Goal: Submit feedback/report problem: Submit feedback/report problem

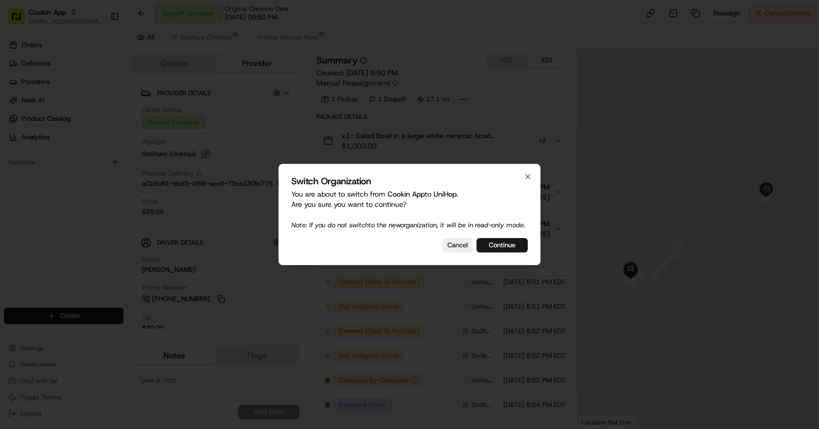
click at [497, 242] on div "Switch Organization You are about to switch from Cookin App to UniHop . Are you…" at bounding box center [409, 214] width 262 height 101
click at [506, 251] on button "Continue" at bounding box center [502, 245] width 51 height 14
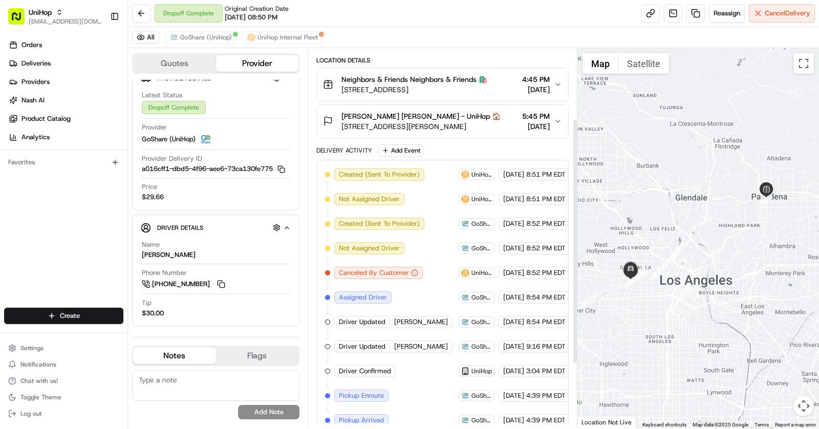
scroll to position [116, 0]
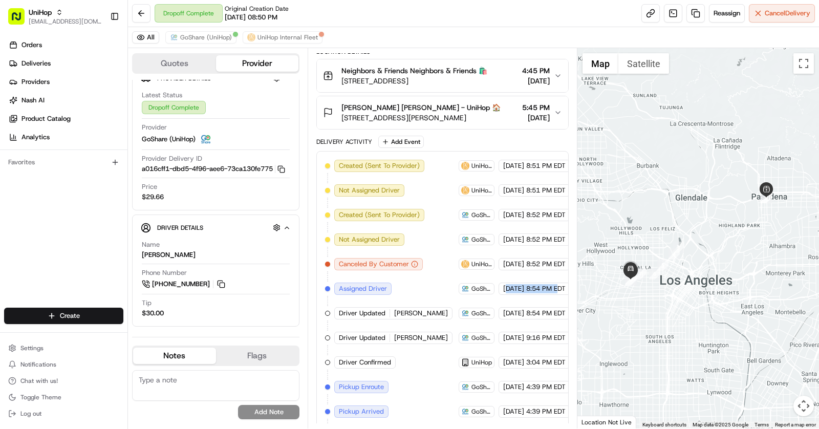
drag, startPoint x: 483, startPoint y: 283, endPoint x: 557, endPoint y: 285, distance: 73.7
click at [557, 285] on div "Aug 22 2025 8:54 PM EDT" at bounding box center [535, 289] width 72 height 12
click at [34, 346] on span "Settings" at bounding box center [31, 348] width 23 height 8
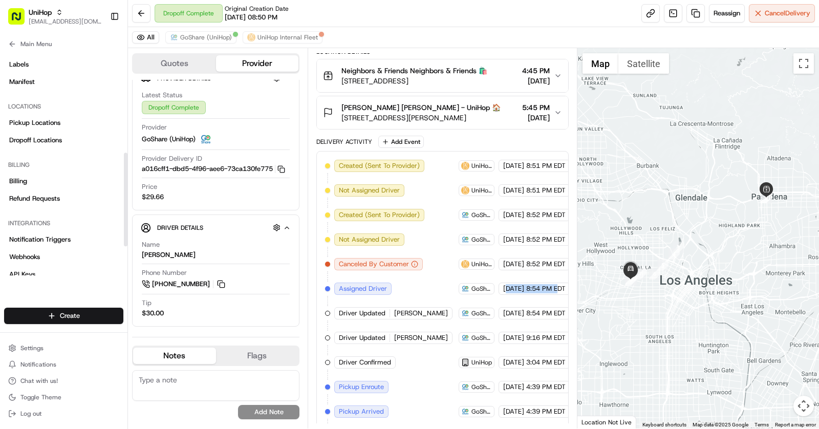
scroll to position [282, 0]
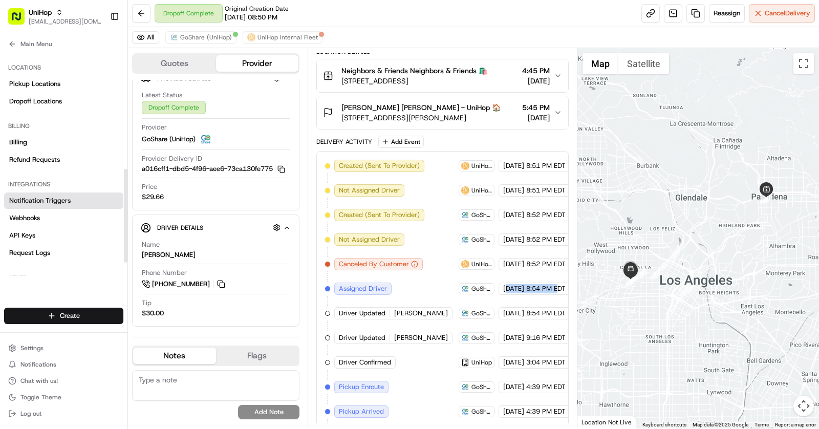
click at [56, 207] on link "Notification Triggers" at bounding box center [63, 200] width 119 height 16
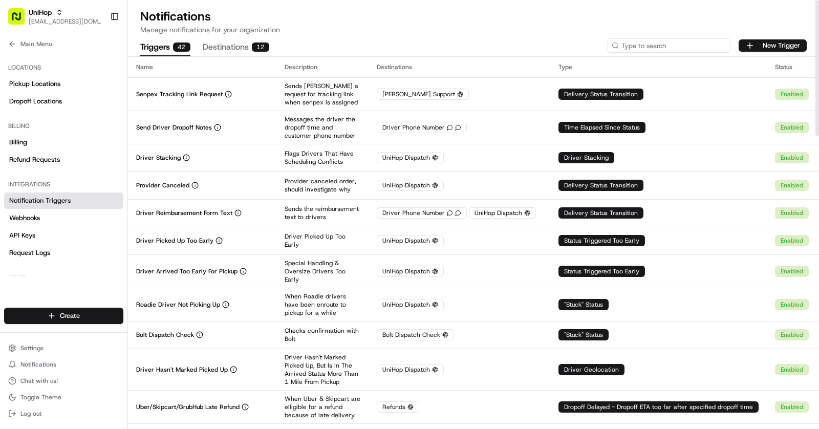
click at [655, 46] on input at bounding box center [669, 45] width 123 height 14
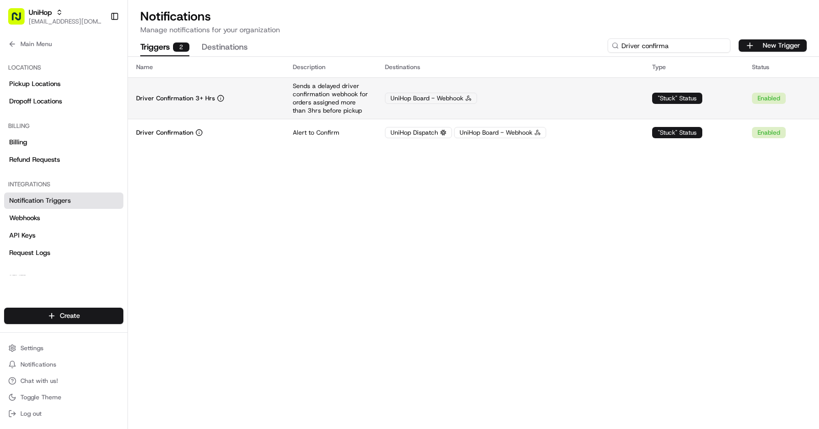
type input "Driver confirma"
click at [277, 94] on td "Driver Confirmation 3+ Hrs" at bounding box center [206, 97] width 157 height 41
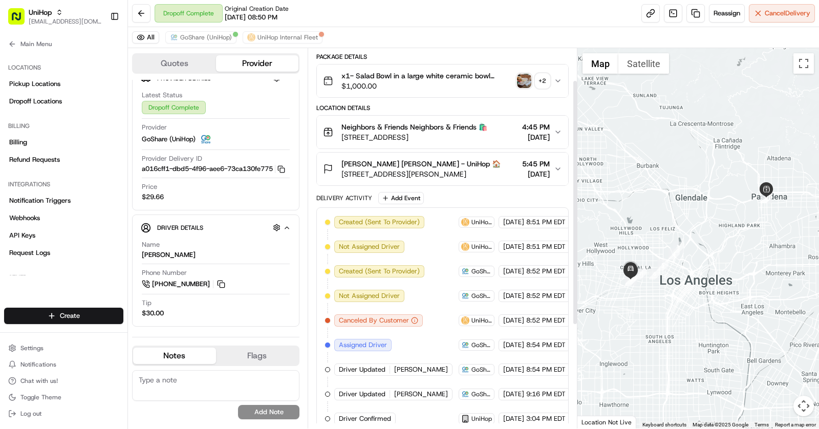
scroll to position [77, 0]
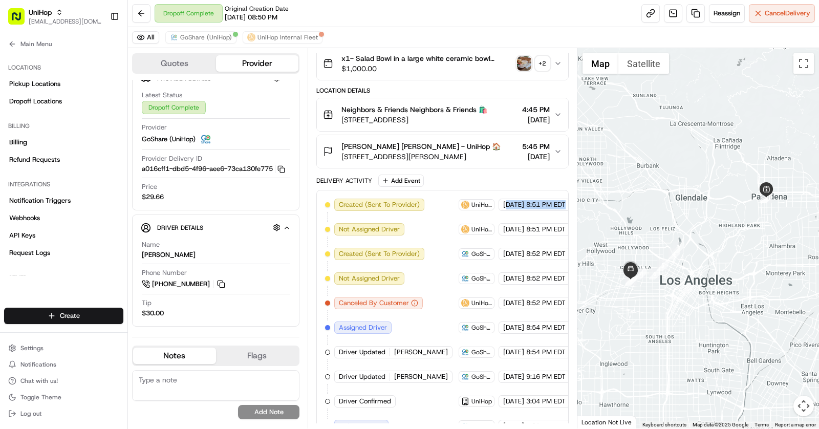
drag, startPoint x: 486, startPoint y: 202, endPoint x: 568, endPoint y: 202, distance: 82.4
click at [568, 202] on div "Created (Sent To Provider) UniHop Internal Fleet Aug 22 2025 8:51 PM EDT Not As…" at bounding box center [442, 377] width 252 height 374
drag, startPoint x: 482, startPoint y: 323, endPoint x: 540, endPoint y: 320, distance: 58.4
click at [540, 321] on div "[DATE] 8:54 PM EDT" at bounding box center [535, 327] width 72 height 12
click at [520, 324] on span "[DATE]" at bounding box center [513, 327] width 21 height 9
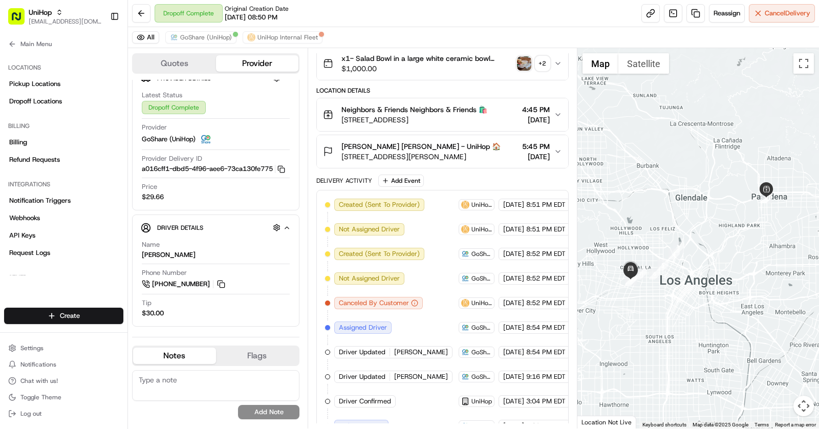
drag, startPoint x: 520, startPoint y: 324, endPoint x: 555, endPoint y: 324, distance: 34.8
click at [555, 324] on div "[DATE] 8:54 PM EDT" at bounding box center [535, 327] width 72 height 12
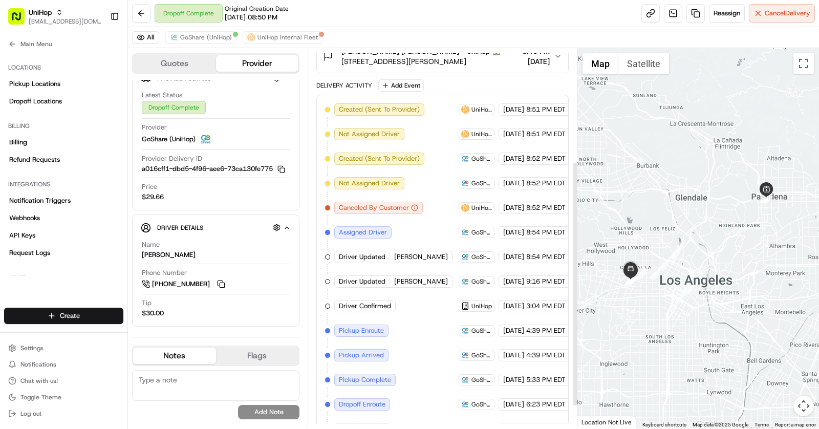
scroll to position [174, 0]
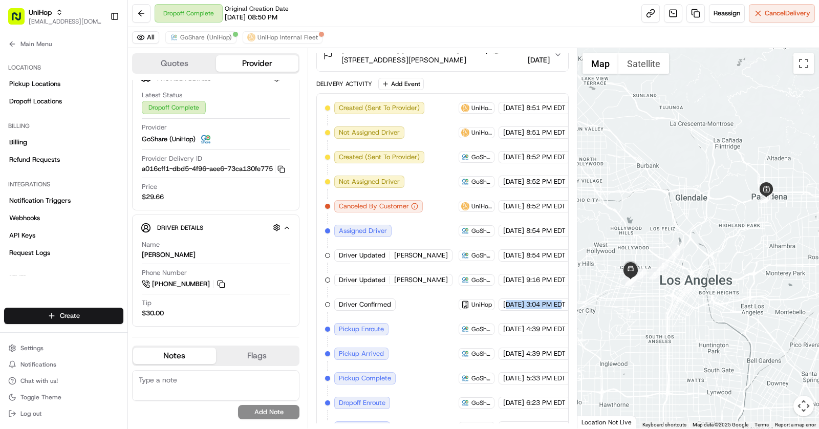
drag, startPoint x: 483, startPoint y: 297, endPoint x: 562, endPoint y: 297, distance: 78.3
click at [562, 298] on div "Aug 23 2025 3:04 PM EDT" at bounding box center [535, 304] width 72 height 12
click at [471, 300] on span "UniHop" at bounding box center [481, 304] width 20 height 8
click at [673, 14] on link at bounding box center [673, 13] width 18 height 18
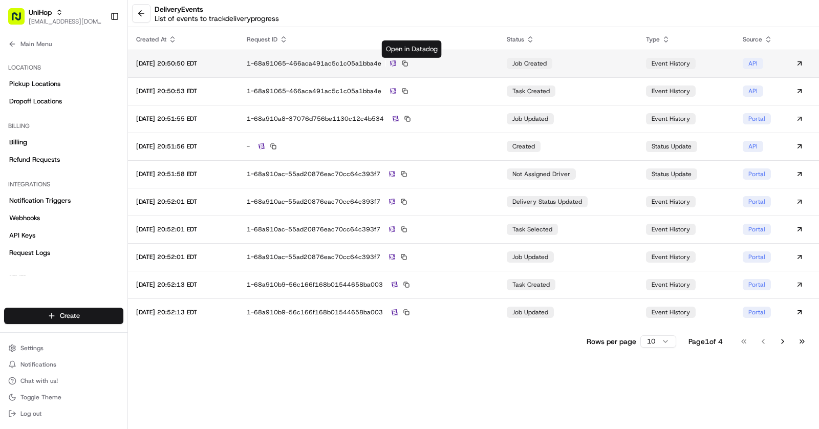
click at [396, 63] on img at bounding box center [393, 63] width 6 height 7
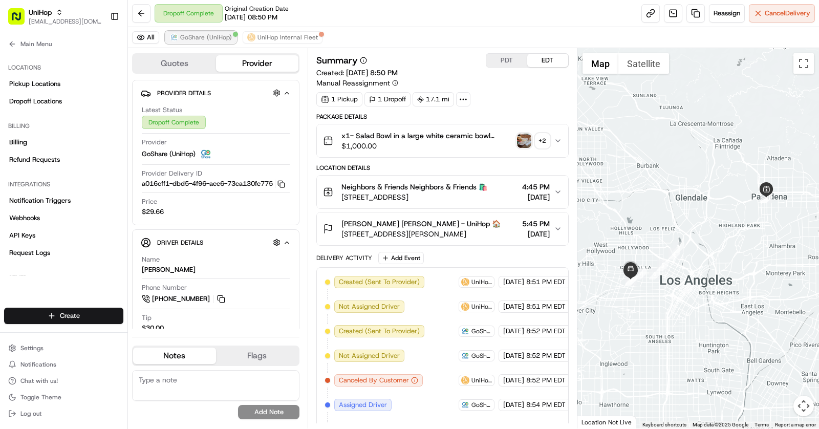
click at [210, 39] on span "GoShare (UniHop)" at bounding box center [206, 37] width 52 height 8
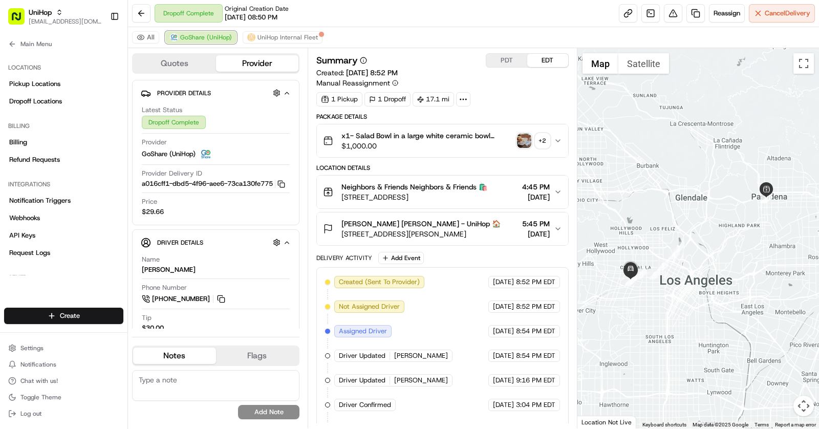
scroll to position [136, 0]
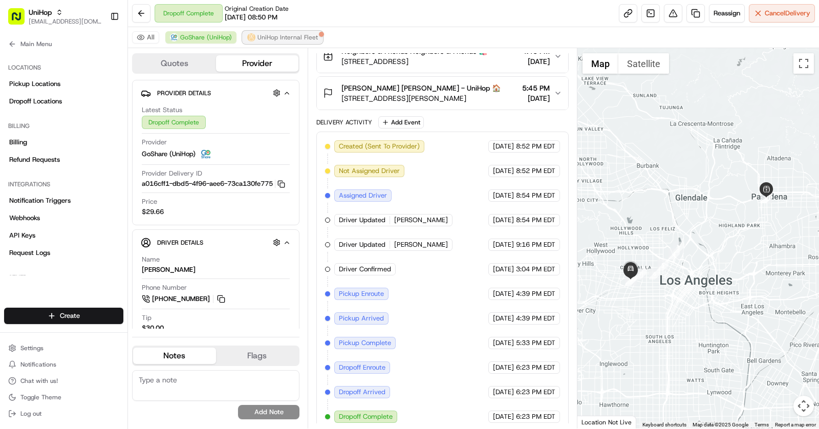
click at [282, 41] on button "UniHop Internal Fleet" at bounding box center [283, 37] width 80 height 12
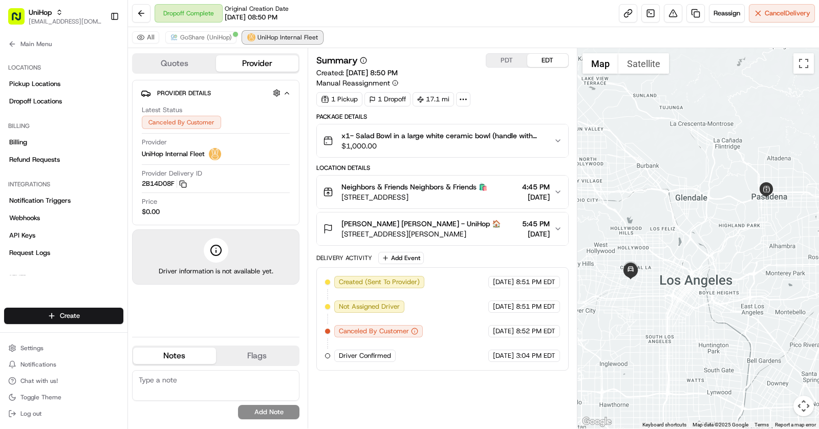
scroll to position [0, 0]
drag, startPoint x: 475, startPoint y: 353, endPoint x: 548, endPoint y: 351, distance: 72.7
click at [548, 351] on div "Aug 23 2025 3:04 PM EDT" at bounding box center [524, 356] width 72 height 12
click at [221, 41] on button "GoShare (UniHop)" at bounding box center [200, 37] width 71 height 12
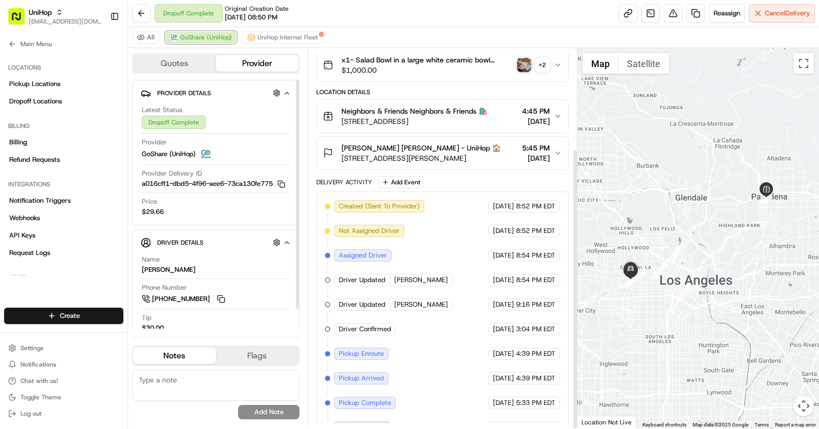
scroll to position [136, 0]
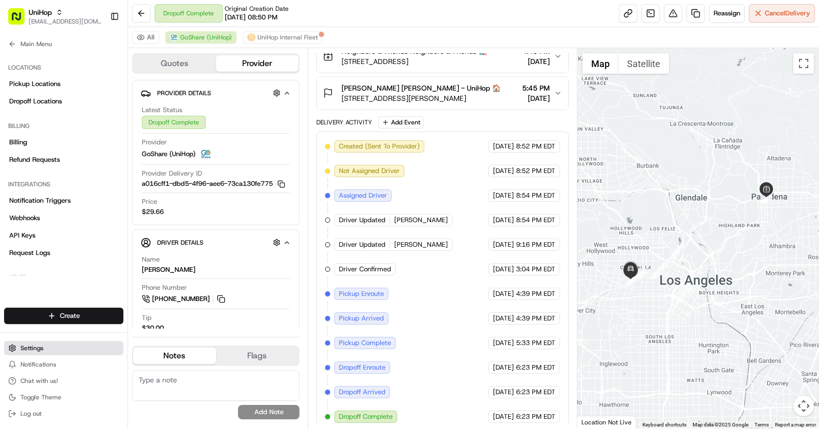
click at [39, 351] on span "Settings" at bounding box center [31, 348] width 23 height 8
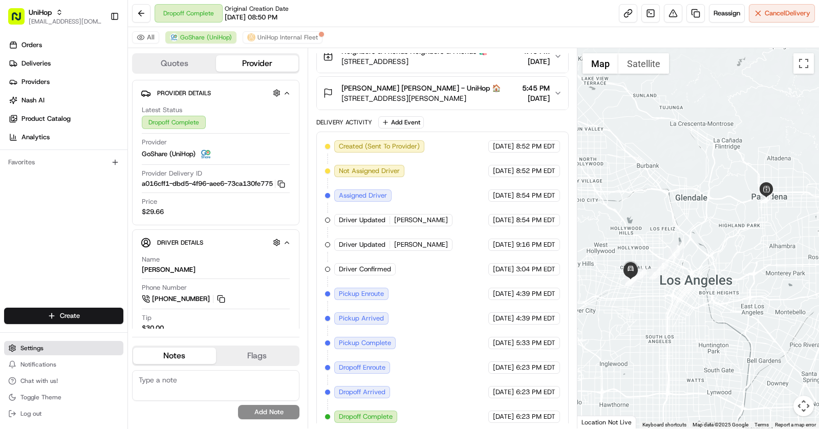
click at [34, 342] on button "Settings" at bounding box center [63, 348] width 119 height 14
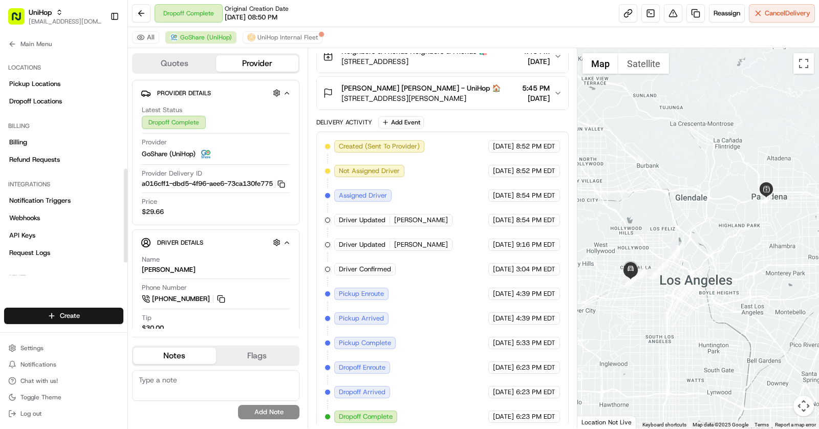
scroll to position [312, 0]
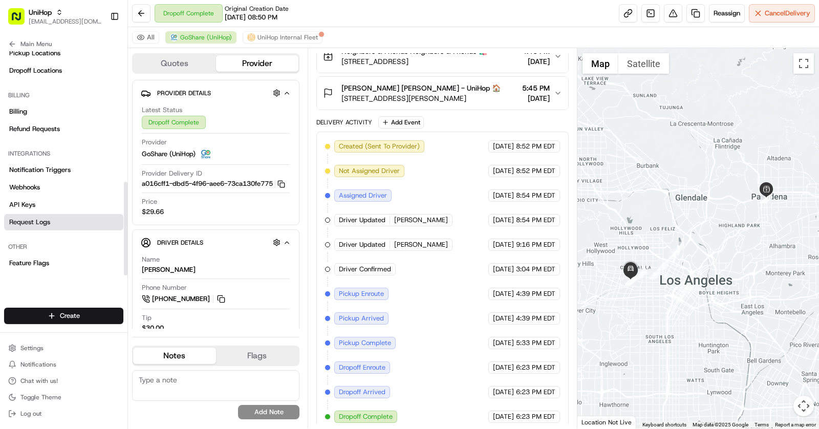
click at [42, 216] on link "Request Logs" at bounding box center [63, 222] width 119 height 16
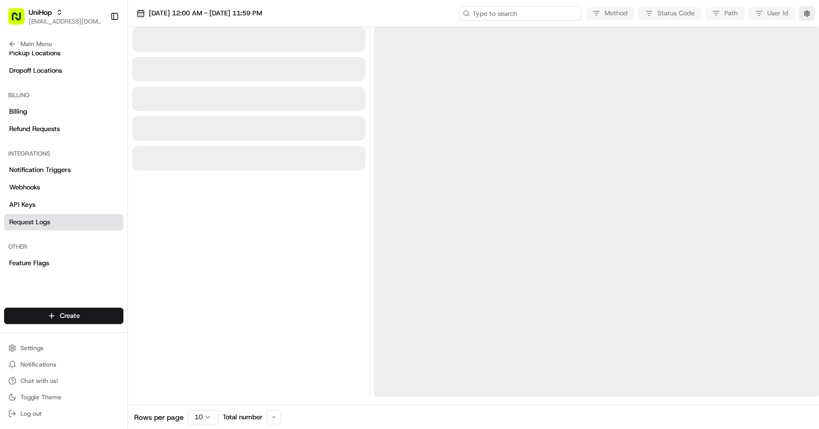
click at [521, 16] on input at bounding box center [520, 13] width 123 height 14
paste input "@RequestID:1-68a91065-466aca491ac5c1c05a1bba4e"
type input "@RequestID:1-68a91065-466aca491ac5c1c05a1bba4e"
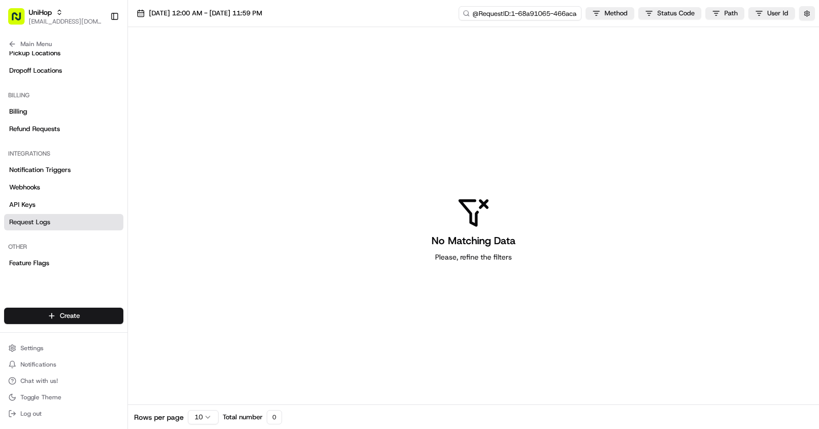
drag, startPoint x: 544, startPoint y: 15, endPoint x: 486, endPoint y: 17, distance: 57.9
click at [486, 17] on input "@RequestID:1-68a91065-466aca491ac5c1c05a1bba4e" at bounding box center [520, 13] width 123 height 14
click at [515, 15] on input "@RequestID:1-68a91065-466aca491ac5c1c05a1bba4e" at bounding box center [520, 13] width 123 height 14
drag, startPoint x: 512, startPoint y: 15, endPoint x: 435, endPoint y: 17, distance: 77.3
click at [435, 17] on div "Aug 23 2025 12:00 AM - Aug 23 2025 11:59 PM @RequestID:1-68a91065-466aca491ac5c…" at bounding box center [473, 13] width 691 height 27
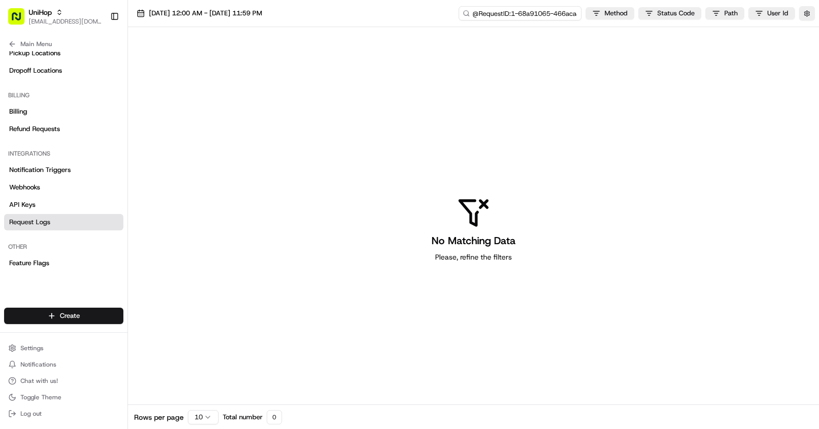
type input "1-68a91065-466aca491ac5c1c05a1bba4e"
click at [230, 17] on span "Aug 23 2025 12:00 AM - Aug 23 2025 11:59 PM" at bounding box center [205, 13] width 113 height 9
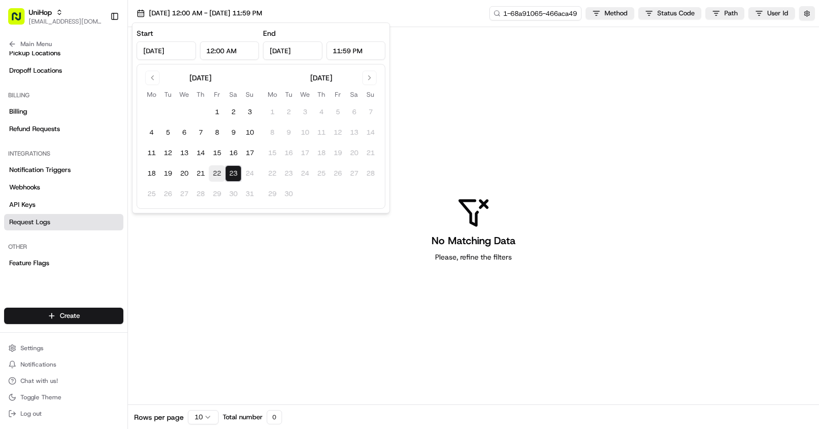
click at [210, 174] on button "22" at bounding box center [217, 173] width 16 height 16
type input "Aug 22, 2025"
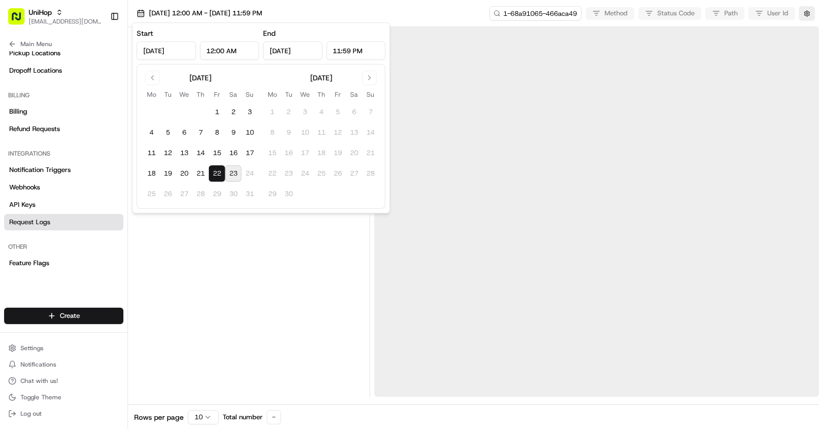
click at [232, 174] on button "23" at bounding box center [233, 173] width 16 height 16
type input "Aug 23, 2025"
click at [430, 5] on div "Aug 22 2025 12:00 AM - Aug 23 2025 11:59 PM 1-68a91065-466aca491ac5c1c05a1bba4e…" at bounding box center [473, 13] width 691 height 27
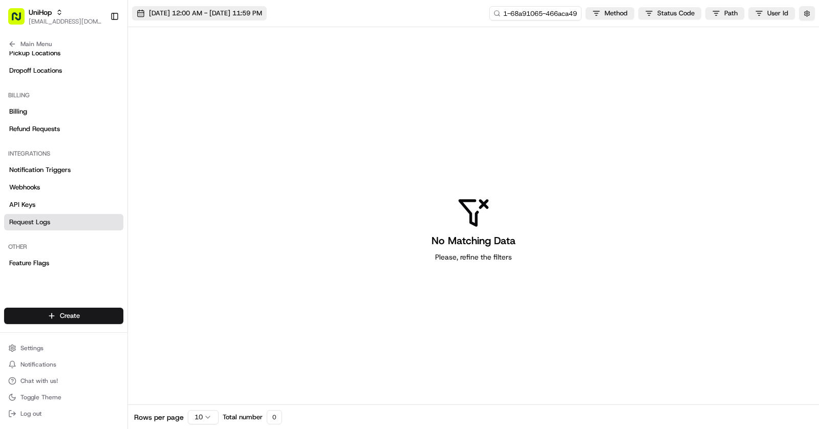
click at [255, 13] on span "Aug 22 2025 12:00 AM - Aug 23 2025 11:59 PM" at bounding box center [205, 13] width 113 height 9
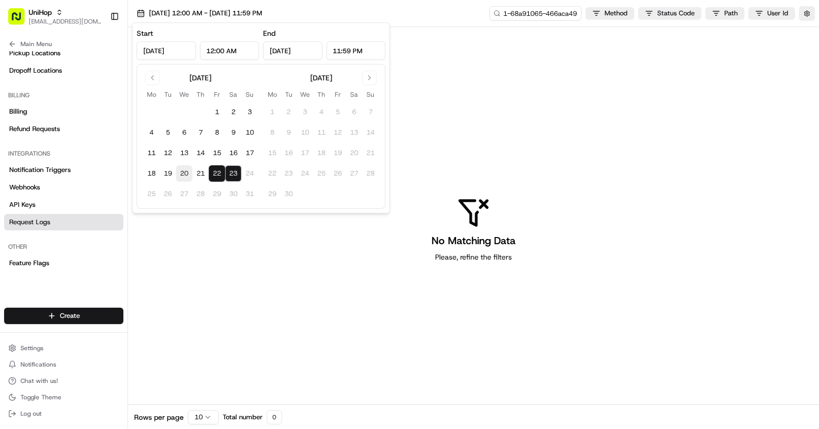
click at [187, 175] on button "20" at bounding box center [184, 173] width 16 height 16
type input "Aug 20, 2025"
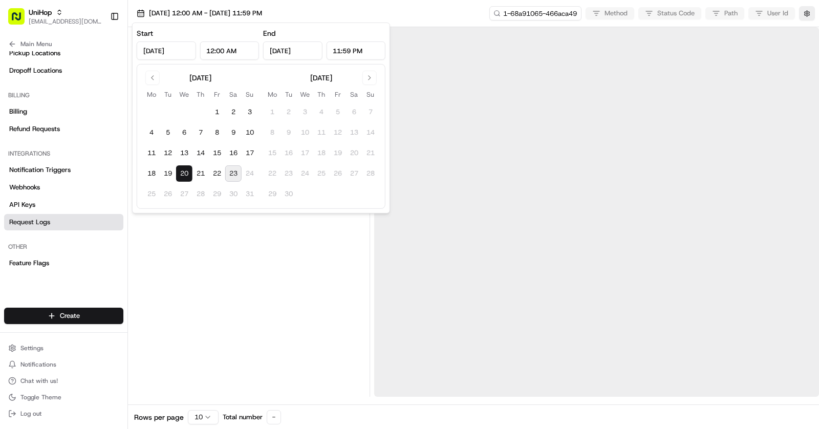
click at [230, 176] on button "23" at bounding box center [233, 173] width 16 height 16
type input "Aug 23, 2025"
click at [421, 18] on div "Aug 20 2025 12:00 AM - Aug 23 2025 11:59 PM 1-68a91065-466aca491ac5c1c05a1bba4e…" at bounding box center [473, 13] width 691 height 27
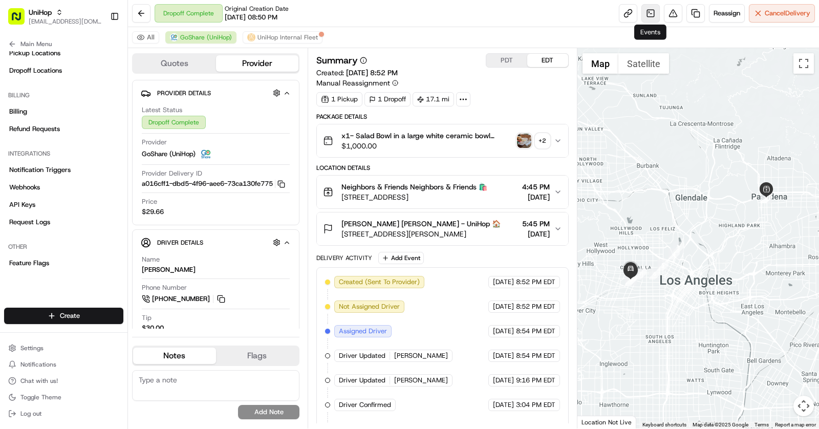
click at [653, 11] on link at bounding box center [650, 13] width 18 height 18
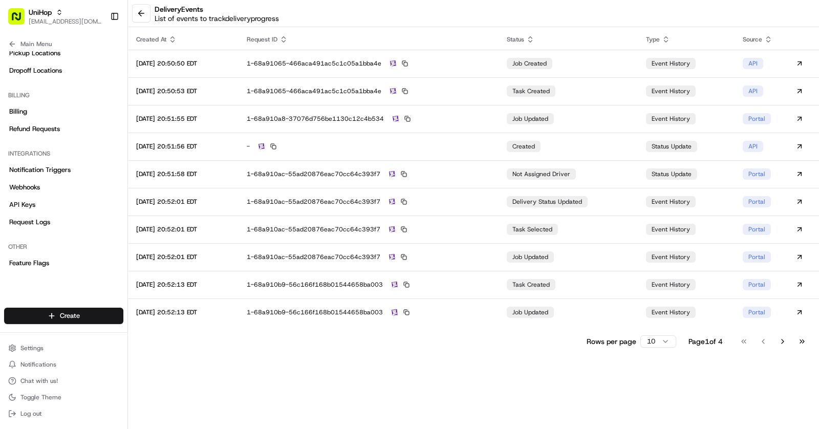
click at [668, 341] on html "UniHop asif@usenash.com Toggle Sidebar Orders Deliveries Providers Nash AI Prod…" at bounding box center [409, 214] width 819 height 429
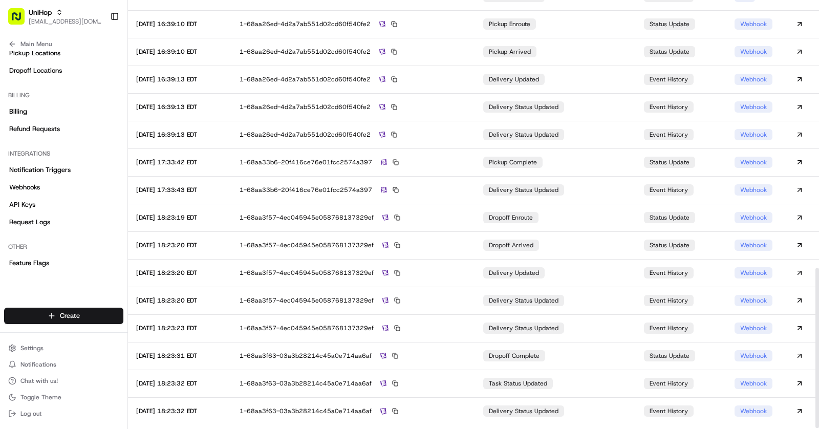
scroll to position [721, 0]
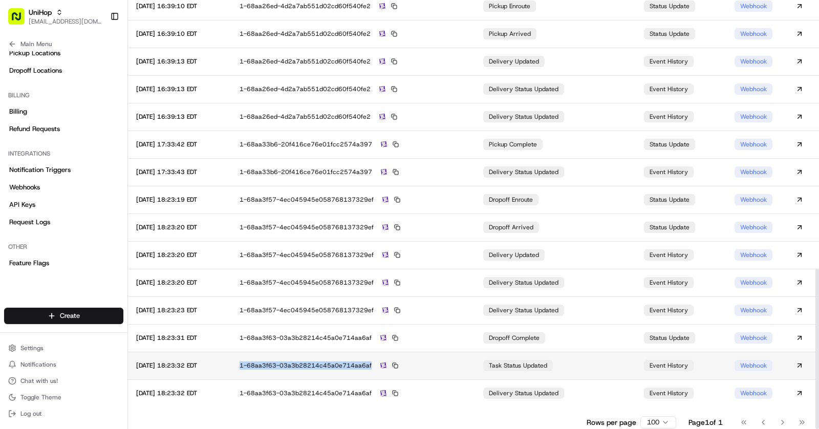
drag, startPoint x: 392, startPoint y: 367, endPoint x: 260, endPoint y: 368, distance: 132.1
click at [260, 368] on td "1-68aa3f63-03a3b28214c45a0e714aa6af" at bounding box center [353, 366] width 244 height 28
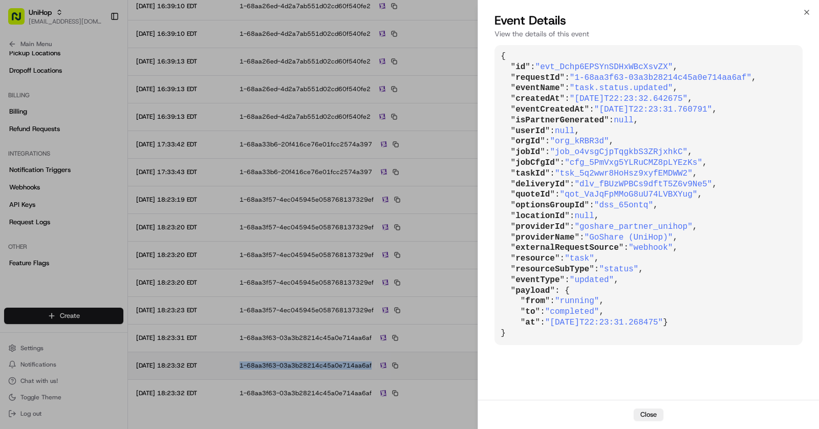
copy div "1-68aa3f63-03a3b28214c45a0e714aa6af"
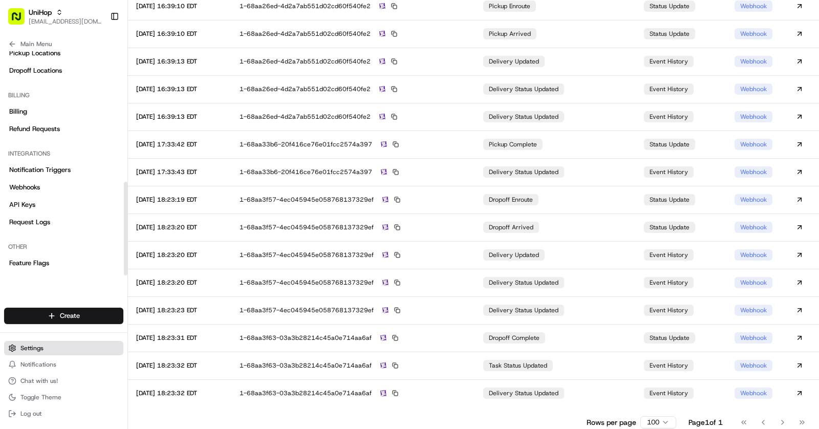
click at [24, 341] on button "Settings" at bounding box center [63, 348] width 119 height 14
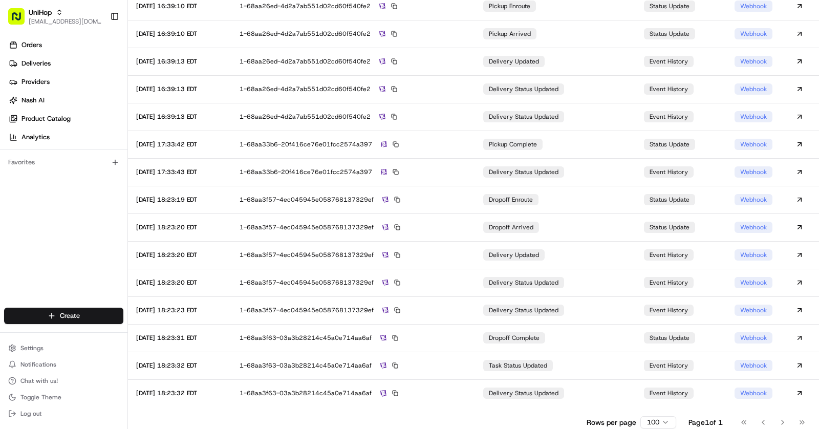
click at [34, 339] on div "Settings Notifications Chat with us! Toggle Theme Log out" at bounding box center [63, 381] width 127 height 88
click at [31, 347] on span "Settings" at bounding box center [31, 348] width 23 height 8
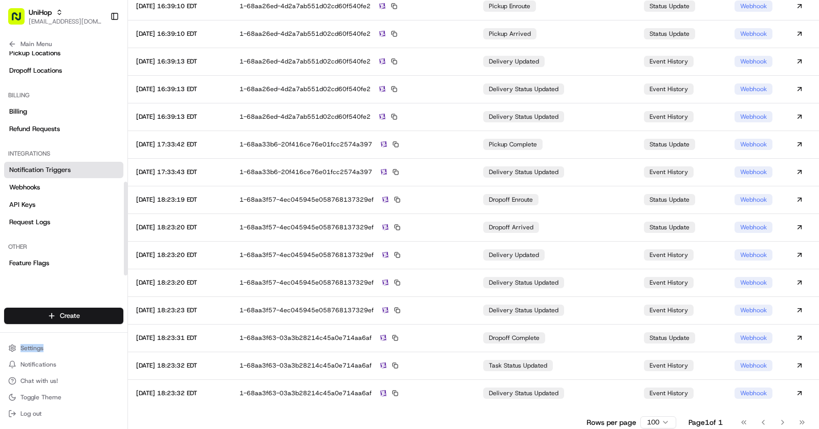
click at [40, 177] on link "Notification Triggers" at bounding box center [63, 170] width 119 height 16
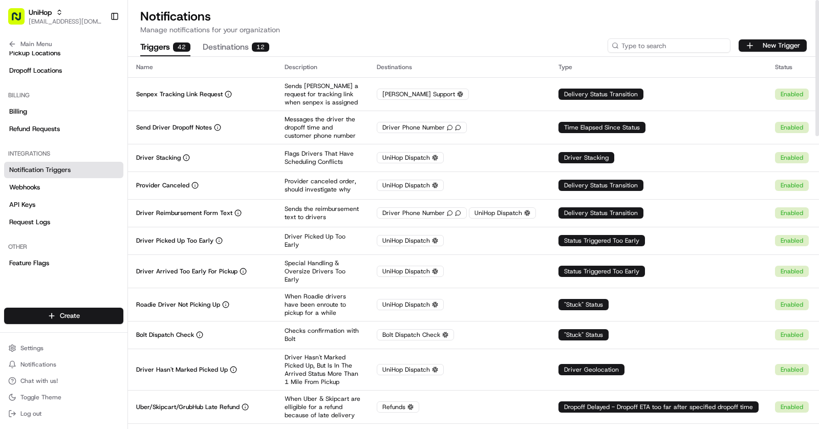
click at [671, 43] on input at bounding box center [669, 45] width 123 height 14
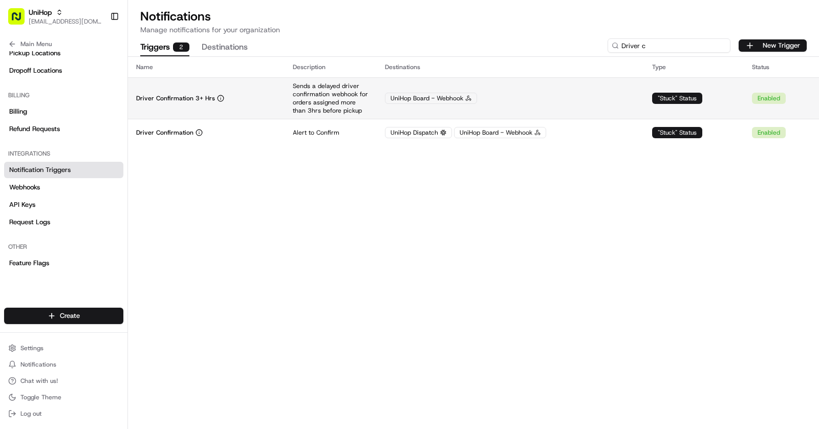
type input "Driver c"
click at [362, 97] on p "Sends a delayed driver confirmation webhook for orders assigned more than 3hrs …" at bounding box center [331, 98] width 76 height 33
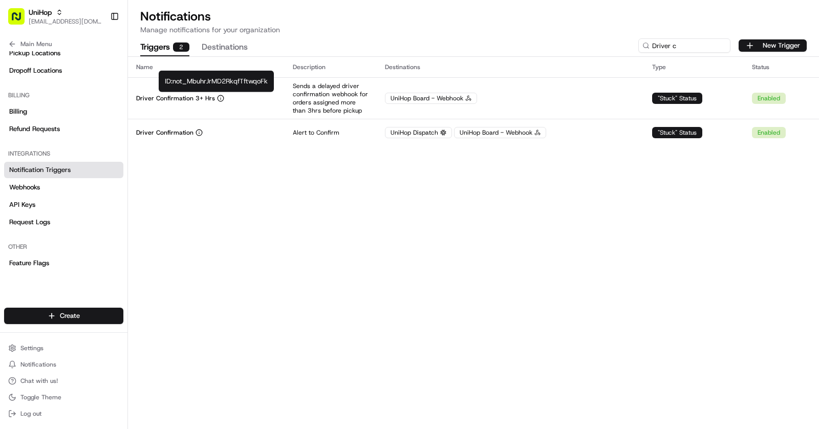
click at [212, 80] on div "ID: not_MbuhrJrMD2RkqfTftwqoFk ID: not_MbuhrJrMD2RkqfTftwqoFk" at bounding box center [216, 82] width 115 height 22
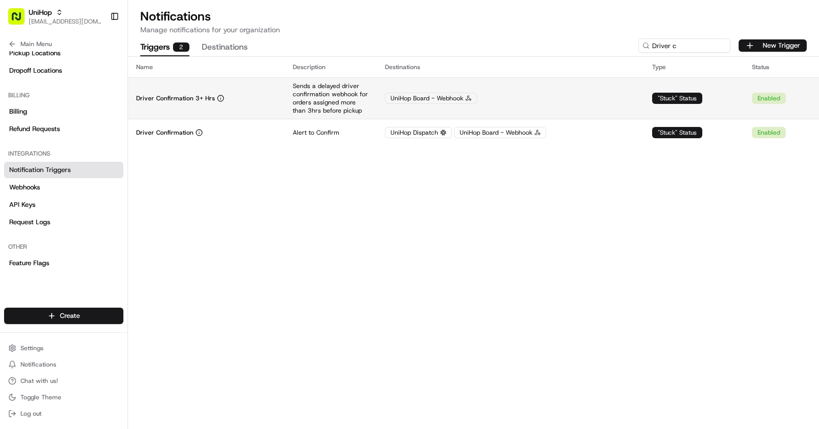
click at [345, 110] on p "Sends a delayed driver confirmation webhook for orders assigned more than 3hrs …" at bounding box center [331, 98] width 76 height 33
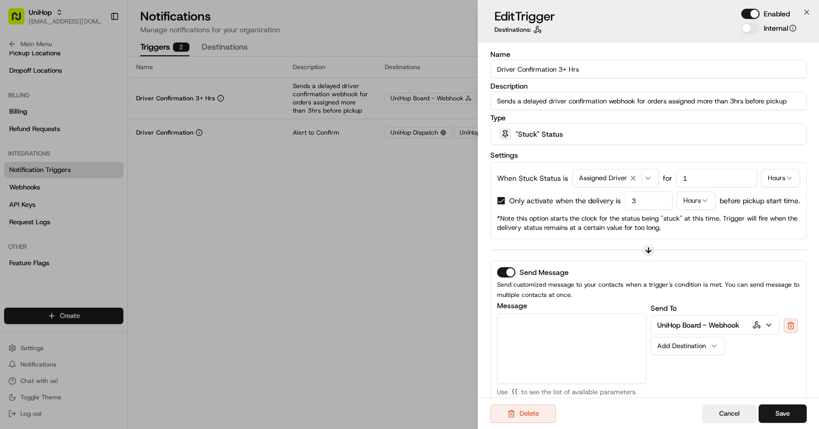
click at [652, 250] on icon at bounding box center [648, 250] width 8 height 8
click at [648, 250] on icon at bounding box center [649, 251] width 5 height 3
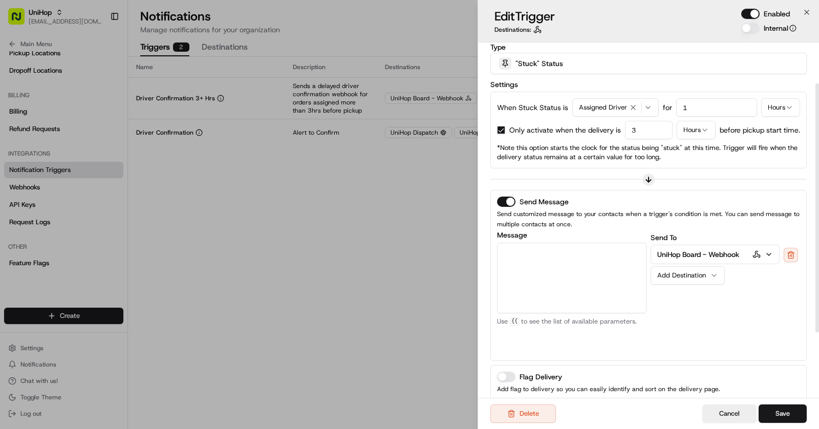
scroll to position [84, 0]
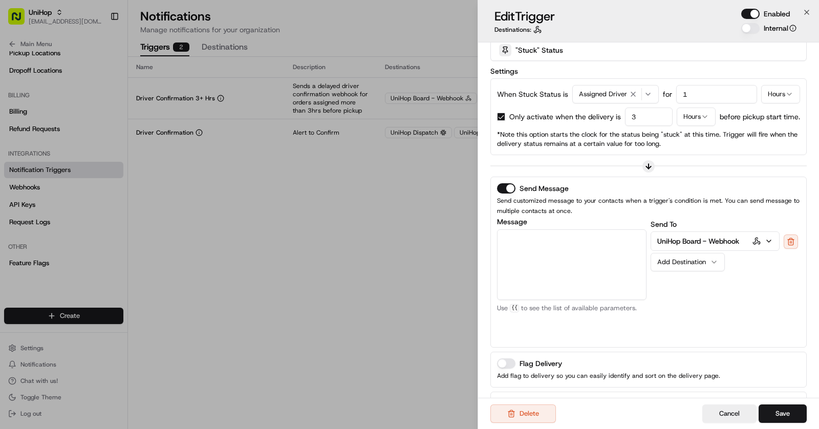
click at [771, 241] on icon "button" at bounding box center [769, 241] width 8 height 8
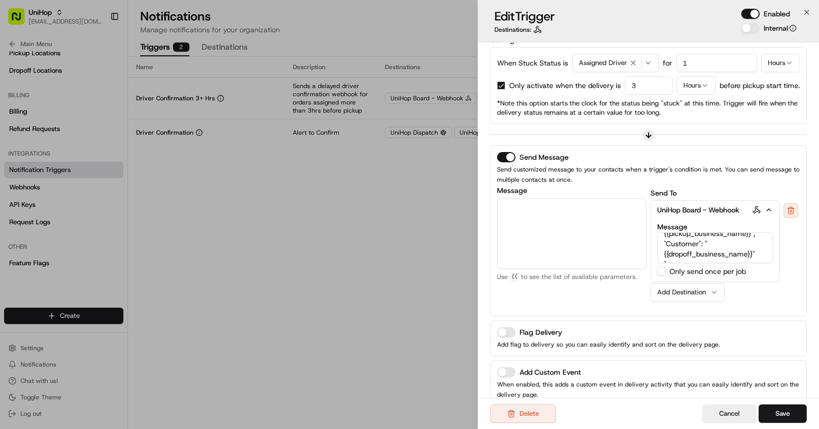
scroll to position [128, 0]
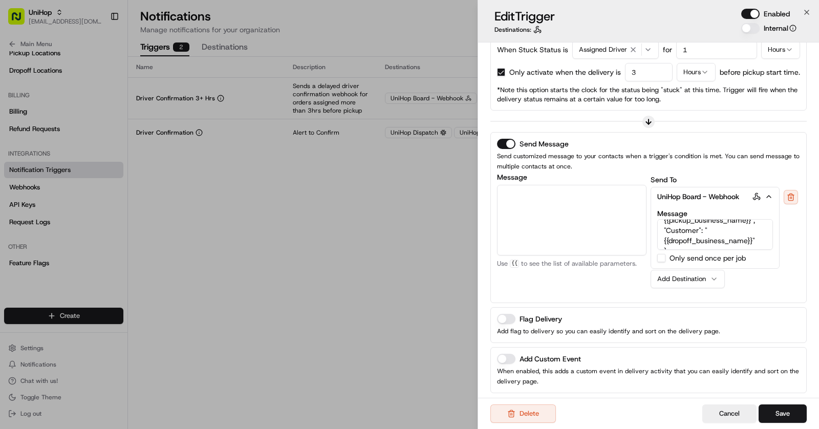
click at [616, 275] on div "Message Customer Email Customer First Name Customer Last Name Customer Phone Nu…" at bounding box center [571, 235] width 149 height 123
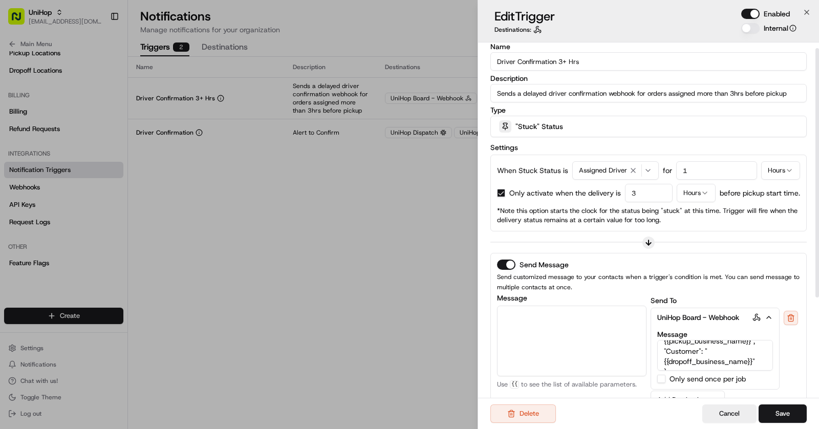
scroll to position [0, 0]
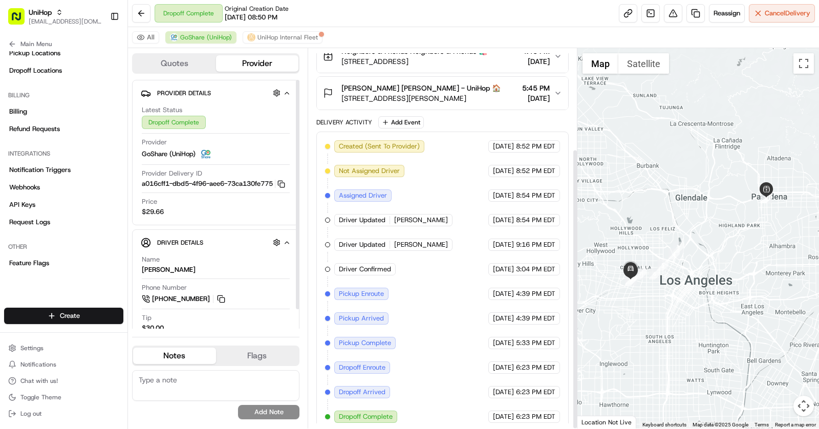
scroll to position [21, 0]
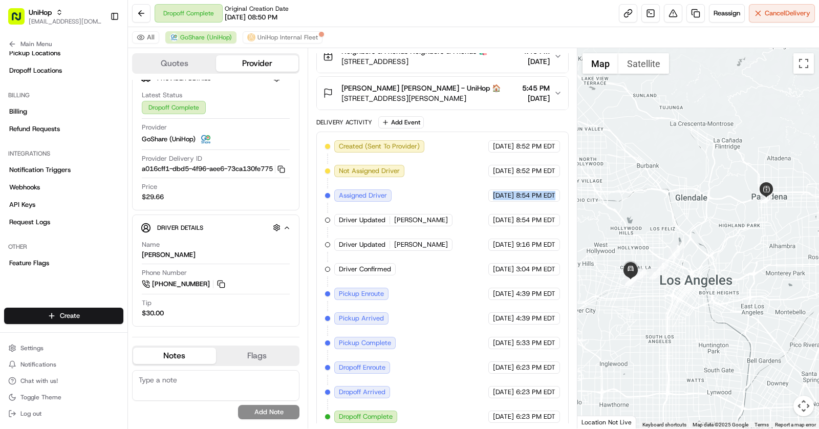
drag, startPoint x: 472, startPoint y: 191, endPoint x: 566, endPoint y: 200, distance: 94.0
click at [566, 200] on div "Created (Sent To Provider) GoShare (UniHop) Aug 22 2025 8:52 PM EDT Not Assigne…" at bounding box center [442, 282] width 252 height 300
drag, startPoint x: 476, startPoint y: 216, endPoint x: 553, endPoint y: 217, distance: 77.3
click at [553, 217] on div "Aug 22 2025 8:54 PM EDT" at bounding box center [524, 220] width 72 height 12
drag, startPoint x: 470, startPoint y: 261, endPoint x: 563, endPoint y: 262, distance: 92.7
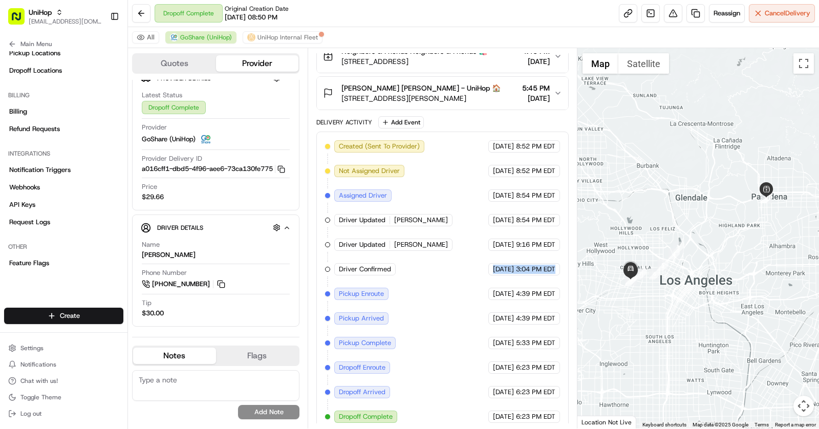
click at [563, 262] on div "Created (Sent To Provider) GoShare (UniHop) Aug 22 2025 8:52 PM EDT Not Assigne…" at bounding box center [442, 282] width 252 height 300
drag, startPoint x: 475, startPoint y: 289, endPoint x: 555, endPoint y: 289, distance: 80.9
click at [555, 289] on div "Aug 23 2025 4:39 PM EDT" at bounding box center [524, 294] width 72 height 12
click at [51, 350] on button "Settings" at bounding box center [63, 348] width 119 height 14
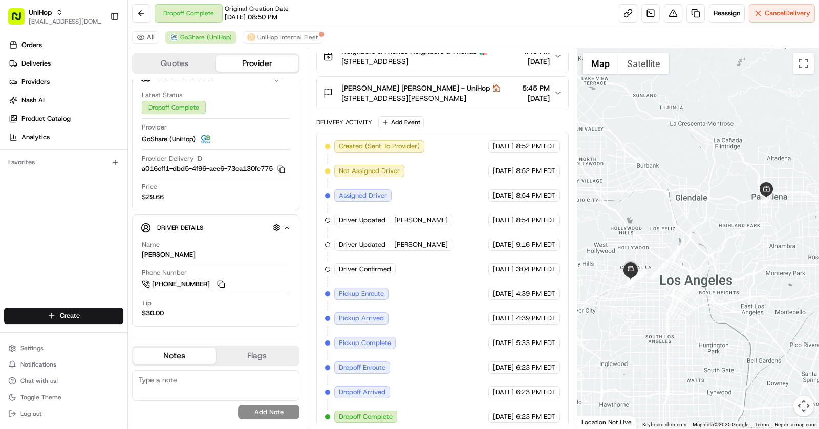
click at [23, 356] on ul "Settings Notifications Chat with us! Toggle Theme Log out" at bounding box center [63, 381] width 119 height 80
click at [26, 348] on span "Settings" at bounding box center [31, 348] width 23 height 8
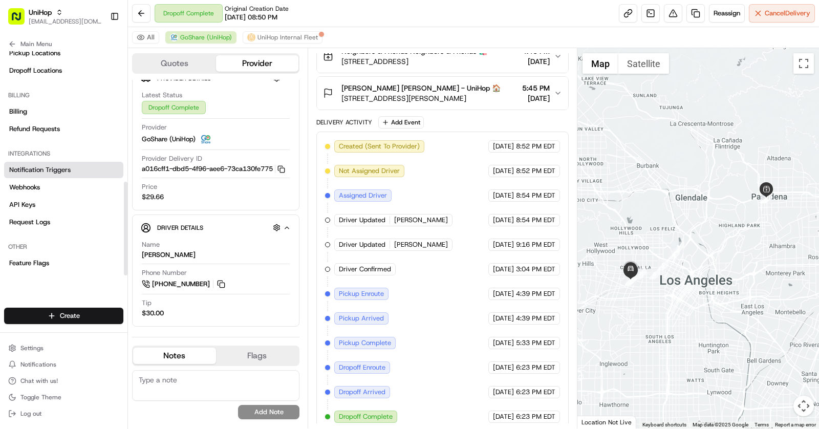
click at [32, 169] on span "Notification Triggers" at bounding box center [39, 169] width 61 height 9
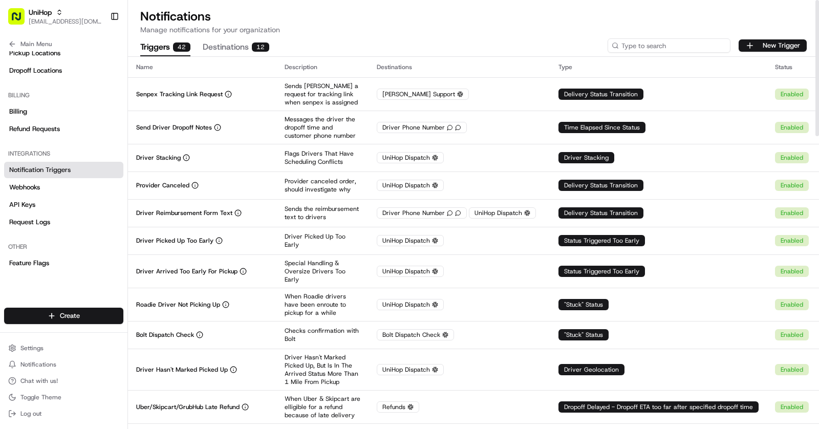
click at [673, 52] on input at bounding box center [669, 45] width 123 height 14
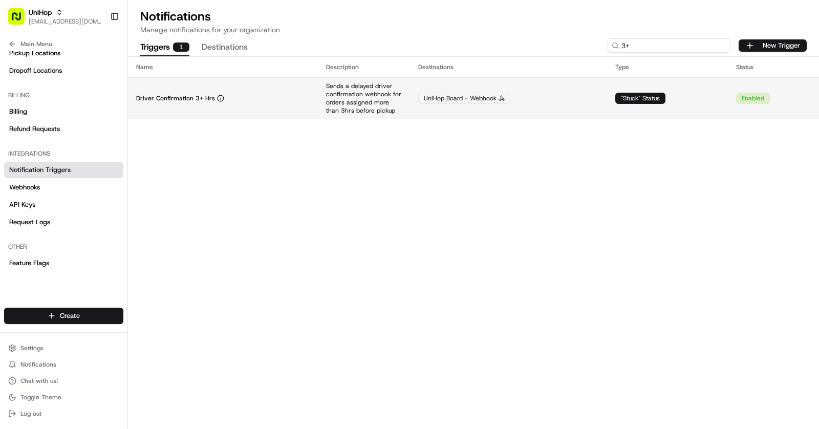
type input "3+"
click at [345, 95] on p "Sends a delayed driver confirmation webhook for orders assigned more than 3hrs …" at bounding box center [364, 98] width 76 height 33
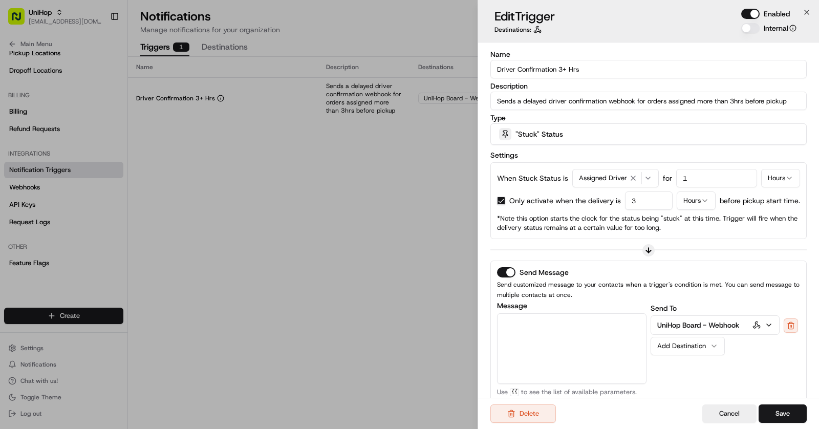
click at [535, 30] on icon at bounding box center [537, 30] width 8 height 8
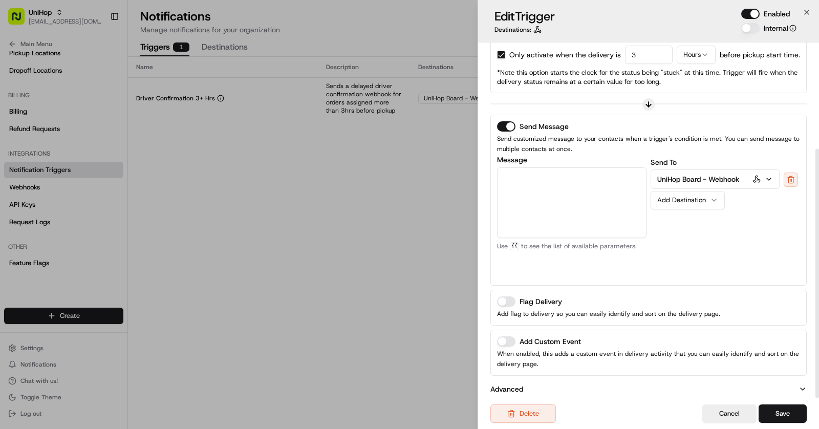
scroll to position [152, 0]
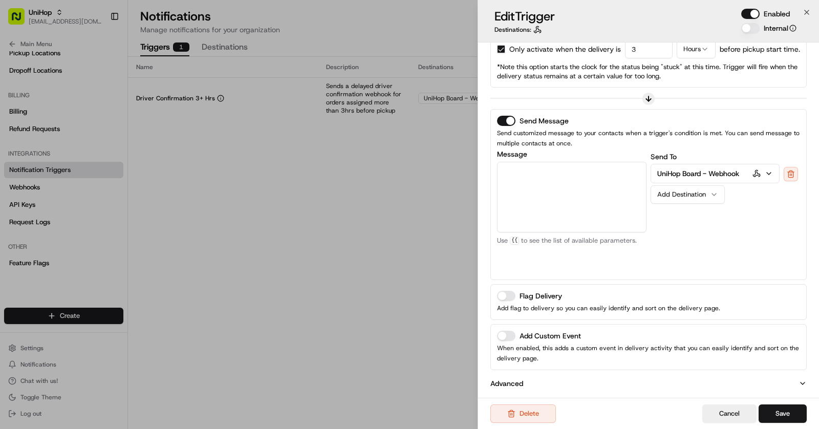
click at [630, 380] on button "Advanced" at bounding box center [648, 383] width 316 height 10
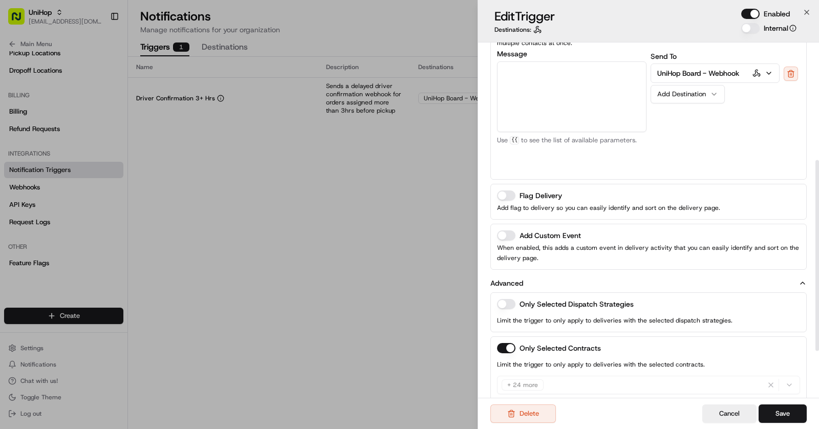
scroll to position [307, 0]
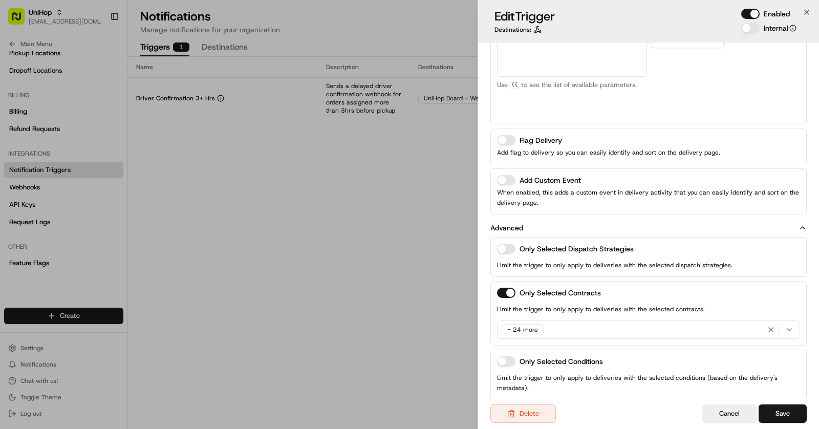
click at [632, 327] on div "+ 24 more" at bounding box center [649, 329] width 298 height 15
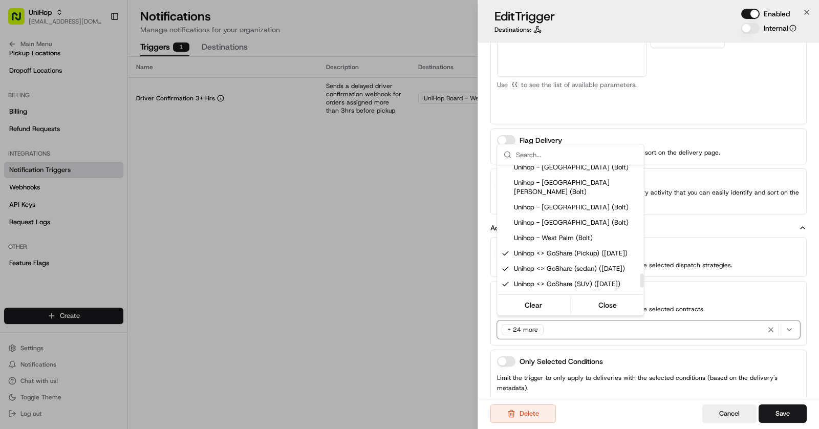
scroll to position [983, 0]
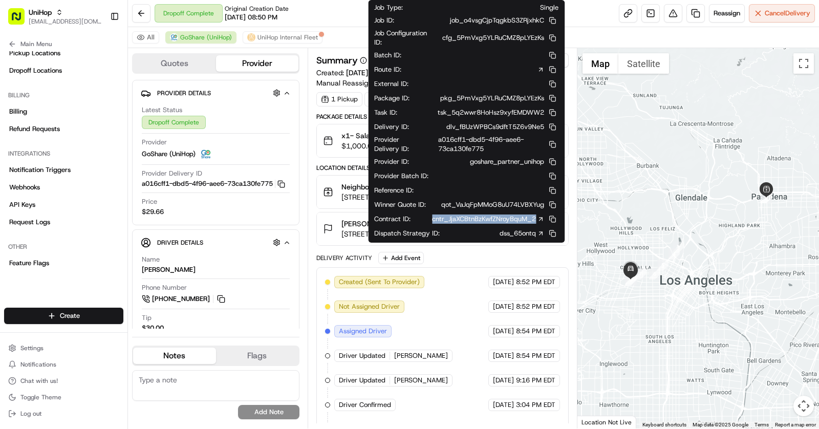
drag, startPoint x: 420, startPoint y: 213, endPoint x: 537, endPoint y: 214, distance: 116.7
click at [537, 214] on div "Contract ID : cntr_JjaXCBtnBzKwfZNroyBquM_2" at bounding box center [466, 219] width 184 height 12
click at [470, 161] on span "goshare_partner_unihop" at bounding box center [507, 161] width 74 height 9
drag, startPoint x: 466, startPoint y: 161, endPoint x: 547, endPoint y: 160, distance: 80.9
click at [546, 160] on div "Provider ID : goshare_partner_unihop" at bounding box center [466, 162] width 184 height 12
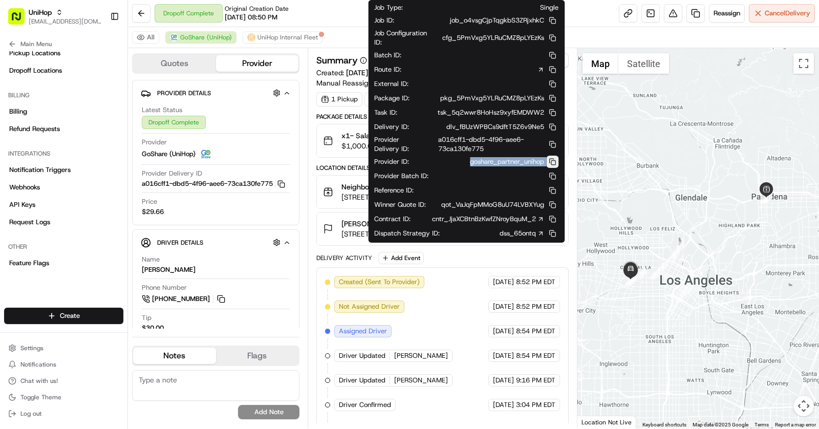
click at [554, 160] on button at bounding box center [552, 162] width 12 height 12
click at [552, 156] on button at bounding box center [552, 162] width 12 height 12
click at [535, 214] on link "cntr_JjaXCBtnBzKwfZNroyBquM_2" at bounding box center [488, 218] width 112 height 9
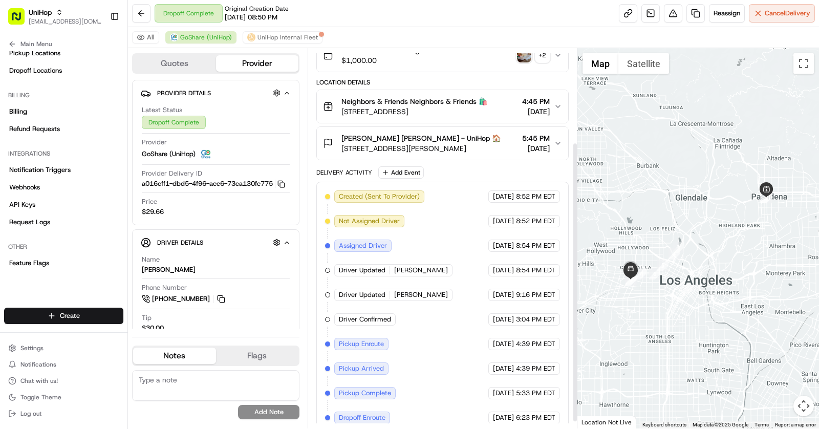
scroll to position [136, 0]
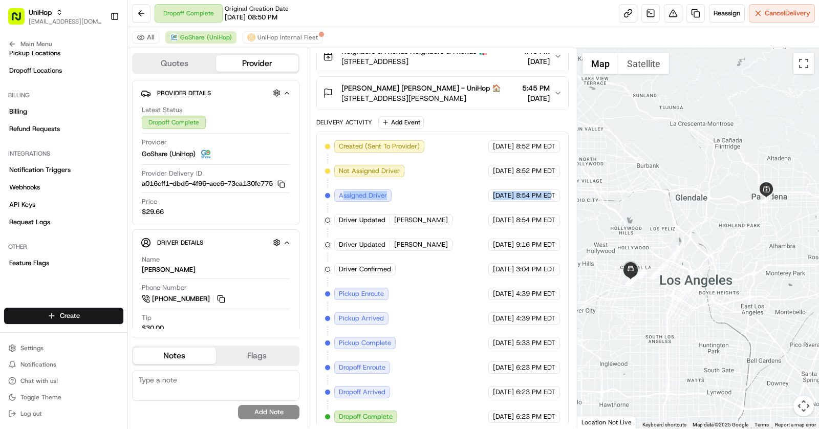
drag, startPoint x: 342, startPoint y: 191, endPoint x: 551, endPoint y: 191, distance: 208.3
click at [551, 191] on div "Created (Sent To Provider) GoShare (UniHop) Aug 22 2025 8:52 PM EDT Not Assigne…" at bounding box center [442, 281] width 235 height 283
drag, startPoint x: 482, startPoint y: 240, endPoint x: 544, endPoint y: 240, distance: 61.4
click at [544, 240] on div "Aug 22 2025 9:16 PM EDT" at bounding box center [524, 245] width 72 height 12
click at [493, 265] on span "Aug 23 2025" at bounding box center [503, 269] width 21 height 9
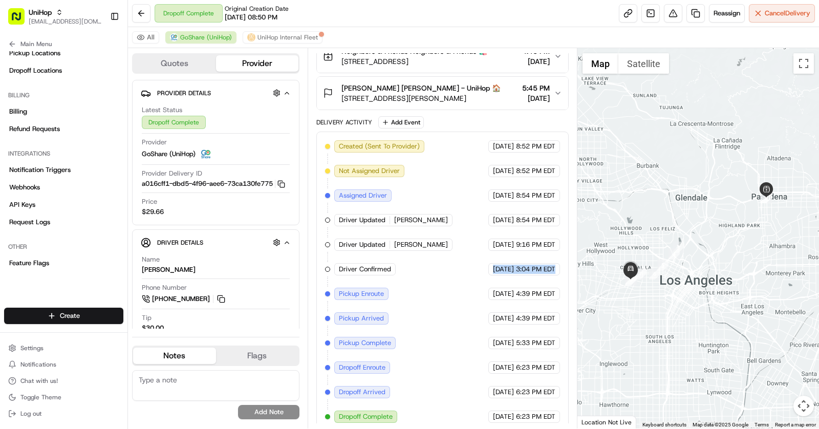
drag, startPoint x: 471, startPoint y: 265, endPoint x: 564, endPoint y: 264, distance: 92.2
click at [564, 264] on div "Created (Sent To Provider) GoShare (UniHop) Aug 22 2025 8:52 PM EDT Not Assigne…" at bounding box center [442, 282] width 252 height 300
drag, startPoint x: 337, startPoint y: 195, endPoint x: 556, endPoint y: 190, distance: 219.1
click at [556, 190] on div "Created (Sent To Provider) GoShare (UniHop) Aug 22 2025 8:52 PM EDT Not Assigne…" at bounding box center [442, 281] width 235 height 283
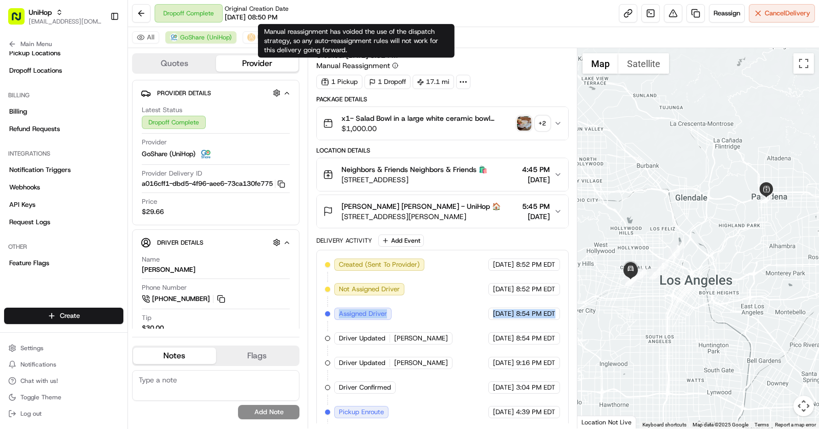
scroll to position [0, 0]
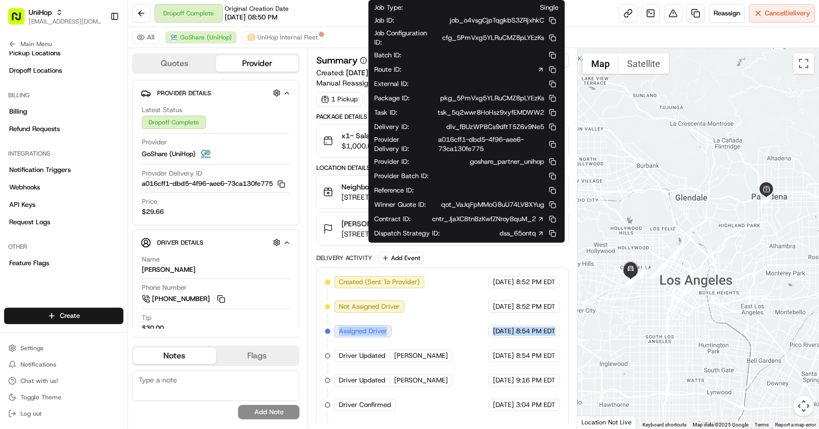
click at [532, 214] on link "cntr_JjaXCBtnBzKwfZNroyBquM_2" at bounding box center [488, 218] width 112 height 9
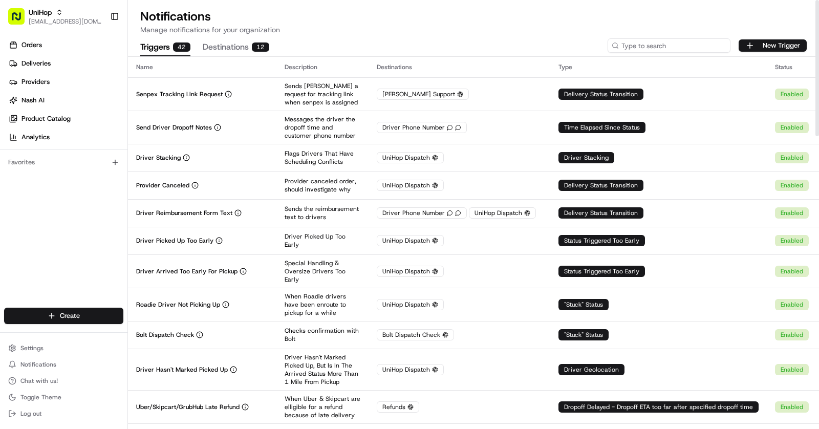
click at [685, 45] on input at bounding box center [669, 45] width 123 height 14
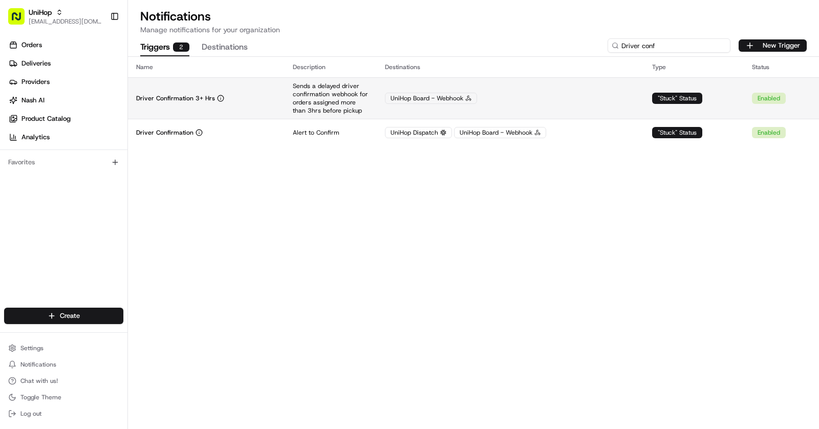
type input "Driver conf"
click at [304, 97] on p "Sends a delayed driver confirmation webhook for orders assigned more than 3hrs …" at bounding box center [331, 98] width 76 height 33
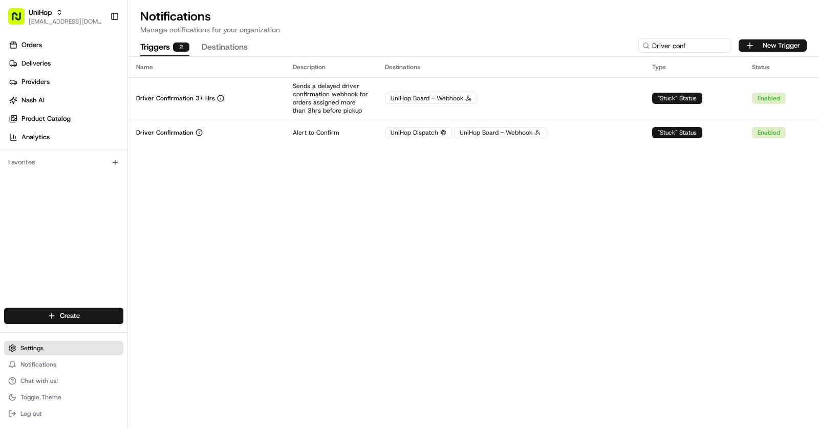
click at [49, 342] on button "Settings" at bounding box center [63, 348] width 119 height 14
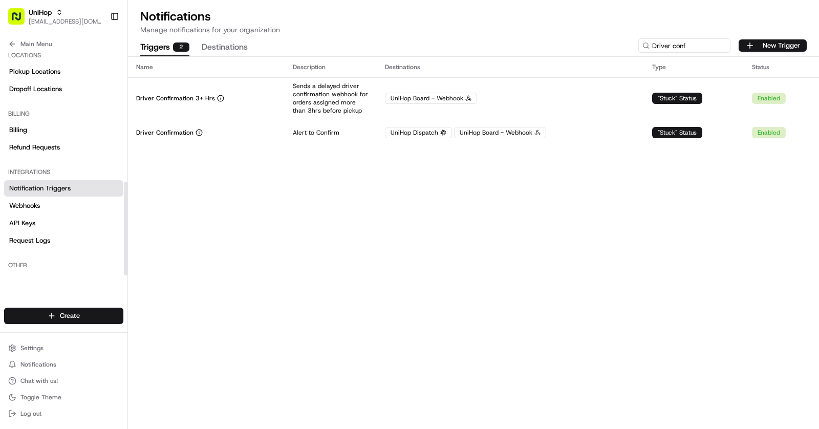
scroll to position [312, 0]
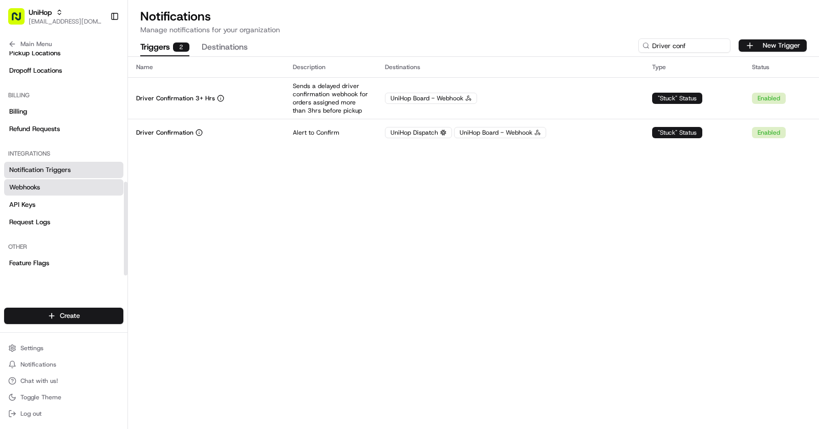
click at [47, 189] on link "Webhooks" at bounding box center [63, 187] width 119 height 16
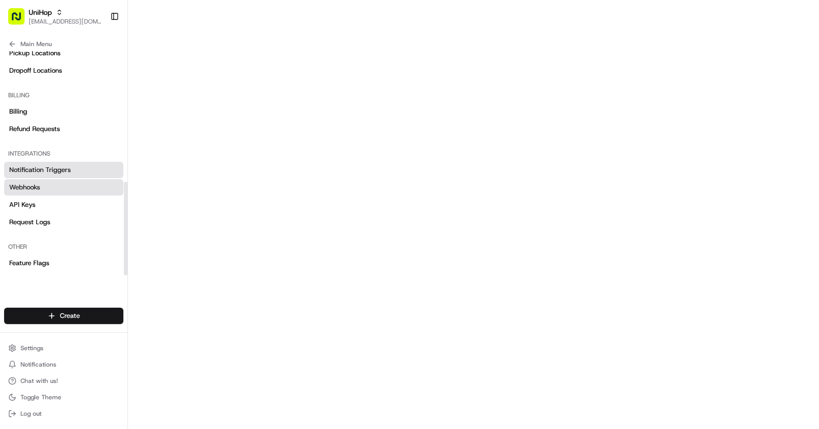
click at [45, 169] on span "Notification Triggers" at bounding box center [39, 169] width 61 height 9
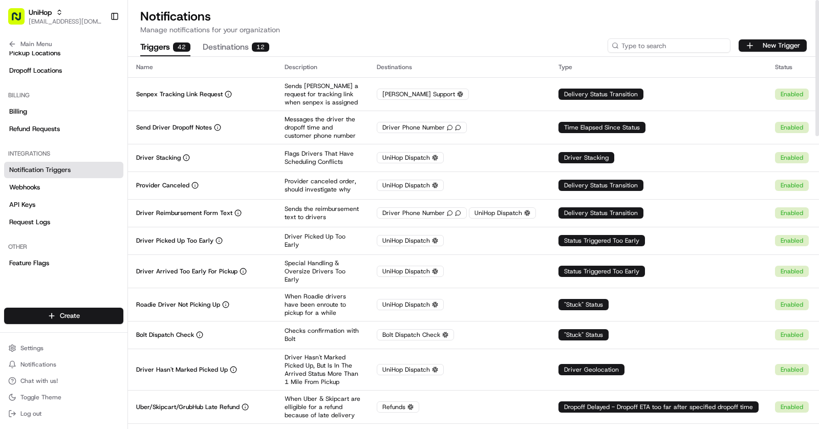
click at [695, 39] on input at bounding box center [669, 45] width 123 height 14
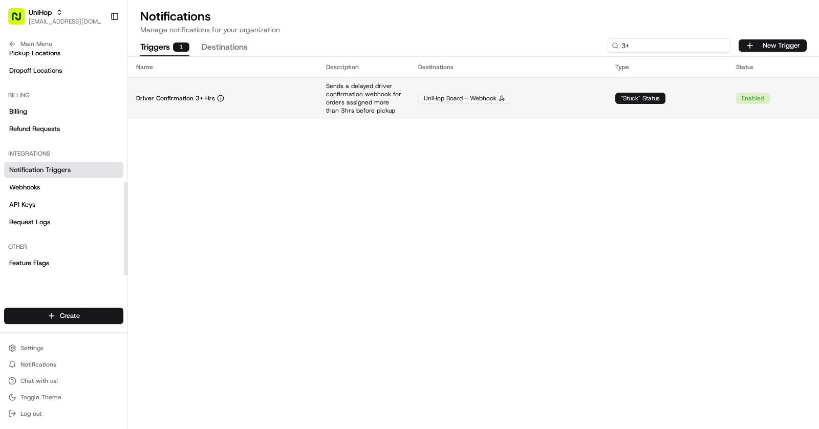
type input "3+"
click at [313, 99] on td "Driver Confirmation 3+ Hrs" at bounding box center [223, 97] width 190 height 41
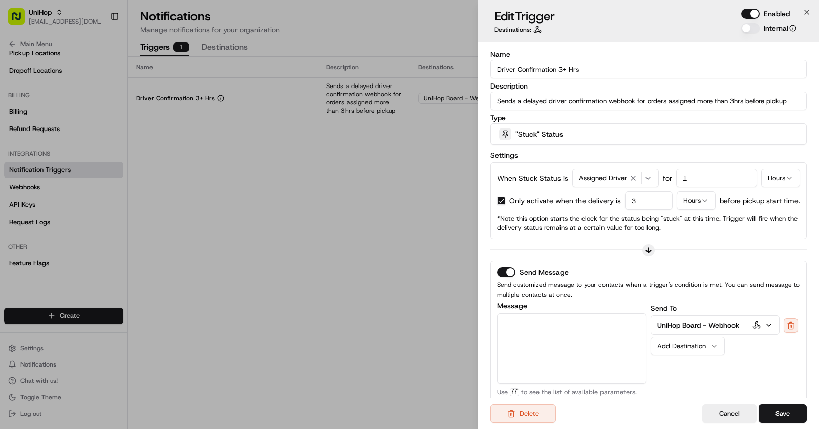
click at [772, 324] on icon "button" at bounding box center [769, 325] width 8 height 8
click at [803, 10] on icon "button" at bounding box center [807, 12] width 8 height 8
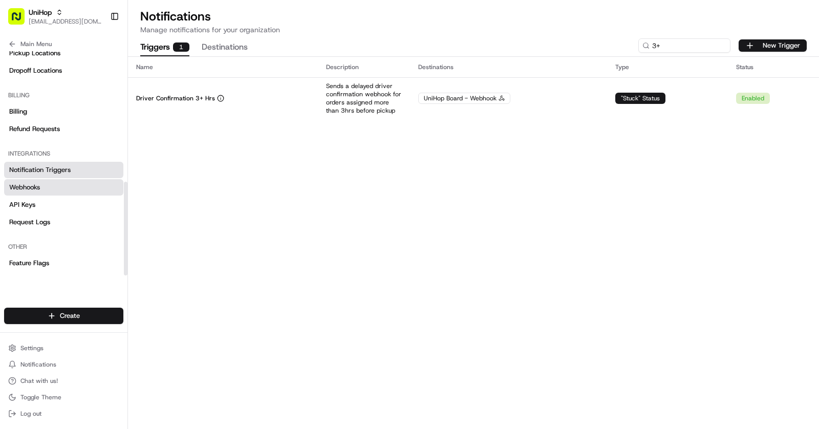
click at [40, 186] on span "Webhooks" at bounding box center [24, 187] width 31 height 9
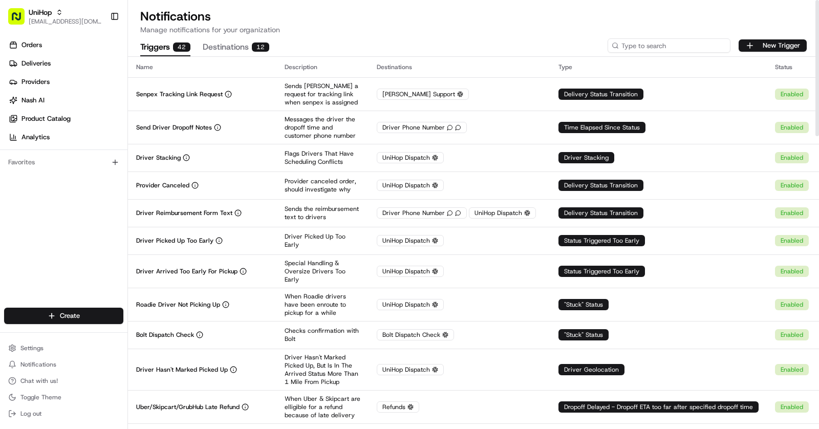
click at [652, 47] on input at bounding box center [669, 45] width 123 height 14
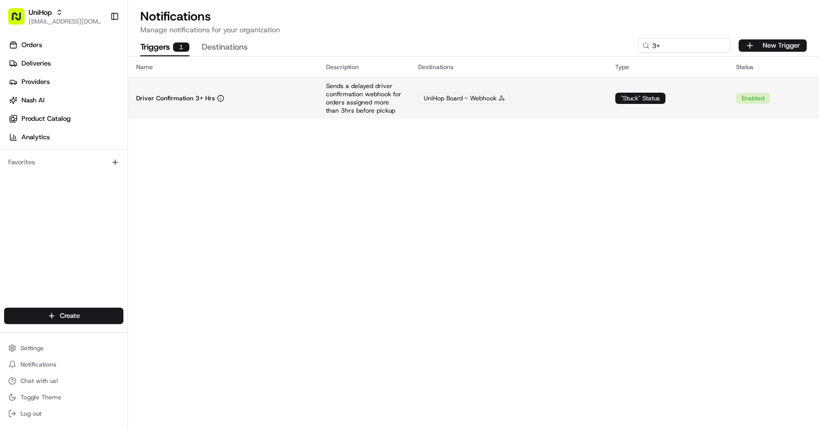
click at [558, 91] on td "UniHop Board - Webhook" at bounding box center [508, 97] width 197 height 41
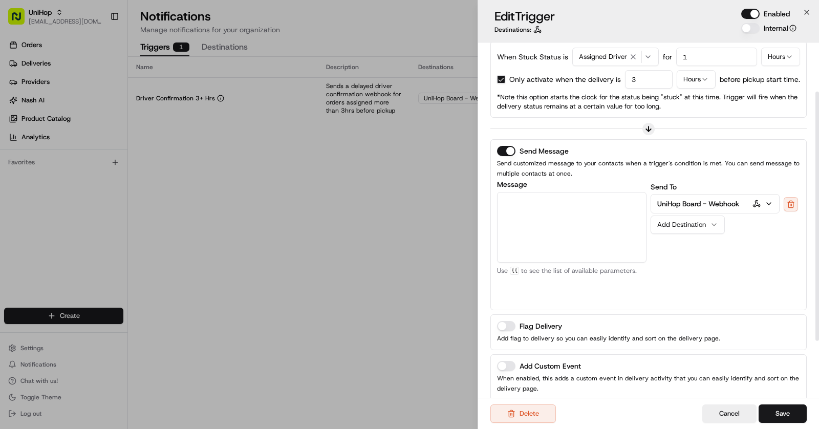
scroll to position [151, 0]
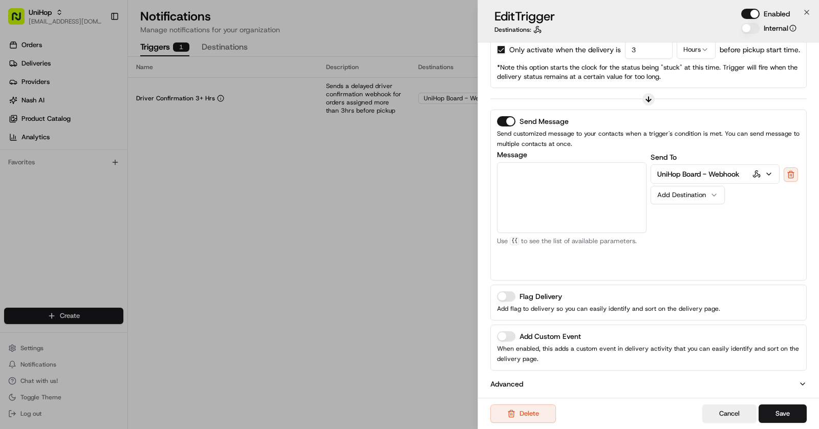
click at [716, 385] on button "Advanced" at bounding box center [648, 384] width 316 height 10
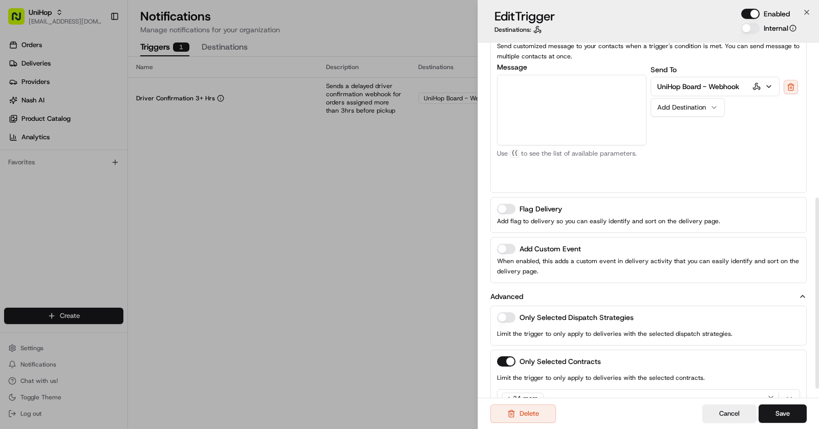
scroll to position [307, 0]
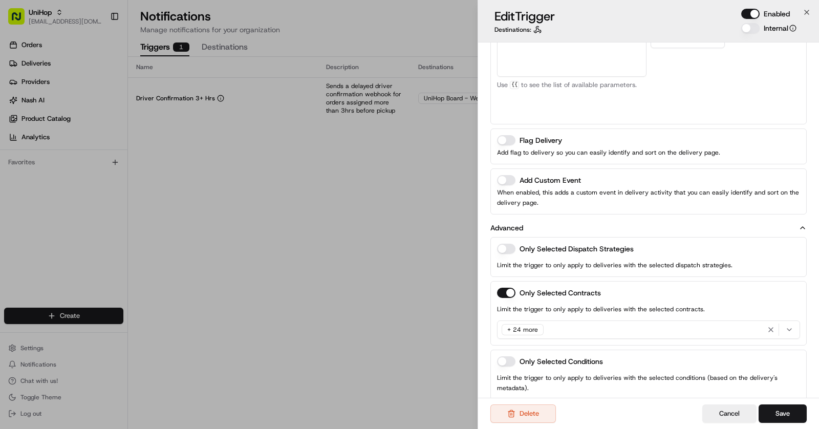
click at [612, 331] on div "+ 24 more" at bounding box center [649, 329] width 298 height 15
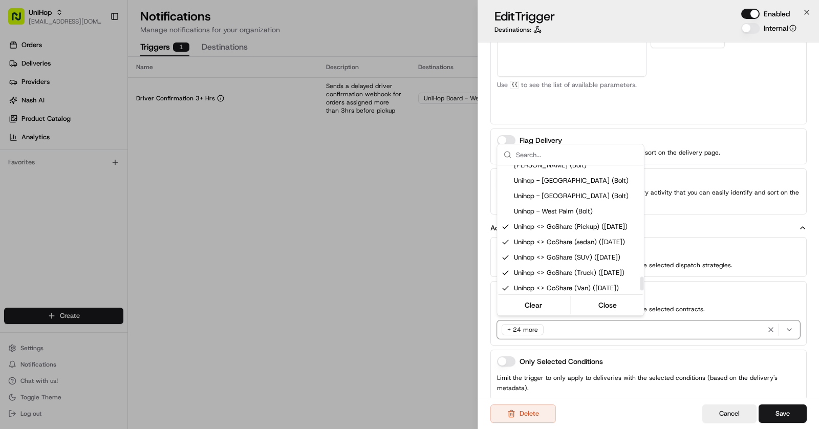
scroll to position [1014, 0]
click at [689, 117] on div at bounding box center [409, 214] width 819 height 429
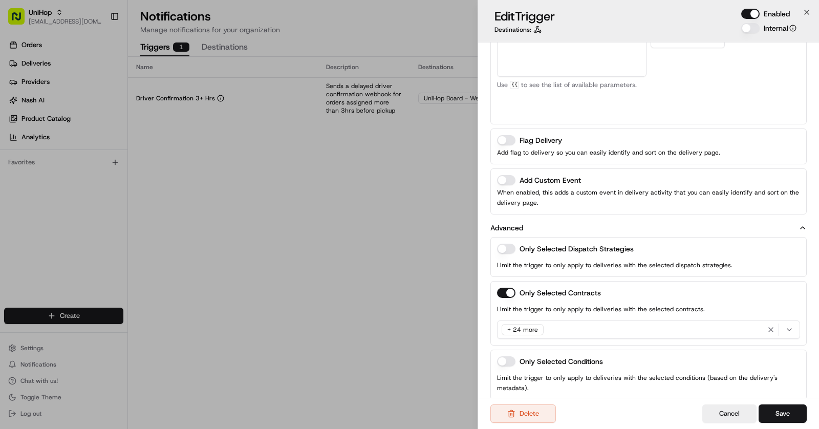
click at [798, 223] on button "Advanced" at bounding box center [648, 228] width 316 height 10
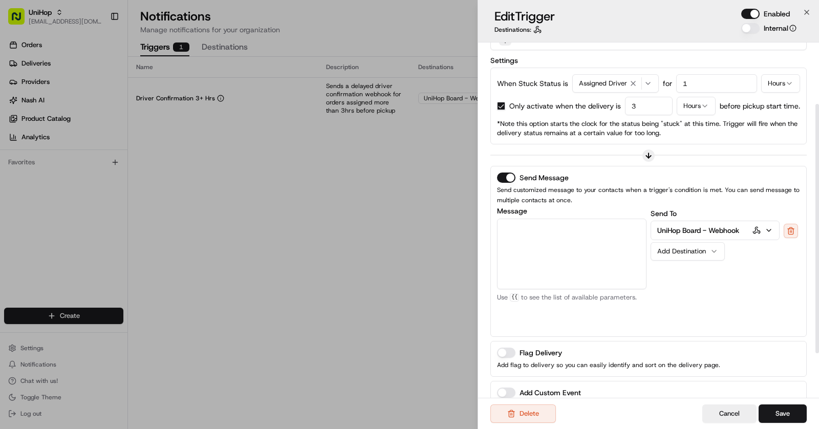
scroll to position [81, 0]
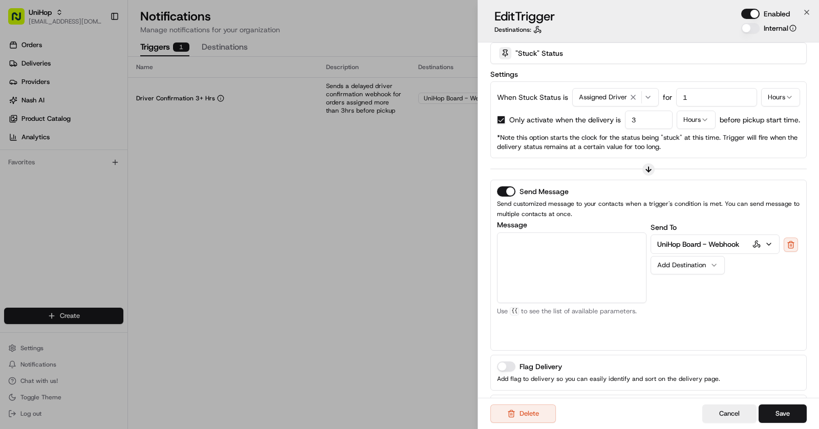
click at [692, 243] on p "UniHop Board - Webhook" at bounding box center [698, 244] width 82 height 10
click at [757, 243] on icon "button" at bounding box center [757, 244] width 8 height 8
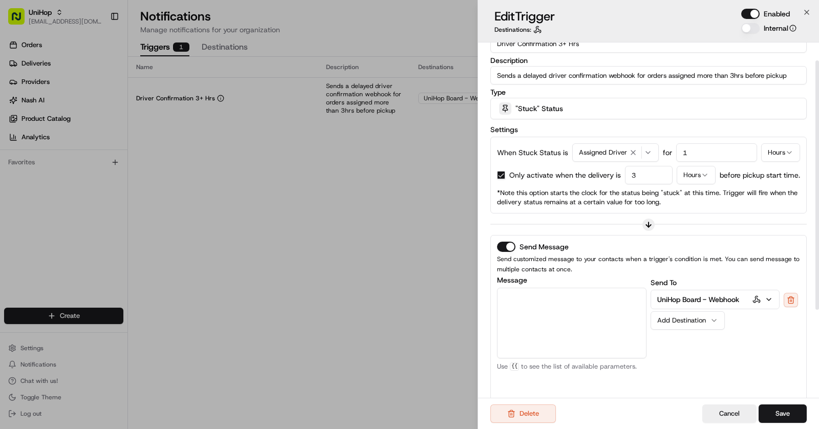
scroll to position [4, 0]
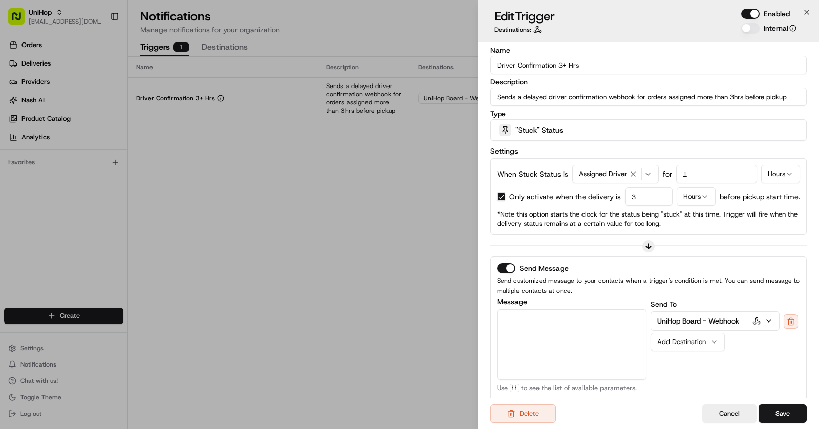
click at [581, 130] on div ""Stuck" Status" at bounding box center [648, 130] width 311 height 20
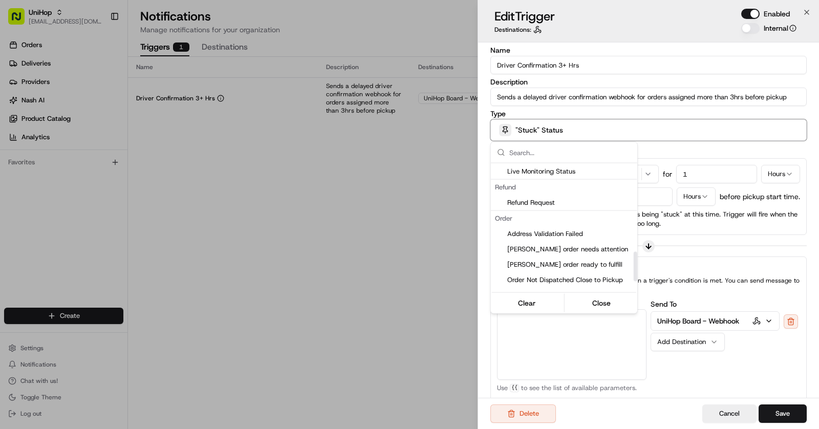
scroll to position [381, 0]
click at [423, 194] on div at bounding box center [409, 214] width 819 height 429
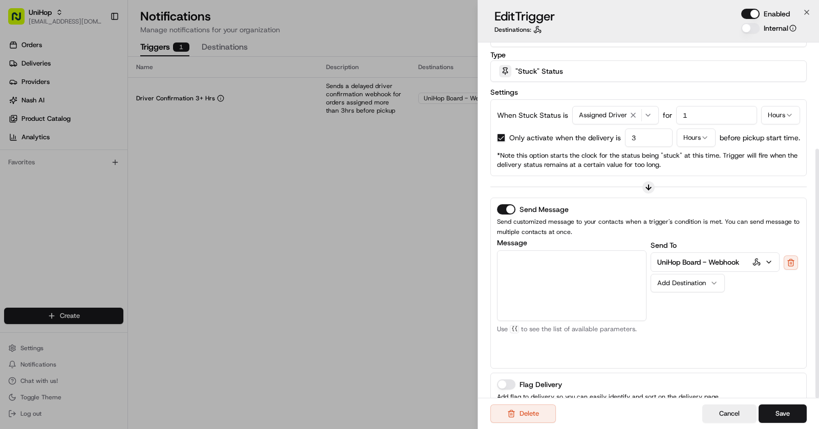
scroll to position [152, 0]
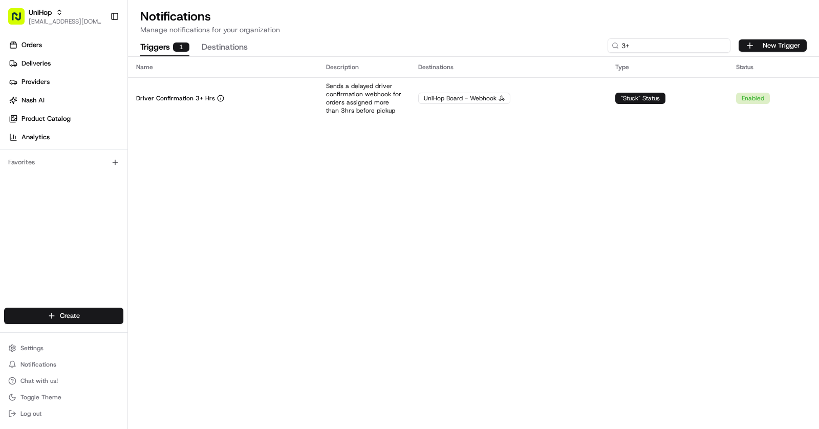
click at [680, 47] on input "3+" at bounding box center [669, 45] width 123 height 14
type input "3"
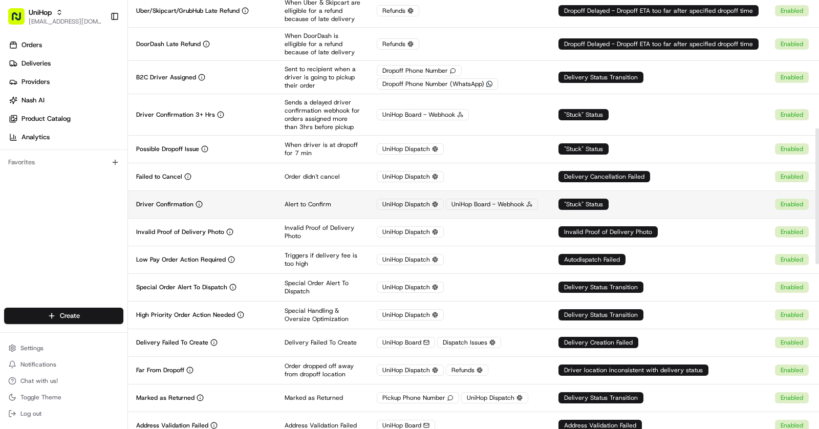
scroll to position [403, 0]
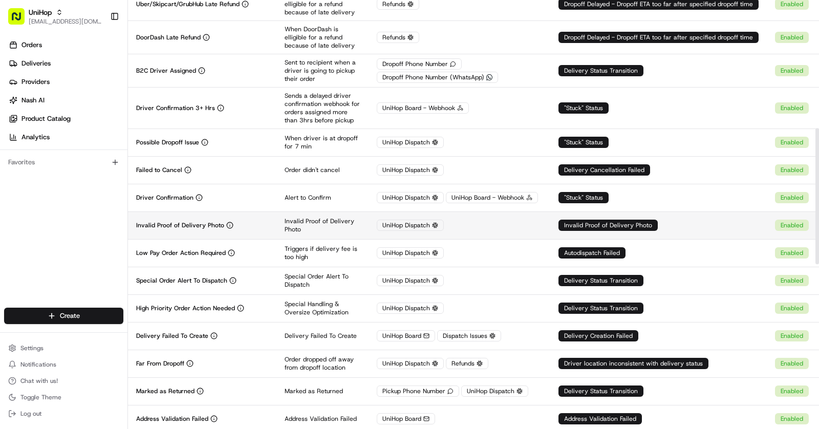
click at [255, 221] on td "Invalid Proof of Delivery Photo" at bounding box center [202, 225] width 148 height 28
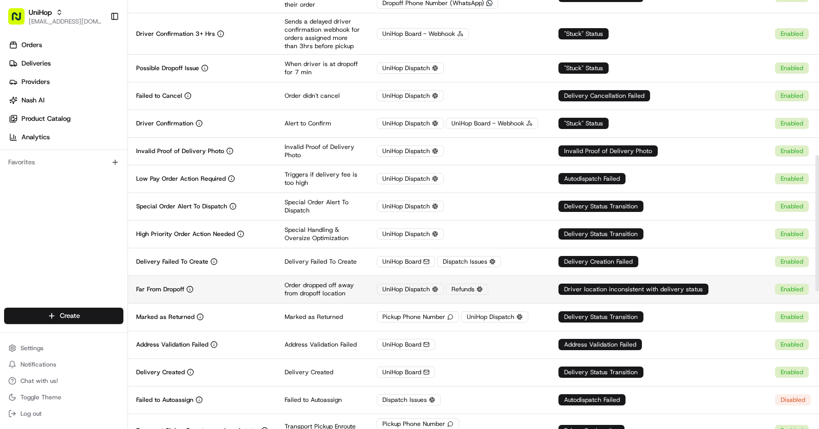
scroll to position [488, 0]
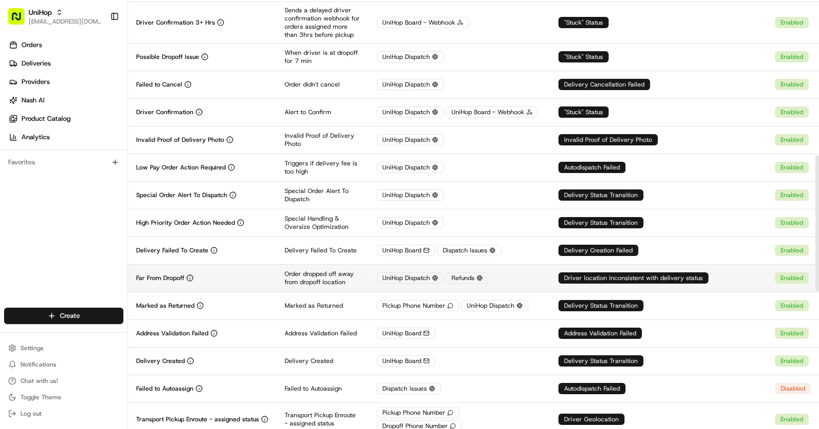
click at [234, 274] on div "Far From Dropoff" at bounding box center [202, 278] width 132 height 8
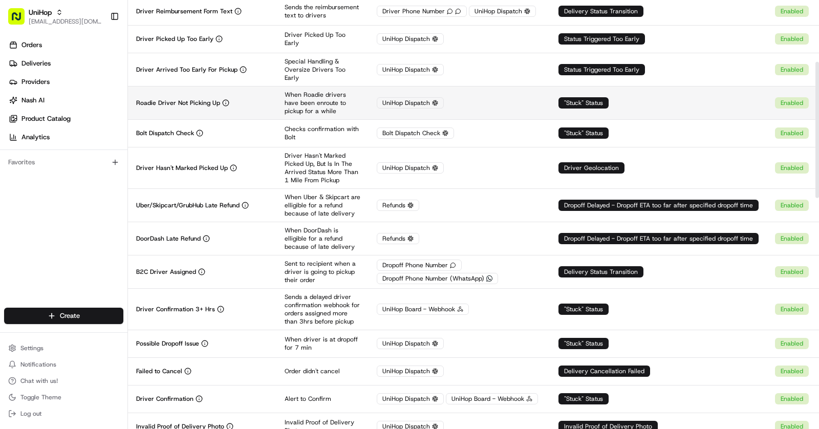
scroll to position [203, 0]
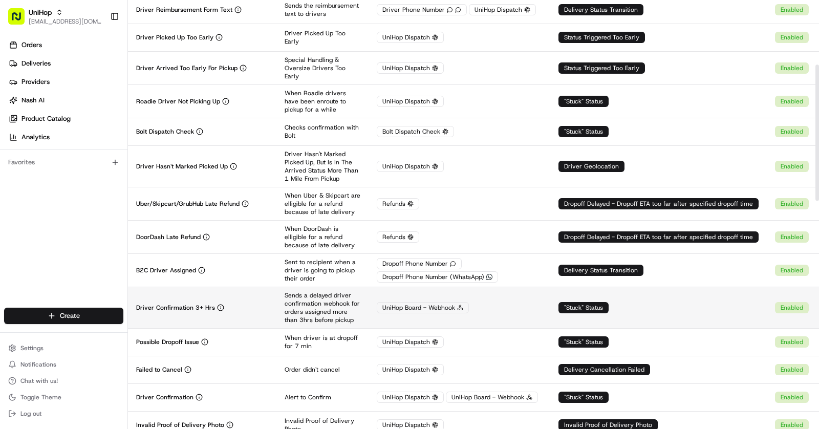
click at [595, 302] on div ""Stuck" Status" at bounding box center [583, 307] width 50 height 11
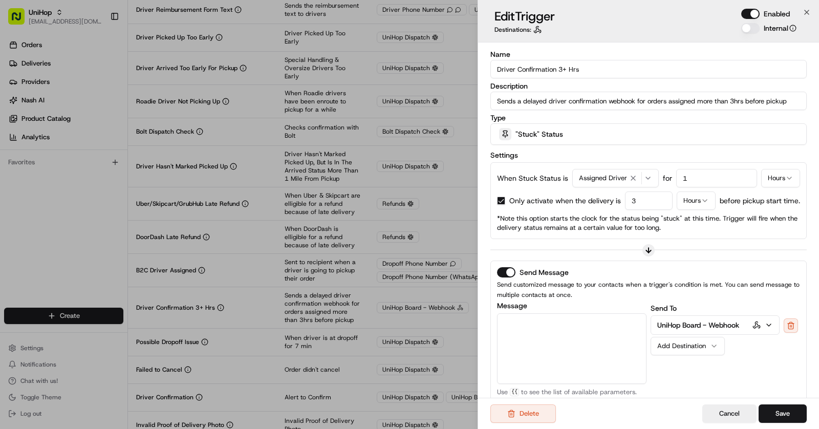
click at [552, 135] on span ""Stuck" Status" at bounding box center [539, 134] width 48 height 10
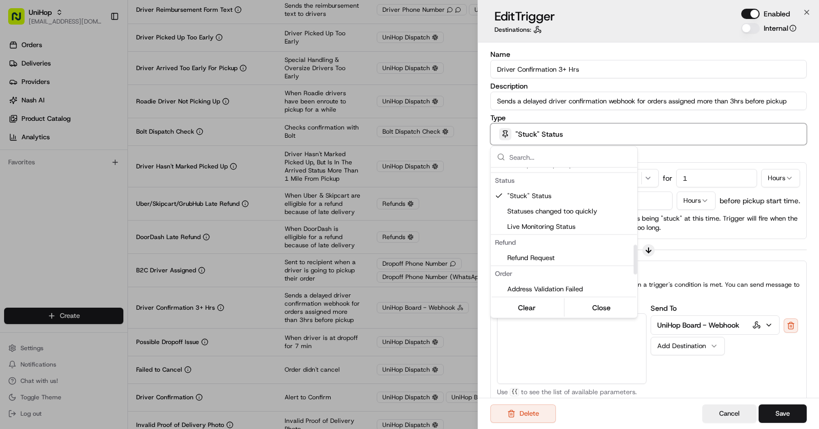
scroll to position [339, 0]
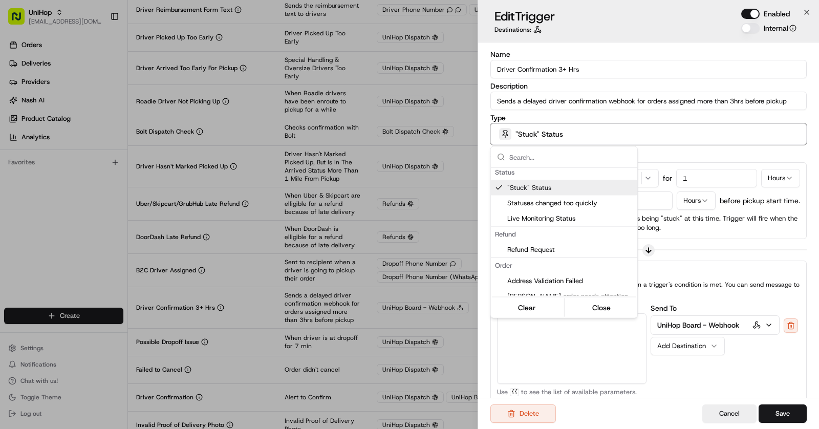
click at [713, 259] on div at bounding box center [409, 214] width 819 height 429
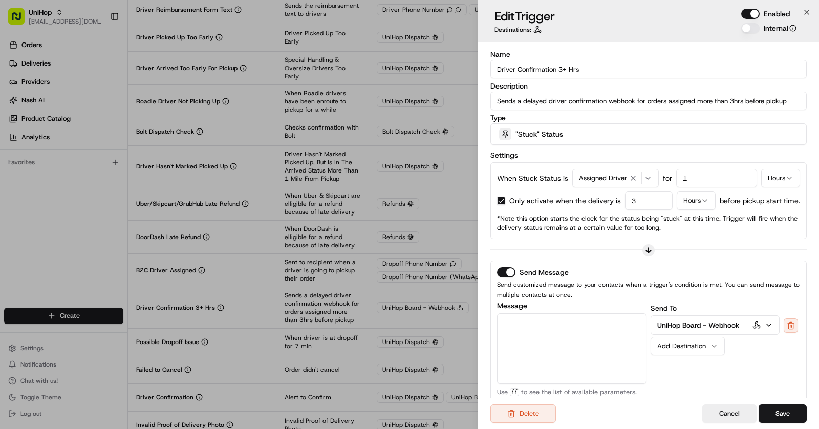
click at [652, 248] on icon at bounding box center [648, 250] width 8 height 8
click at [650, 248] on icon at bounding box center [648, 250] width 8 height 8
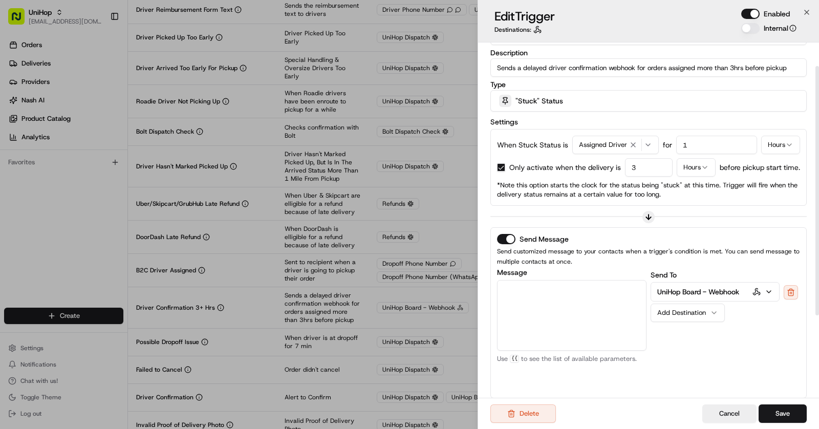
scroll to position [34, 0]
click at [728, 290] on p "UniHop Board - Webhook" at bounding box center [698, 291] width 82 height 10
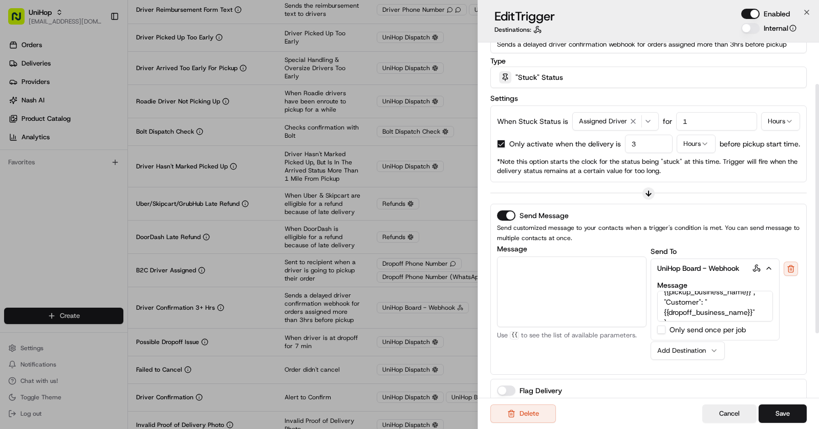
scroll to position [59, 0]
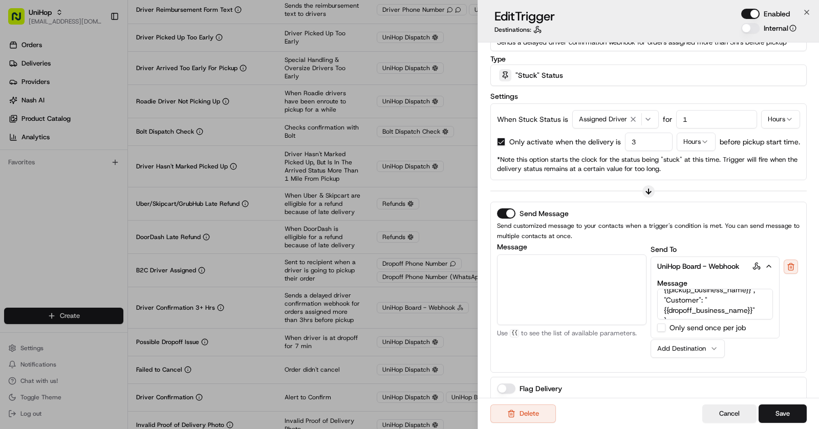
click at [718, 367] on div "Send Message Send customized message to your contacts when a trigger's conditio…" at bounding box center [648, 287] width 316 height 171
click at [719, 364] on div "Send Message Send customized message to your contacts when a trigger's conditio…" at bounding box center [648, 287] width 316 height 171
click at [771, 263] on icon "button" at bounding box center [769, 266] width 8 height 8
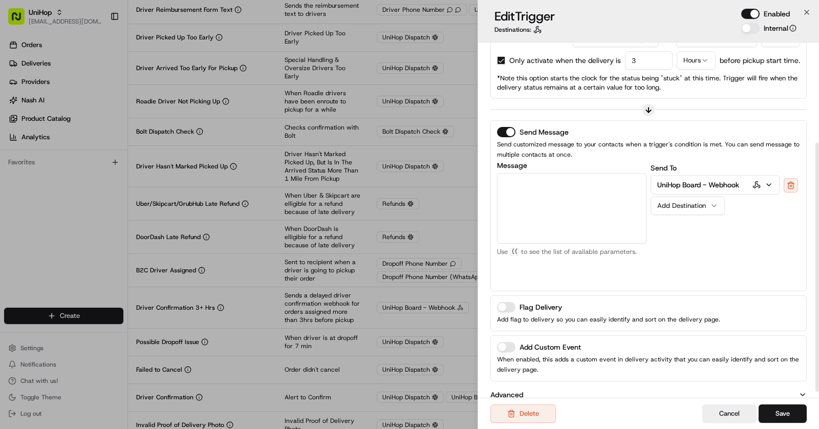
scroll to position [149, 0]
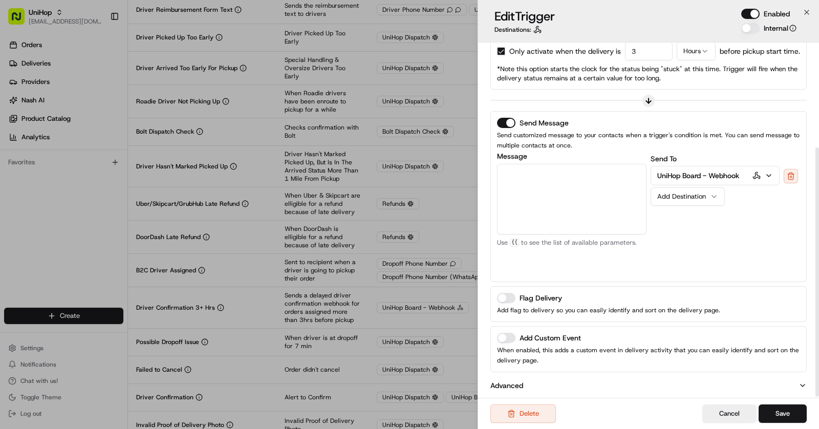
click at [550, 197] on textarea "Message" at bounding box center [571, 199] width 149 height 71
click at [603, 258] on div "Message Customer Email Customer First Name Customer Last Name Customer Phone Nu…" at bounding box center [571, 214] width 149 height 123
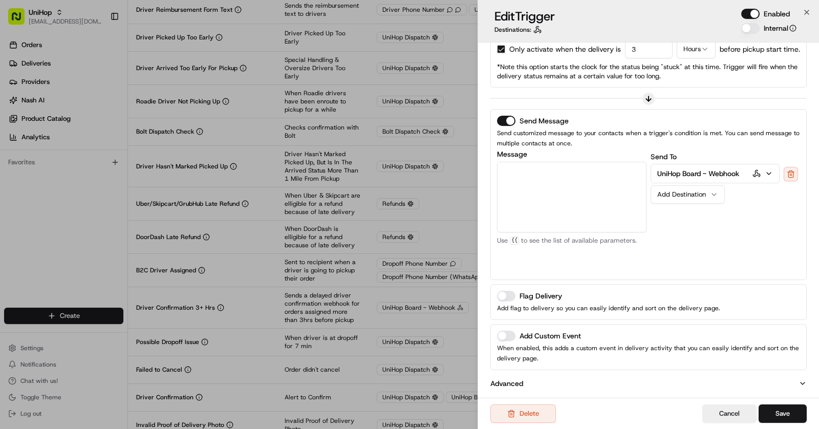
click at [609, 379] on button "Advanced" at bounding box center [648, 383] width 316 height 10
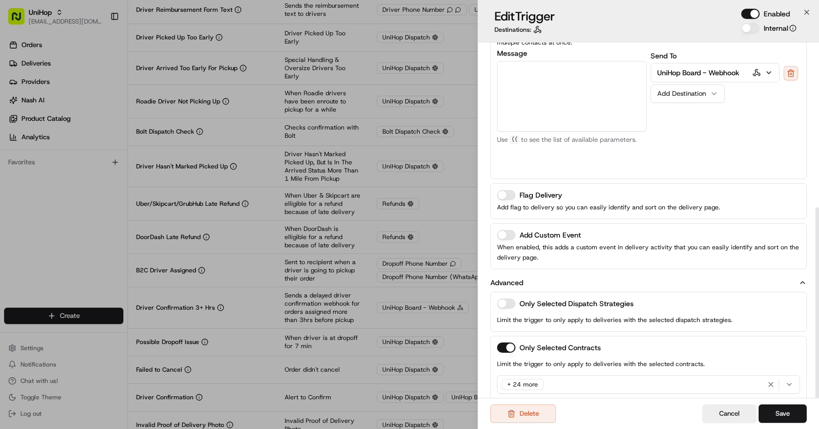
scroll to position [307, 0]
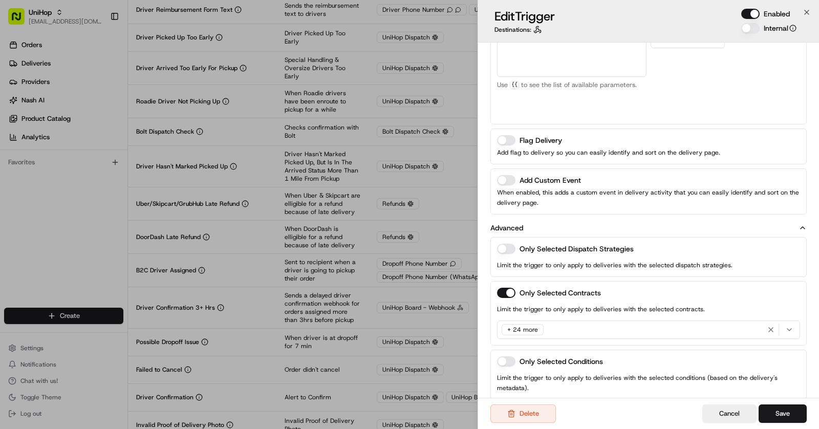
click at [604, 325] on div "+ 24 more" at bounding box center [649, 329] width 298 height 15
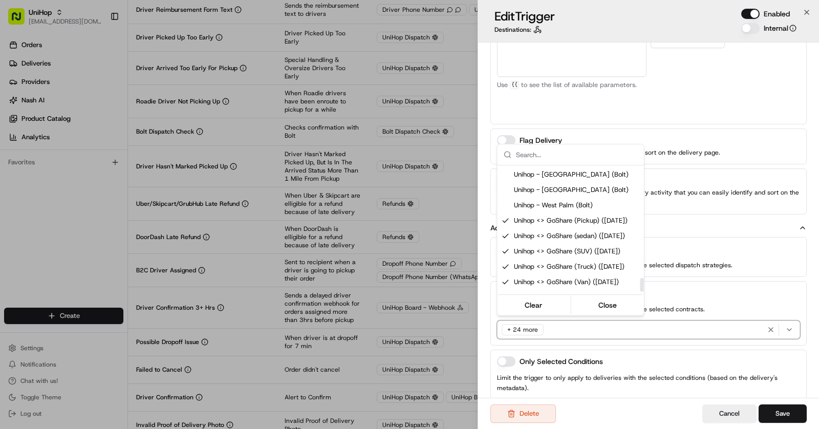
scroll to position [1016, 0]
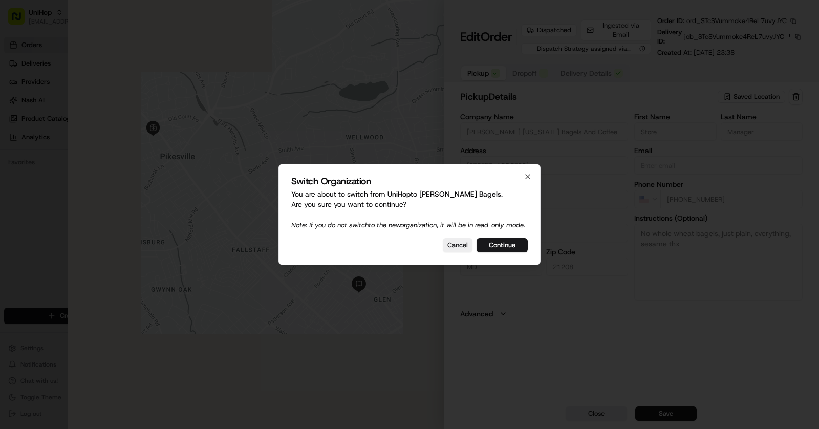
click at [503, 265] on div "Switch Organization You are about to switch from UniHop to Goldberg's Bagels . …" at bounding box center [409, 214] width 262 height 101
click at [503, 251] on button "Continue" at bounding box center [502, 245] width 51 height 14
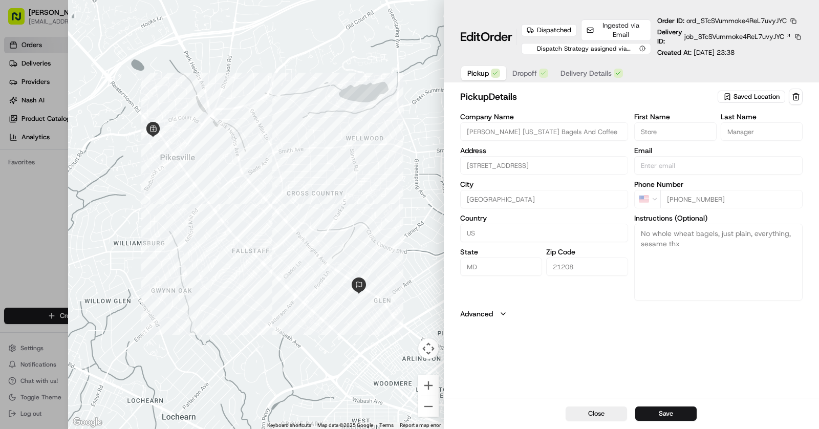
click at [528, 76] on span "Dropoff" at bounding box center [524, 73] width 25 height 10
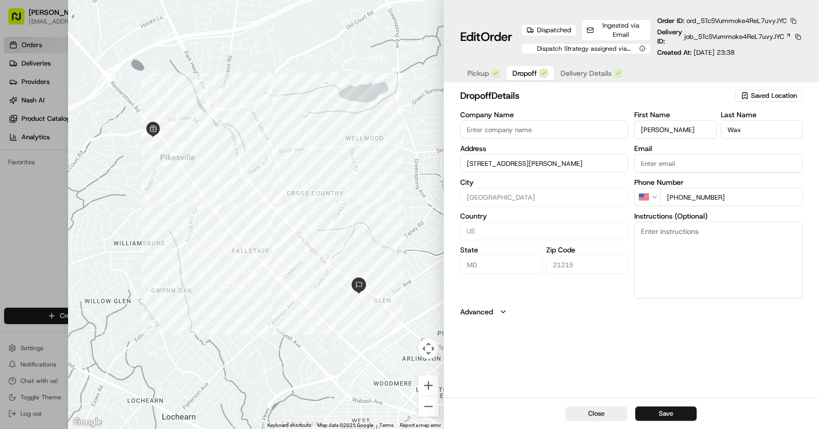
click at [585, 74] on span "Delivery Details" at bounding box center [586, 73] width 51 height 10
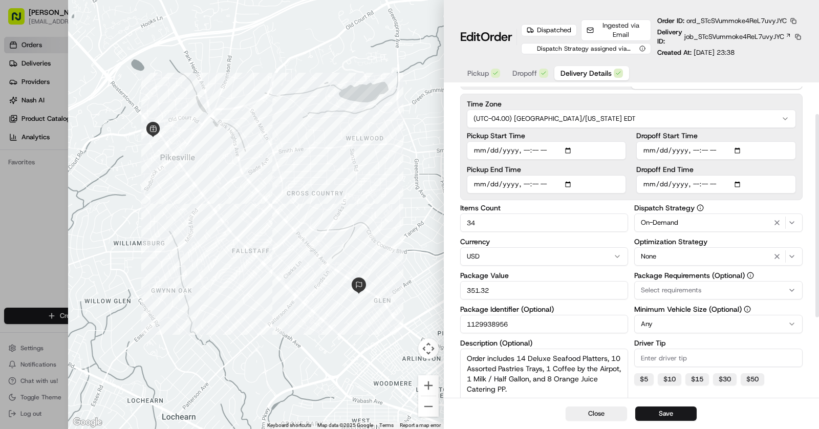
scroll to position [42, 0]
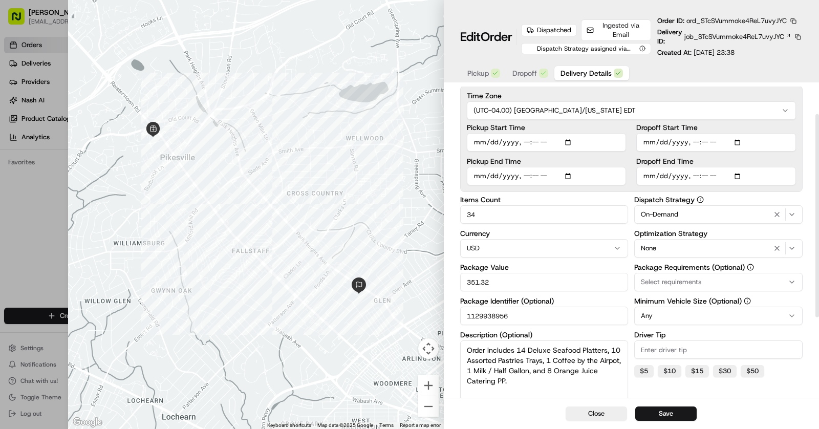
click at [511, 214] on input "34" at bounding box center [544, 214] width 168 height 18
type input "3"
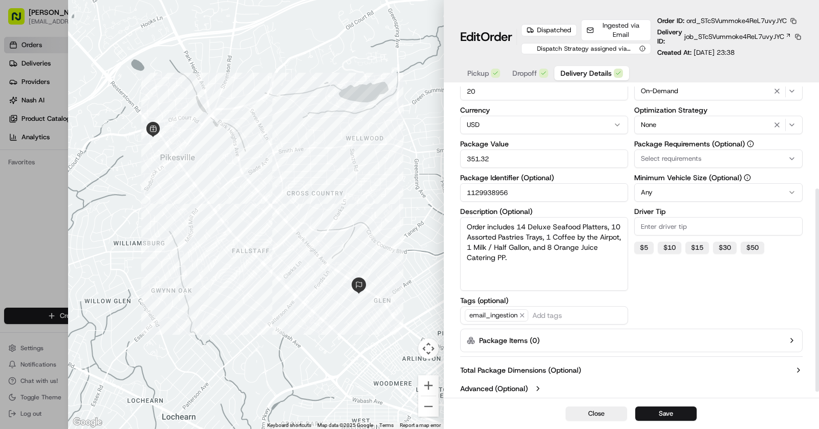
scroll to position [165, 0]
click at [670, 412] on button "Save" at bounding box center [665, 413] width 61 height 14
type input "1"
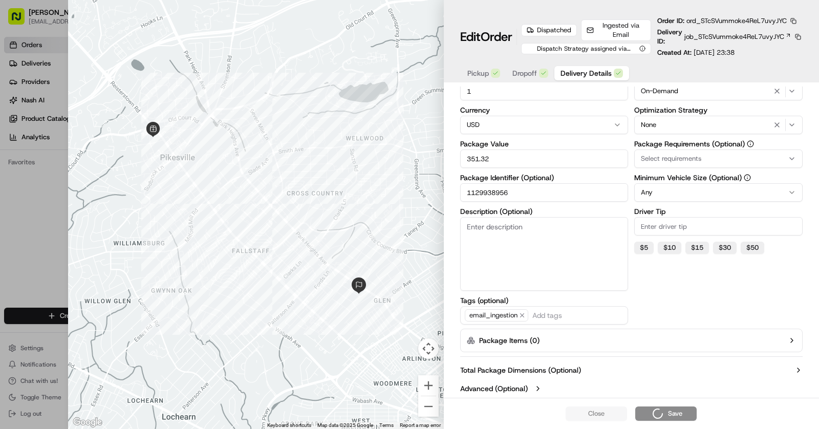
scroll to position [39, 0]
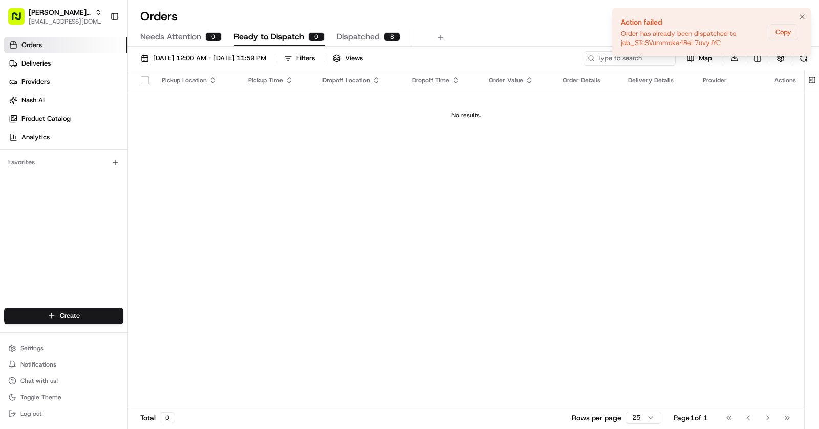
click at [707, 41] on div "Order has already been dispatched to job_STcSVummoke4ReL7uvyJYC" at bounding box center [693, 38] width 144 height 18
drag, startPoint x: 739, startPoint y: 41, endPoint x: 619, endPoint y: 42, distance: 120.3
click at [621, 41] on div "Order has already been dispatched to job_STcSVummoke4ReL7uvyJYC" at bounding box center [693, 38] width 144 height 18
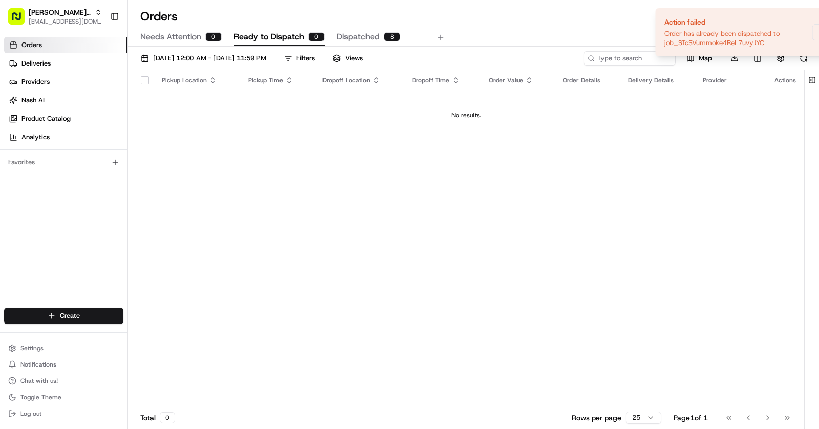
drag, startPoint x: 619, startPoint y: 42, endPoint x: 679, endPoint y: 41, distance: 59.9
click at [679, 41] on div "Order has already been dispatched to job_STcSVummoke4ReL7uvyJYC" at bounding box center [736, 38] width 144 height 18
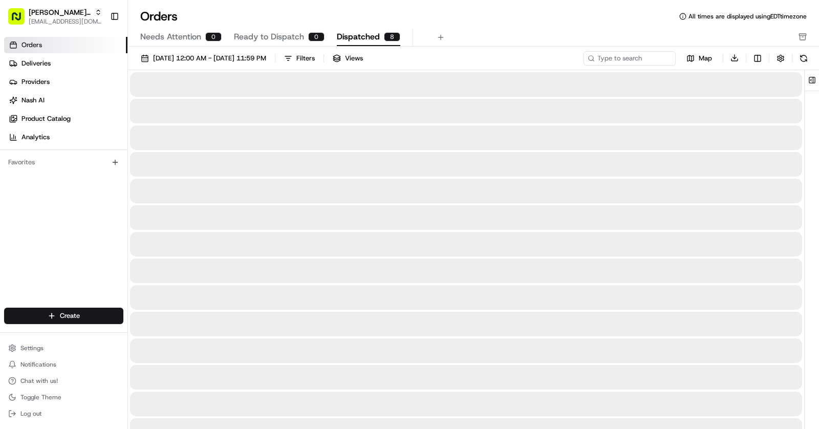
click at [368, 35] on span "Dispatched" at bounding box center [358, 37] width 43 height 12
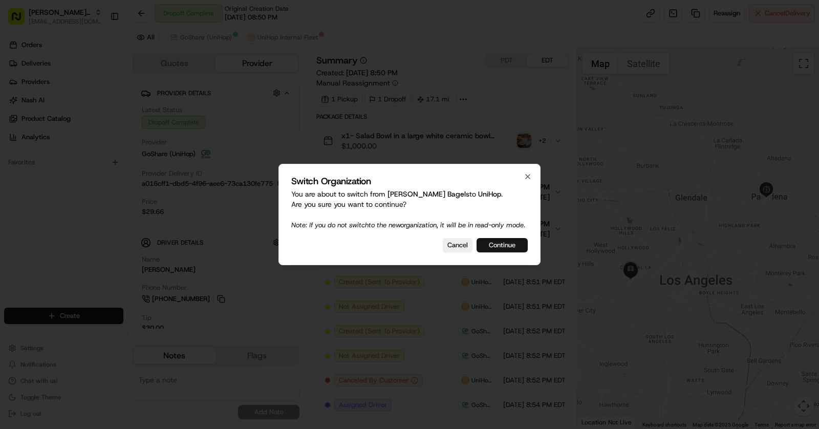
click at [510, 252] on button "Continue" at bounding box center [502, 245] width 51 height 14
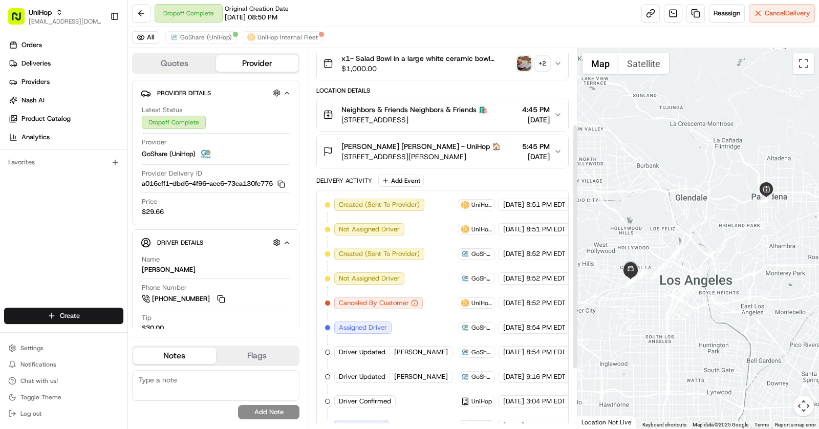
scroll to position [72, 0]
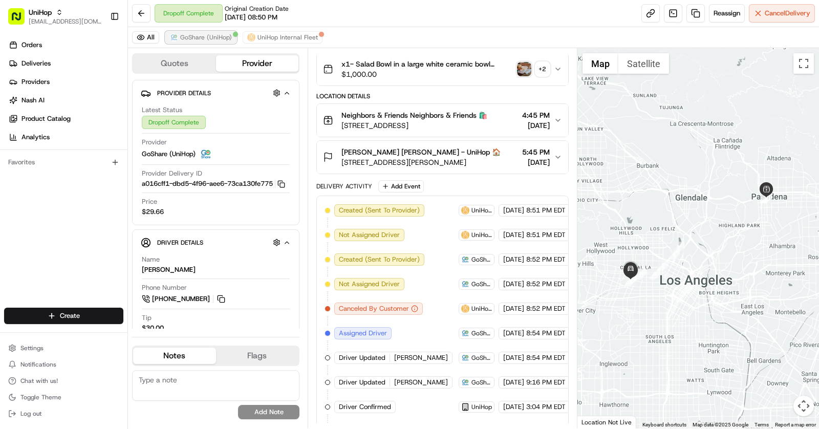
click at [207, 37] on span "GoShare (UniHop)" at bounding box center [206, 37] width 52 height 8
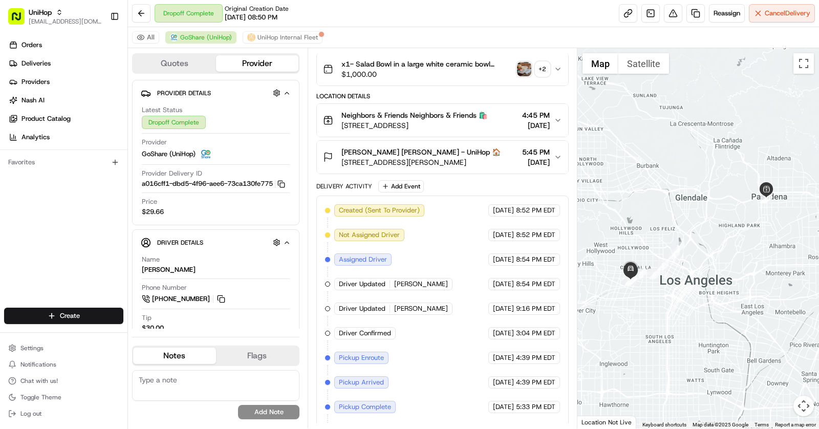
click at [524, 118] on span "4:45 PM" at bounding box center [536, 115] width 28 height 10
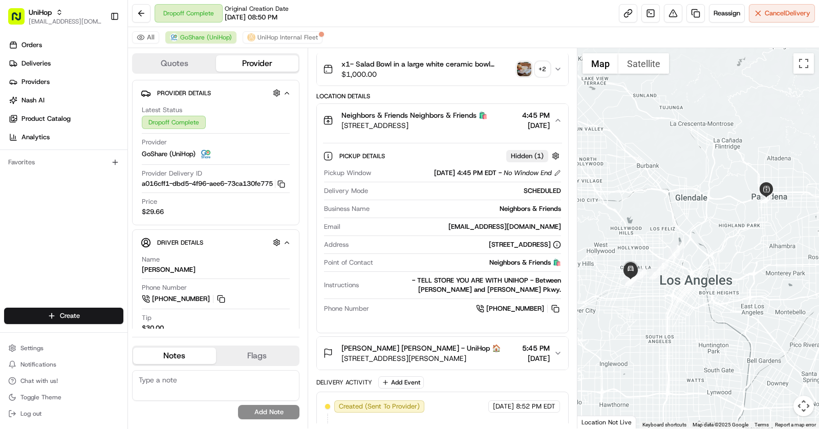
drag, startPoint x: 497, startPoint y: 171, endPoint x: 410, endPoint y: 173, distance: 87.0
click at [410, 173] on div "[DATE] 4:45 PM EDT - No Window End" at bounding box center [468, 172] width 186 height 9
copy span "[DATE] 4:45 PM EDT"
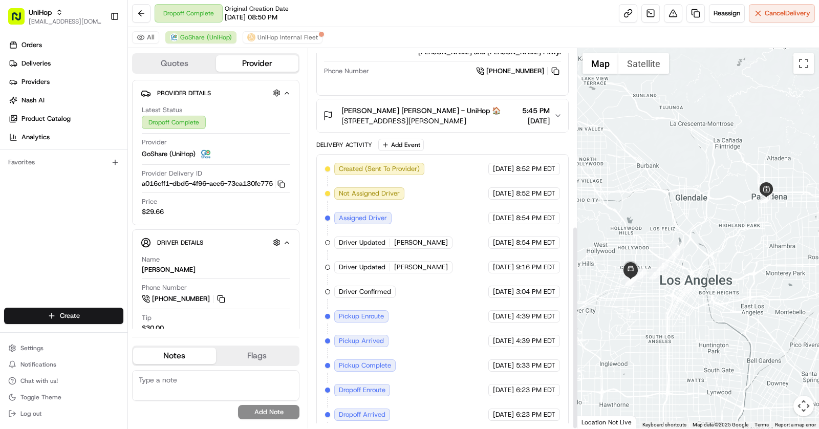
scroll to position [331, 0]
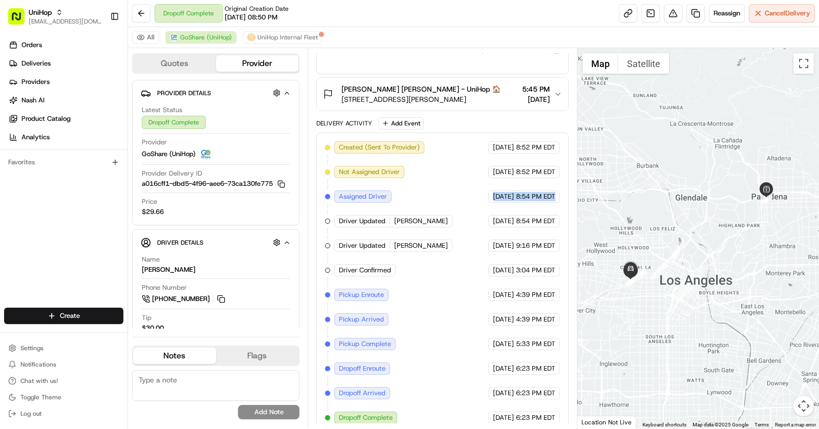
drag, startPoint x: 470, startPoint y: 191, endPoint x: 557, endPoint y: 191, distance: 87.0
click at [557, 191] on div "[DATE] 8:54 PM EDT" at bounding box center [524, 196] width 72 height 12
copy div "[DATE] 8:54 PM EDT"
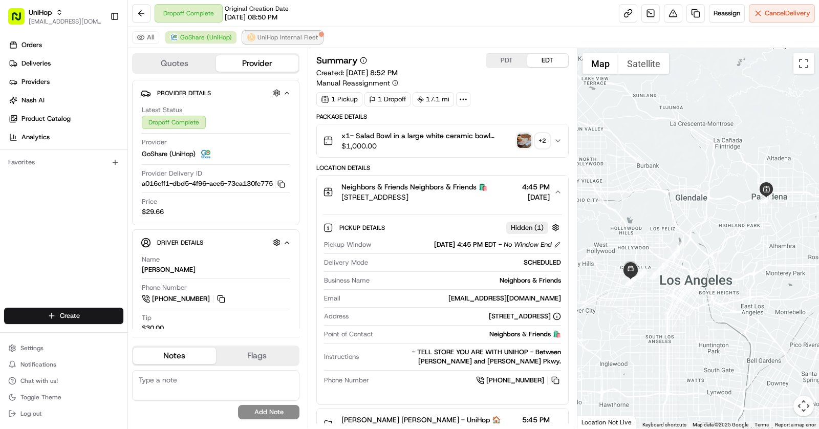
click at [305, 32] on button "UniHop Internal Fleet" at bounding box center [283, 37] width 80 height 12
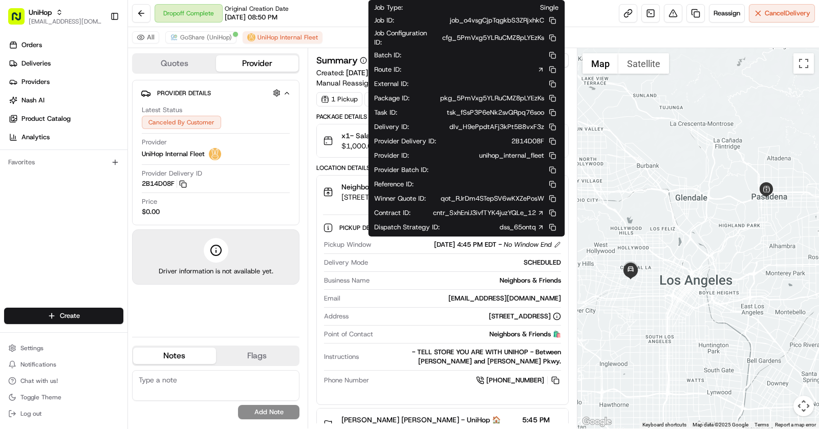
click at [534, 223] on link "dss_65ontq" at bounding box center [522, 227] width 45 height 9
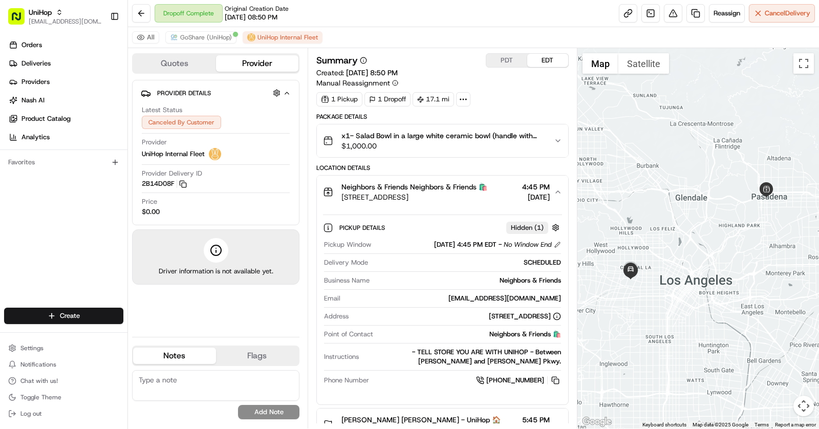
click at [446, 178] on button "Neighbors & Friends Neighbors & Friends 🛍️ [STREET_ADDRESS] 4:45 PM [DATE]" at bounding box center [442, 192] width 251 height 33
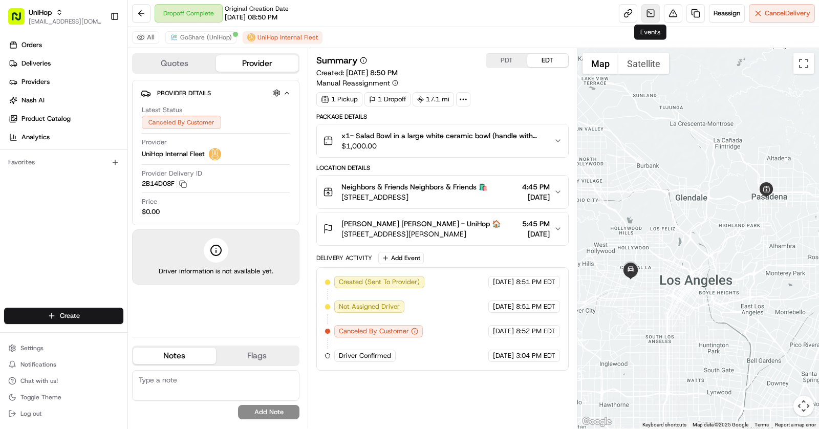
click at [647, 16] on link at bounding box center [650, 13] width 18 height 18
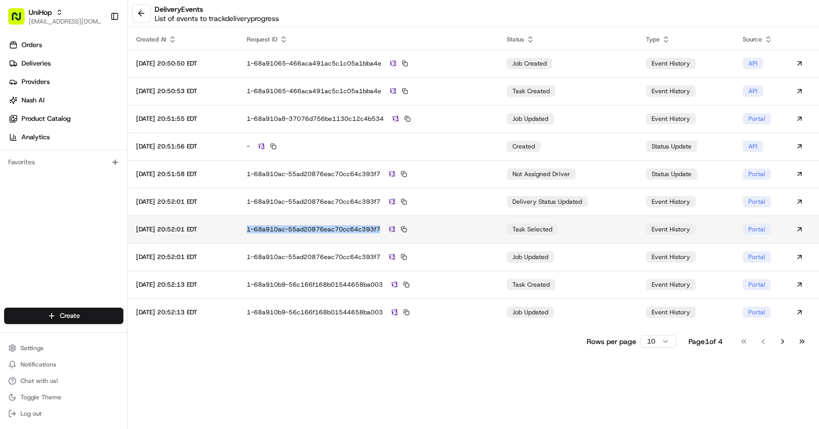
copy div "1-68a910ac-55ad20876eac70cc64c393f7"
drag, startPoint x: 400, startPoint y: 228, endPoint x: 262, endPoint y: 232, distance: 138.8
click at [262, 232] on td "1-68a910ac-55ad20876eac70cc64c393f7" at bounding box center [369, 230] width 260 height 28
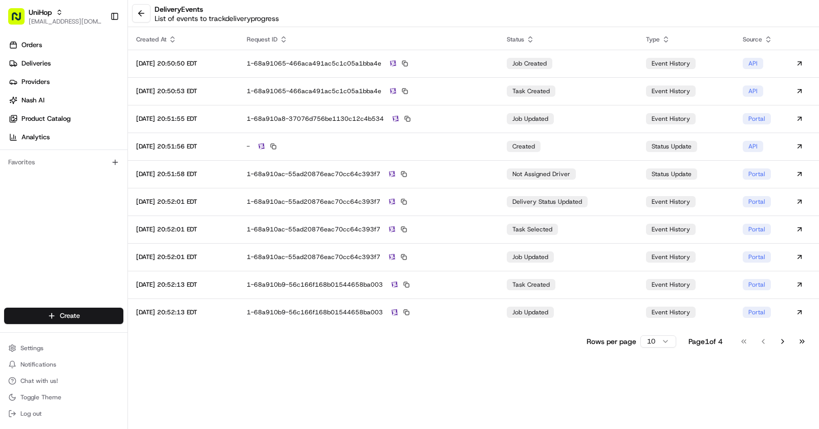
click at [661, 336] on html "UniHop [EMAIL_ADDRESS][DOMAIN_NAME] Toggle Sidebar Orders Deliveries Providers …" at bounding box center [409, 214] width 819 height 429
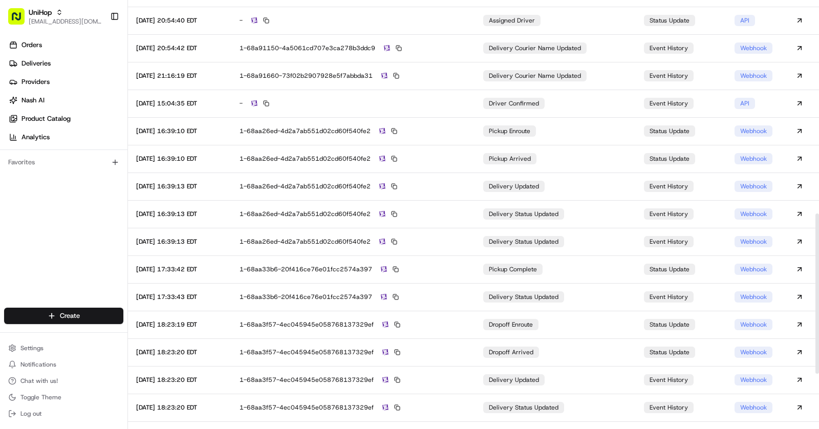
scroll to position [721, 0]
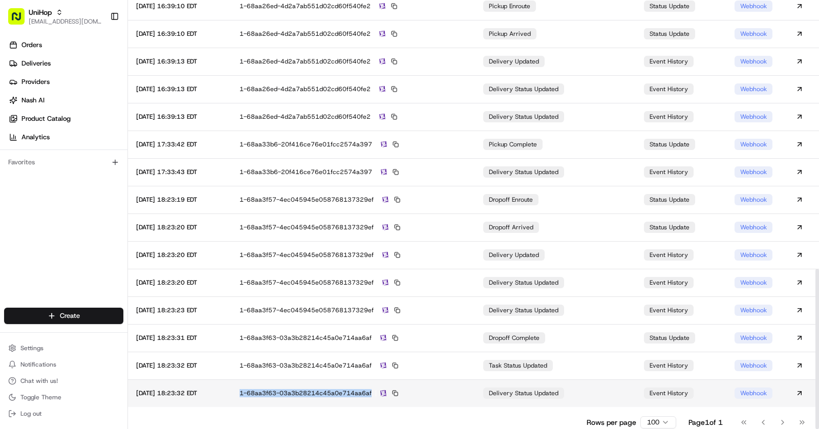
copy div "1-68aa3f63-03a3b28214c45a0e714aa6af"
drag, startPoint x: 394, startPoint y: 393, endPoint x: 256, endPoint y: 392, distance: 137.2
click at [256, 392] on td "1-68aa3f63-03a3b28214c45a0e714aa6af" at bounding box center [353, 393] width 244 height 28
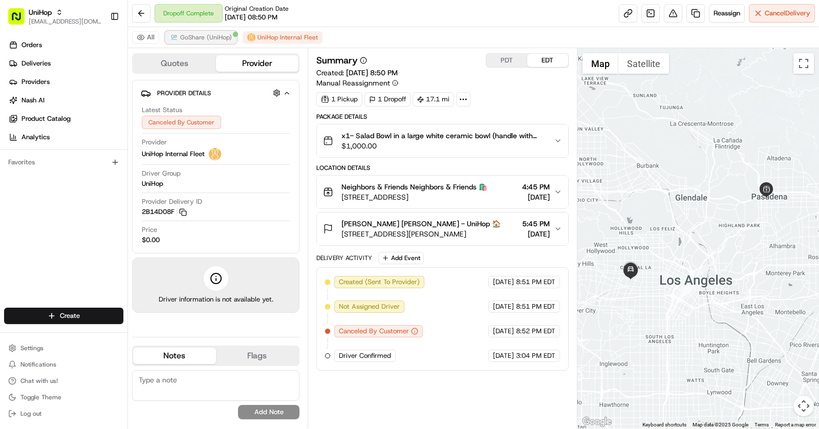
click at [205, 36] on span "GoShare (UniHop)" at bounding box center [206, 37] width 52 height 8
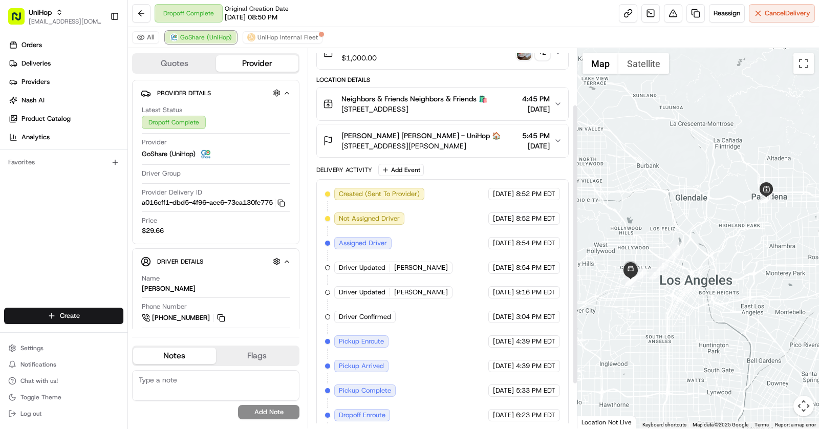
scroll to position [136, 0]
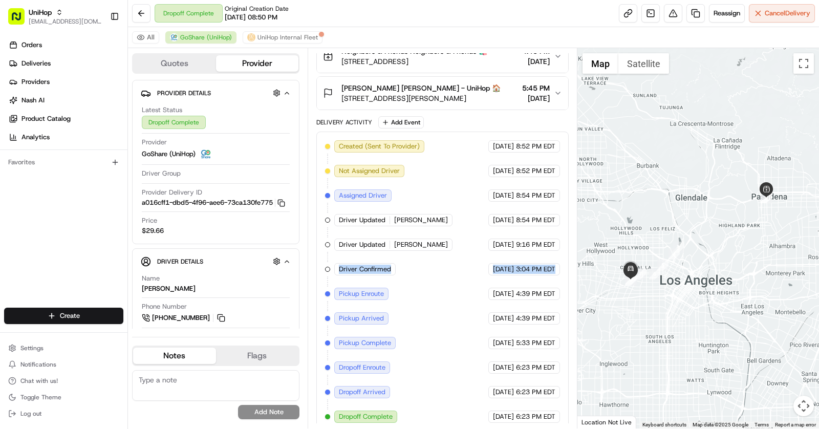
drag, startPoint x: 335, startPoint y: 263, endPoint x: 557, endPoint y: 264, distance: 222.2
click at [557, 264] on div "Created (Sent To Provider) GoShare (UniHop) [DATE] 8:52 PM EDT Not Assigned Dri…" at bounding box center [442, 281] width 235 height 283
copy div "Driver Confirmed UniHop [DATE] 3:04 PM EDT"
drag, startPoint x: 339, startPoint y: 286, endPoint x: 560, endPoint y: 287, distance: 220.1
click at [560, 287] on div "Created (Sent To Provider) GoShare (UniHop) [DATE] 8:52 PM EDT Not Assigned Dri…" at bounding box center [442, 281] width 235 height 283
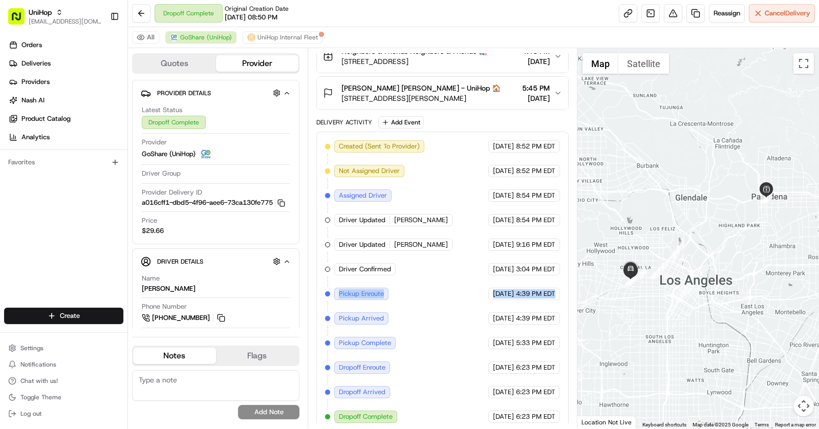
copy div "Pickup Enroute GoShare (UniHop) [DATE] 4:39 PM EDT"
click at [286, 266] on icon "button" at bounding box center [287, 261] width 8 height 8
click at [646, 14] on link at bounding box center [650, 13] width 18 height 18
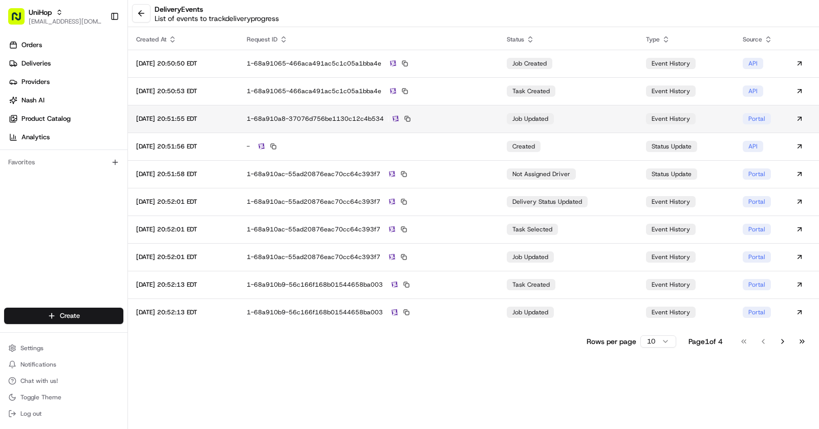
click at [399, 119] on img at bounding box center [396, 119] width 6 height 7
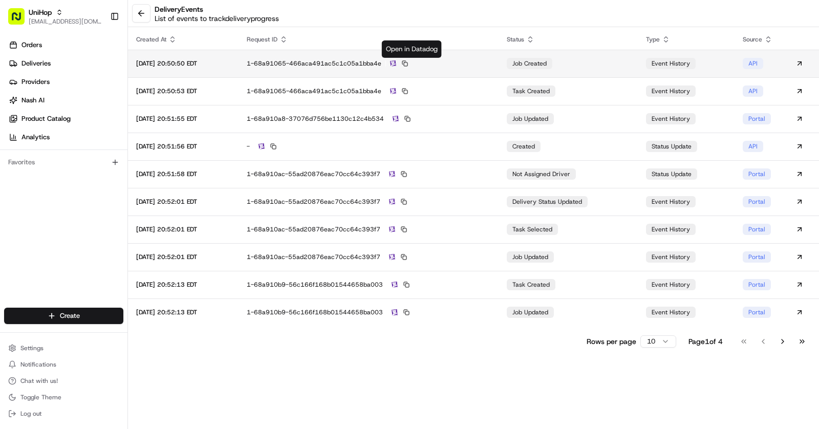
click at [396, 63] on img at bounding box center [393, 63] width 6 height 7
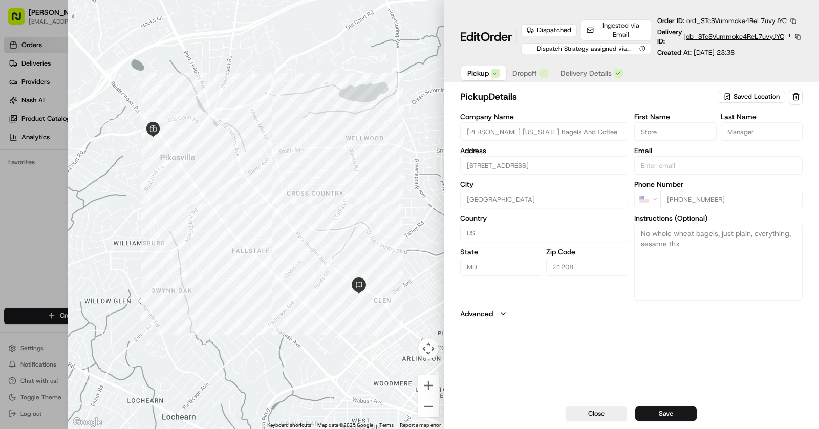
click at [763, 40] on span "job_STcSVummoke4ReL7uvyJYC" at bounding box center [734, 36] width 100 height 9
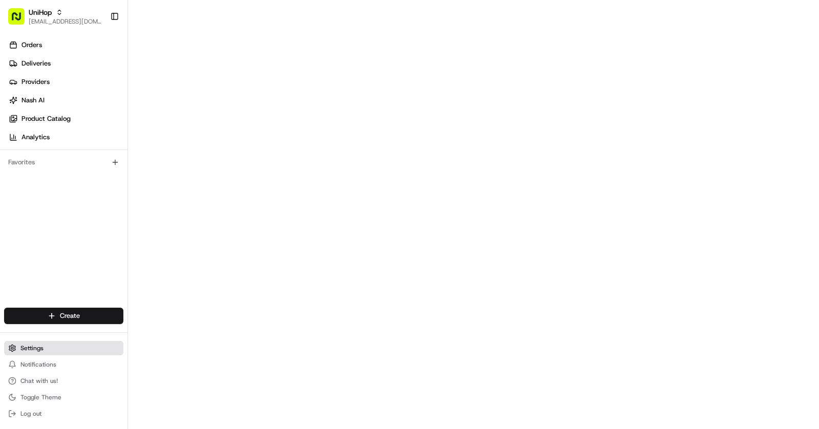
click at [39, 341] on button "Settings" at bounding box center [63, 348] width 119 height 14
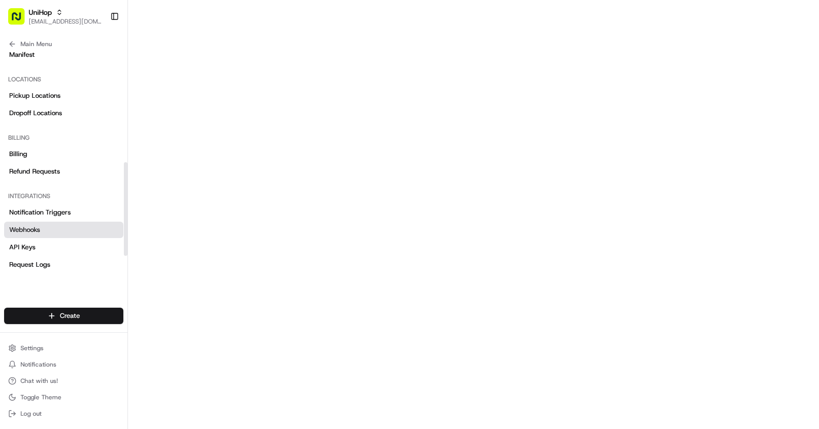
scroll to position [282, 0]
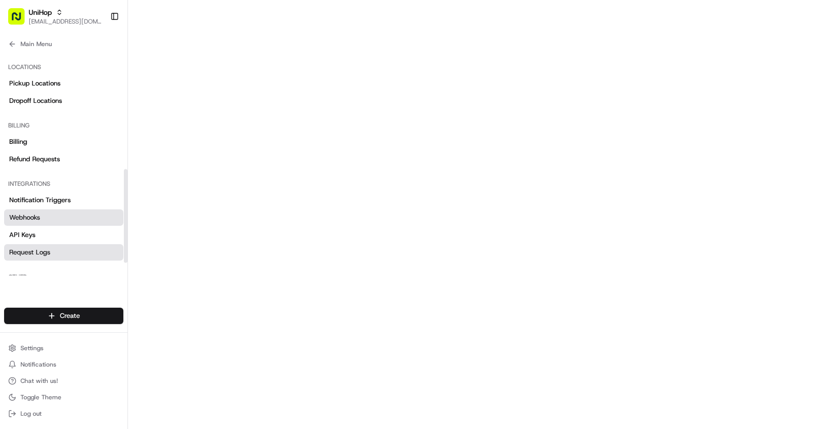
click at [38, 248] on span "Request Logs" at bounding box center [29, 252] width 41 height 9
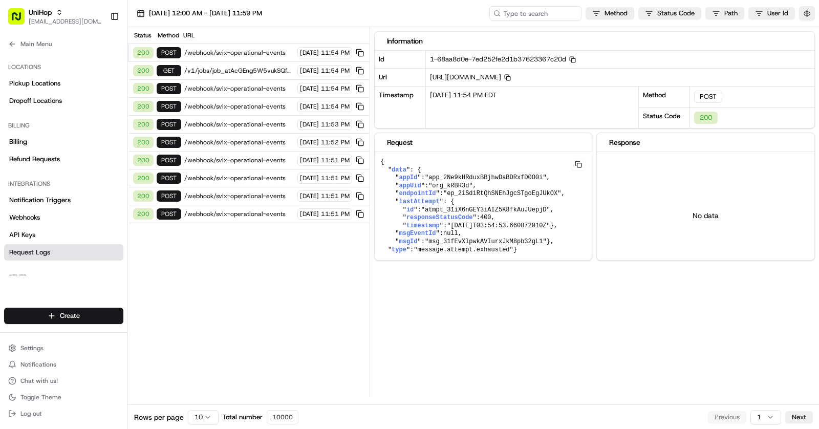
click at [241, 210] on span "/webhook/svix-operational-events" at bounding box center [239, 214] width 110 height 8
click at [233, 13] on span "[DATE] 12:00 AM - [DATE] 11:59 PM" at bounding box center [205, 13] width 113 height 9
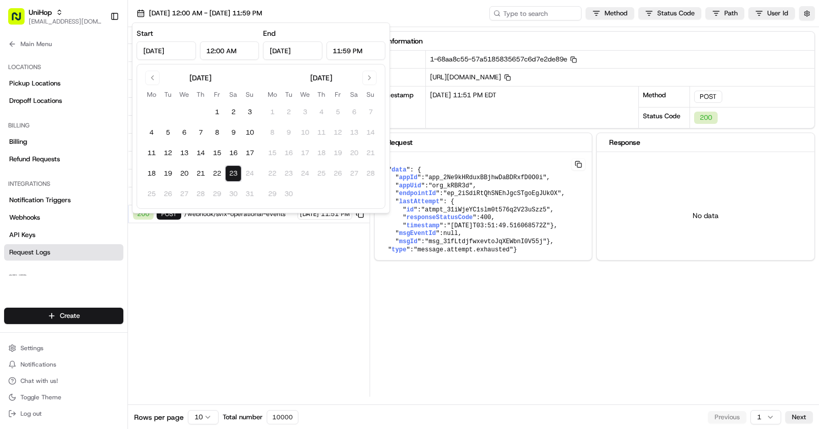
click at [231, 256] on div "Status Method URL 200 POST /webhook/svix-operational-events [DATE] 11:54 PM 200…" at bounding box center [249, 212] width 242 height 370
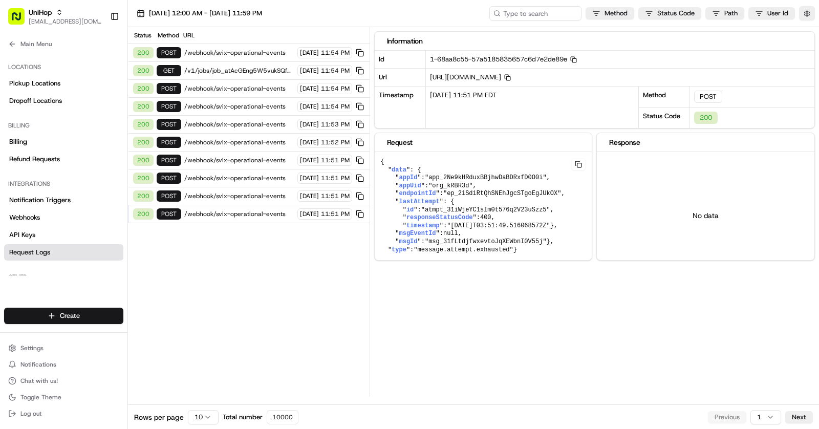
click at [172, 34] on div "Method" at bounding box center [168, 35] width 25 height 8
click at [251, 86] on span "/webhook/svix-operational-events" at bounding box center [239, 88] width 110 height 8
click at [248, 103] on span "/webhook/svix-operational-events" at bounding box center [239, 106] width 110 height 8
click at [254, 161] on div "200 POST /webhook/svix-operational-events Aug 23 2025 11:51 PM" at bounding box center [249, 161] width 242 height 18
click at [257, 194] on span "/webhook/svix-operational-events" at bounding box center [239, 196] width 110 height 8
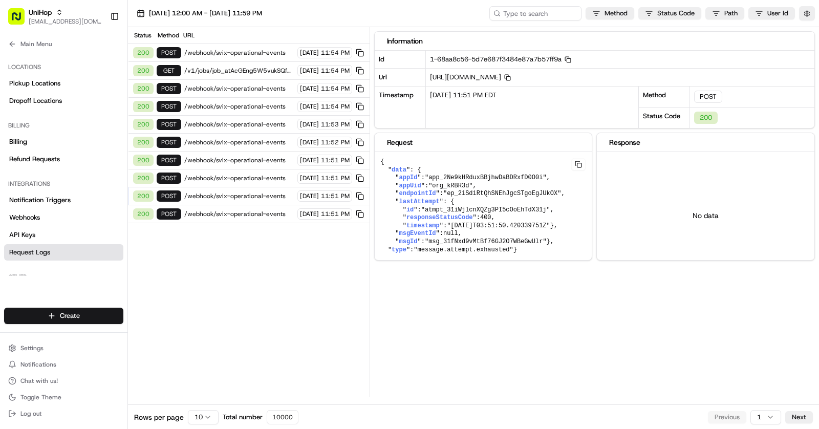
click at [604, 6] on div "Method Status Code Path User Id" at bounding box center [652, 13] width 326 height 14
click at [604, 12] on html "UniHop asif@usenash.com Toggle Sidebar Orders Deliveries Providers Nash AI Prod…" at bounding box center [409, 214] width 819 height 429
click at [665, 12] on html "UniHop asif@usenash.com Toggle Sidebar Orders Deliveries Providers Nash AI Prod…" at bounding box center [409, 214] width 819 height 429
click at [669, 47] on div "400 3" at bounding box center [671, 47] width 122 height 17
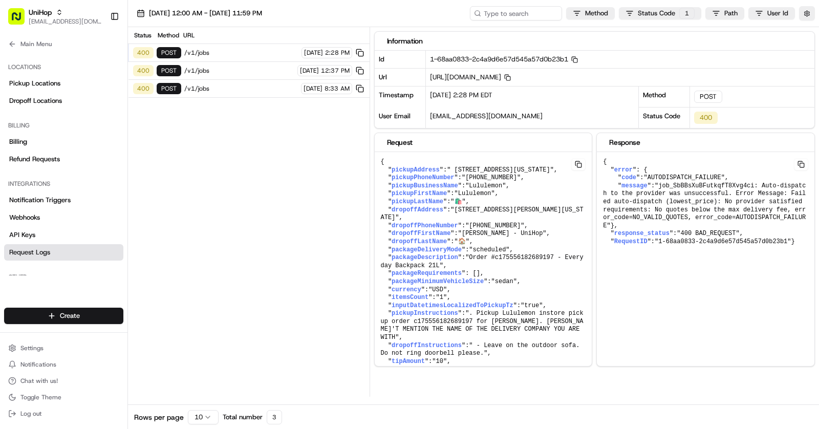
click at [219, 71] on html "UniHop asif@usenash.com Toggle Sidebar Orders Deliveries Providers Nash AI Prod…" at bounding box center [409, 214] width 819 height 429
click at [219, 71] on span "/v1/jobs" at bounding box center [239, 71] width 110 height 8
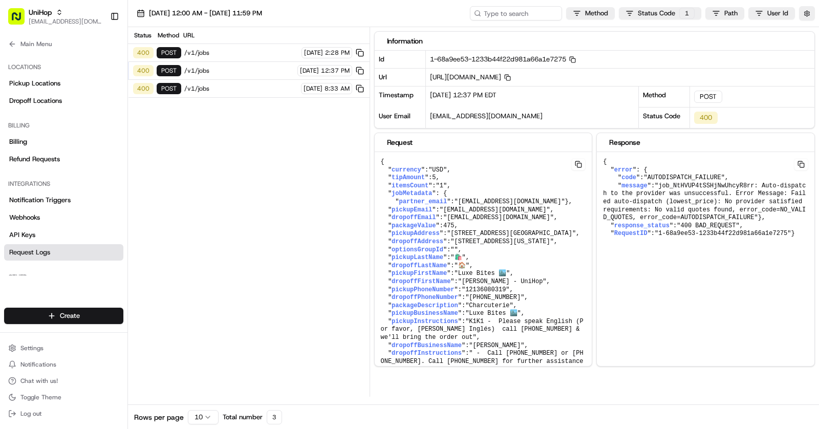
click at [260, 90] on span "/v1/jobs" at bounding box center [241, 88] width 114 height 8
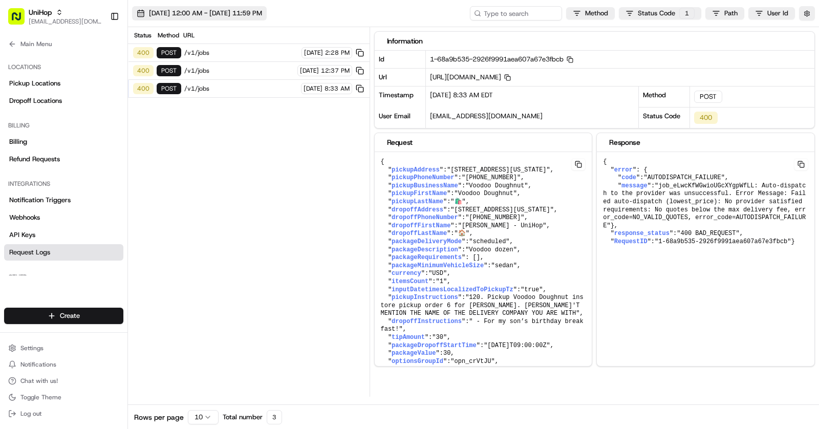
click at [234, 14] on span "Aug 23 2025 12:00 AM - Aug 23 2025 11:59 PM" at bounding box center [205, 13] width 113 height 9
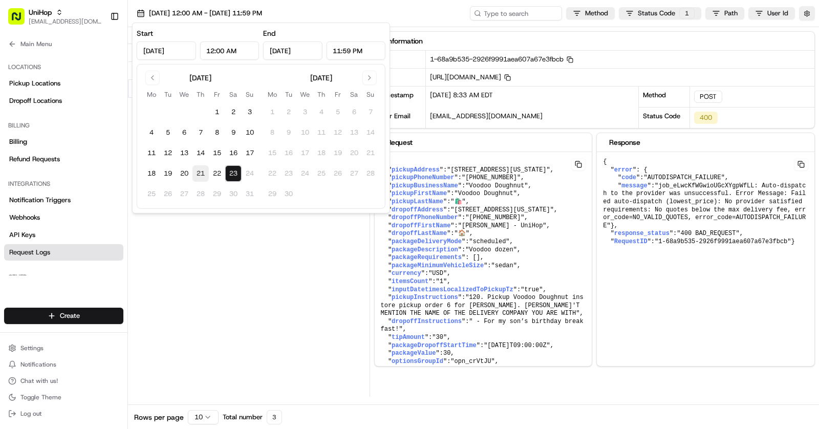
click at [204, 174] on button "21" at bounding box center [200, 173] width 16 height 16
type input "Aug 21, 2025"
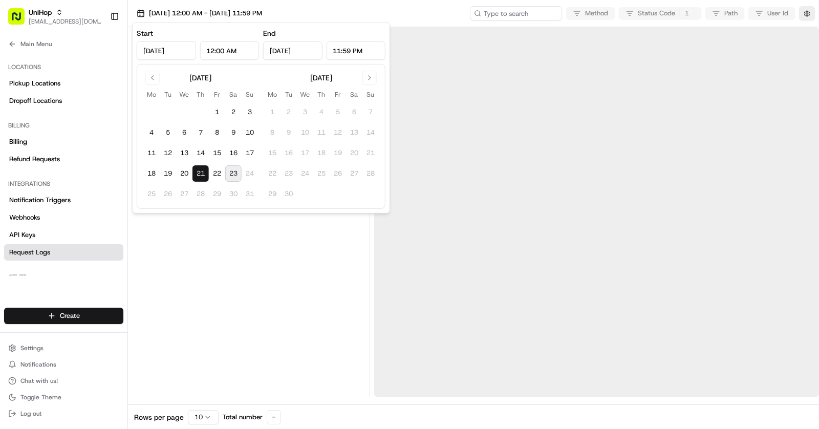
click at [237, 174] on button "23" at bounding box center [233, 173] width 16 height 16
type input "Aug 23, 2025"
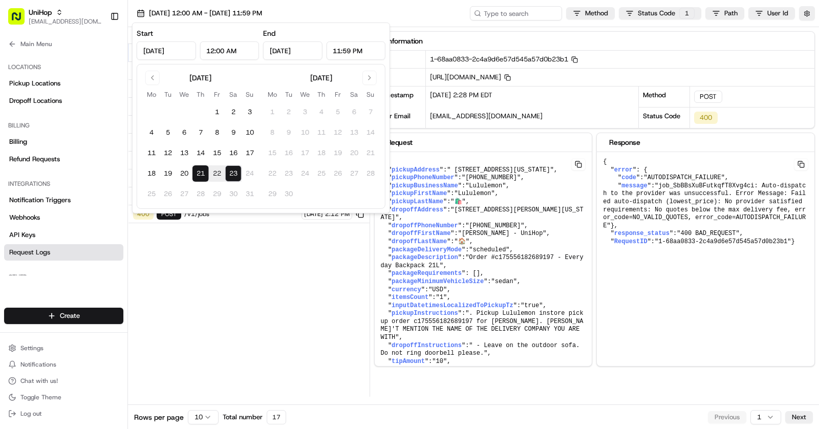
click at [287, 276] on div "Status Method URL 400 POST /v1/jobs Aug 23 2025 2:28 PM 400 POST /v1/jobs Aug 2…" at bounding box center [249, 212] width 242 height 370
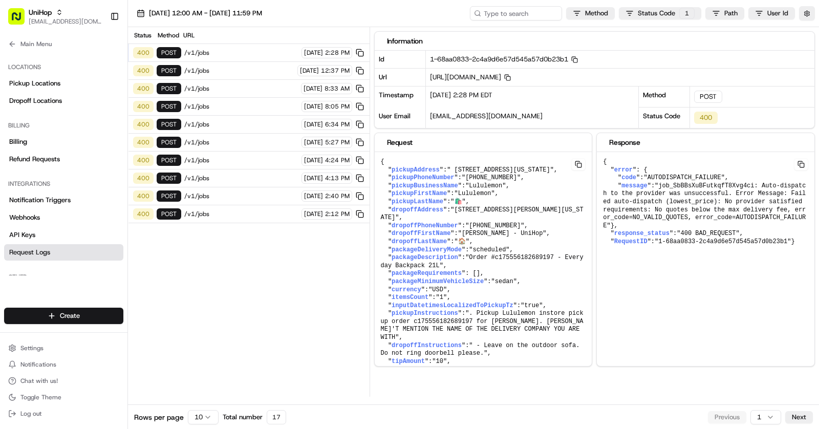
click at [256, 210] on span "/v1/jobs" at bounding box center [241, 214] width 114 height 8
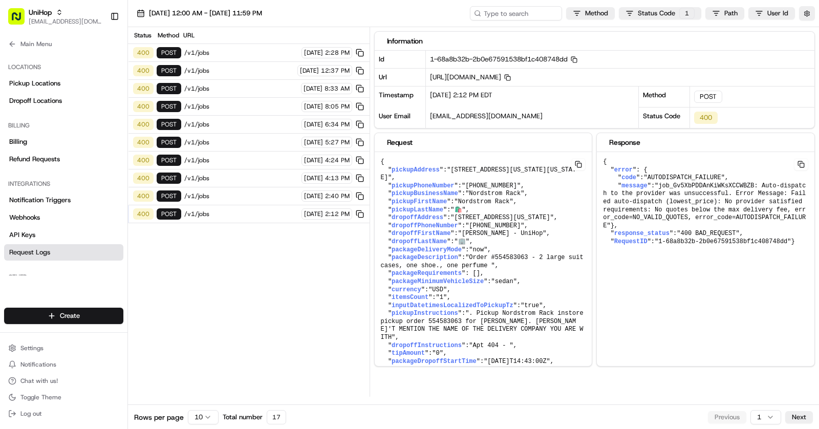
click at [244, 194] on span "/v1/jobs" at bounding box center [241, 196] width 114 height 8
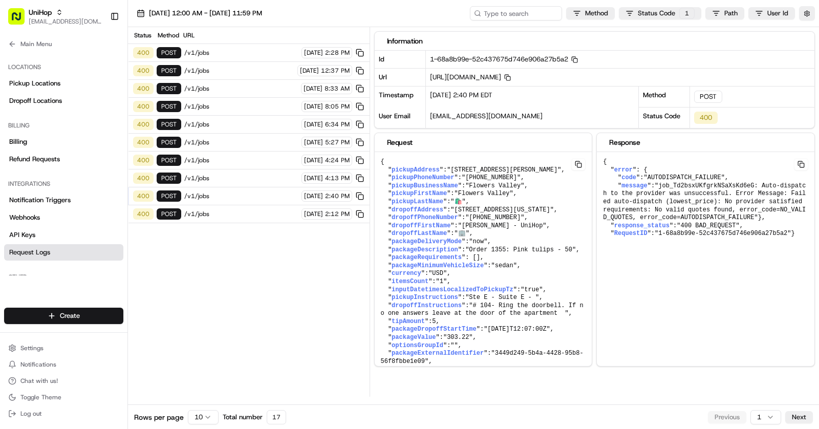
click at [238, 177] on div "400 POST /v1/jobs Aug 22 2025 4:13 PM" at bounding box center [249, 178] width 242 height 18
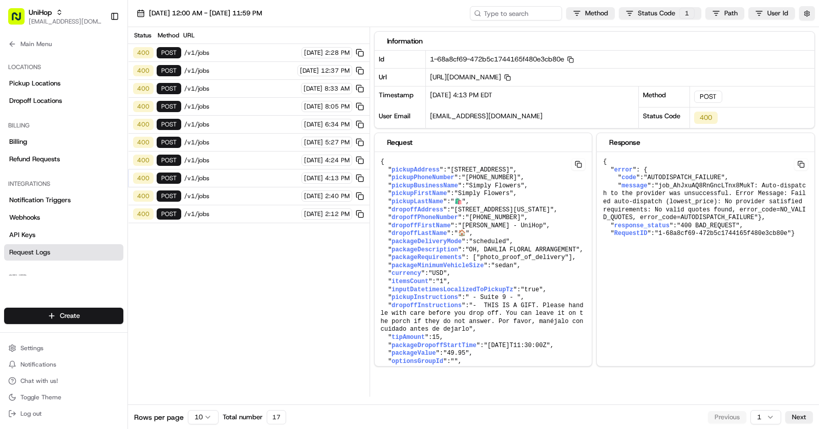
click at [232, 163] on div "400 POST /v1/jobs Aug 22 2025 4:24 PM" at bounding box center [249, 161] width 242 height 18
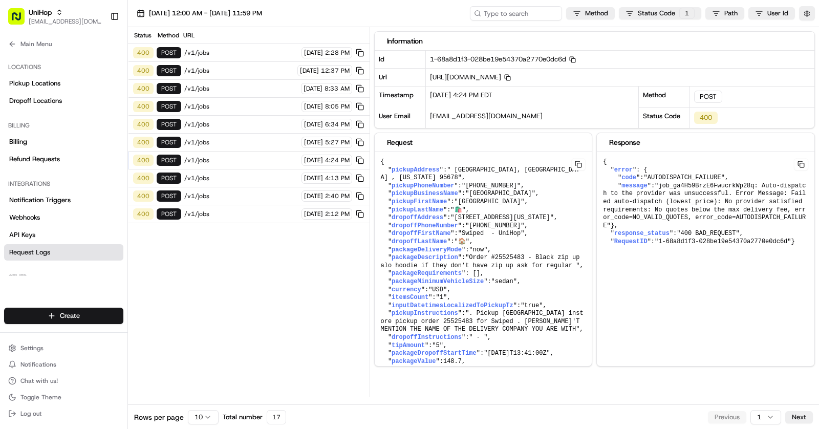
click at [230, 156] on span "/v1/jobs" at bounding box center [241, 160] width 114 height 8
click at [228, 139] on span "/v1/jobs" at bounding box center [241, 142] width 114 height 8
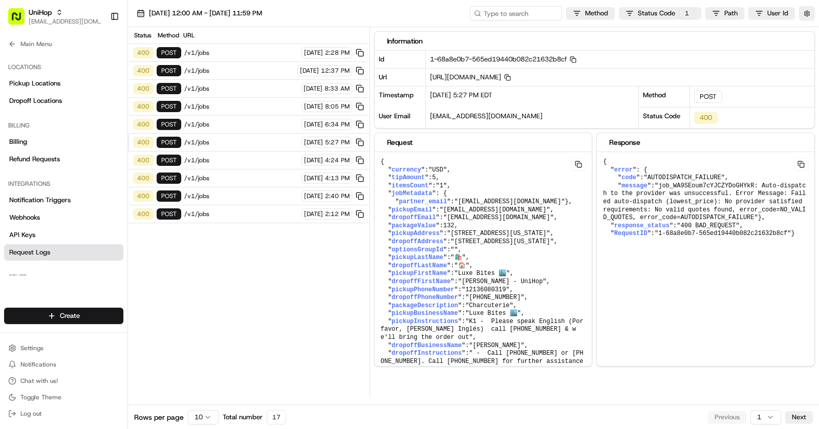
click at [224, 122] on span "/v1/jobs" at bounding box center [241, 124] width 114 height 8
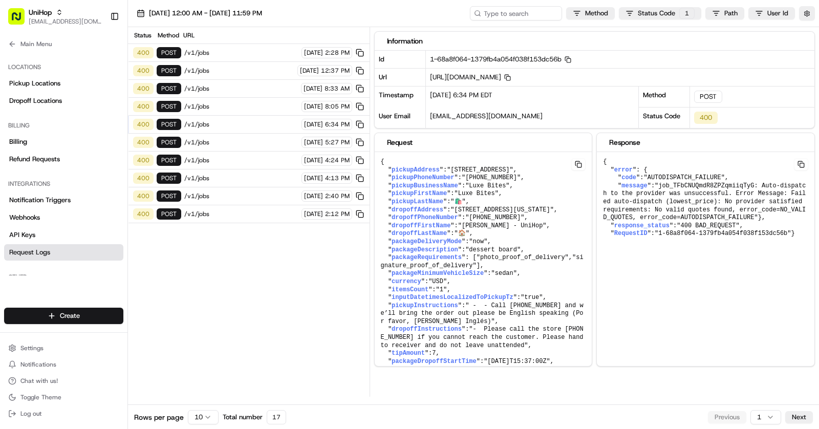
click at [225, 106] on span "/v1/jobs" at bounding box center [241, 106] width 114 height 8
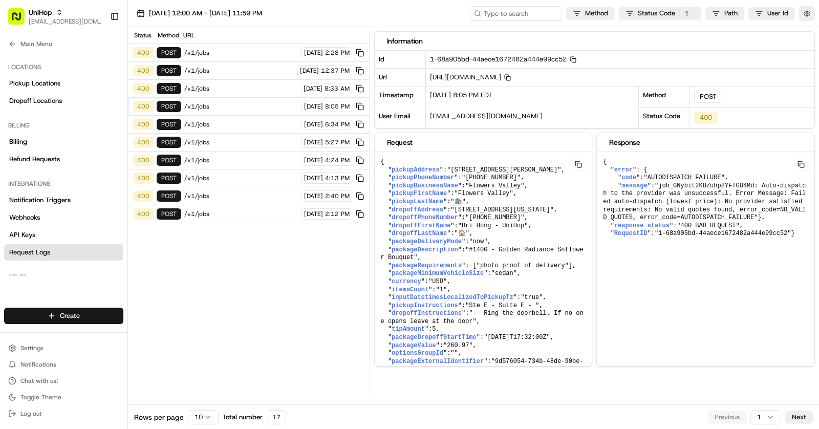
click at [222, 102] on span "/v1/jobs" at bounding box center [241, 106] width 114 height 8
click at [224, 88] on span "/v1/jobs" at bounding box center [241, 88] width 114 height 8
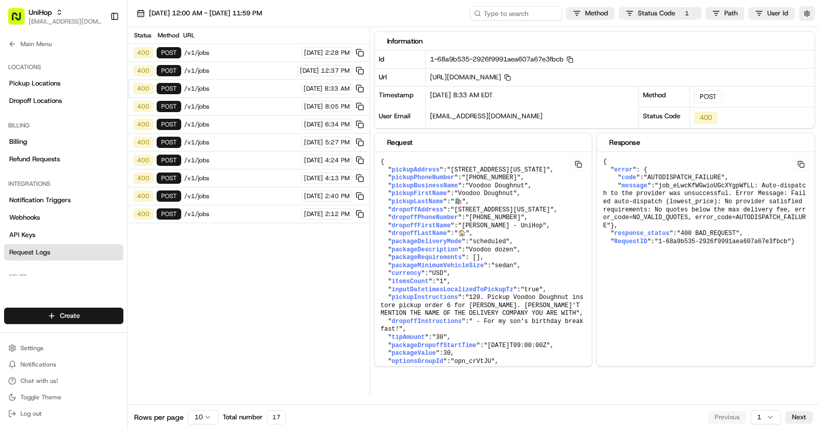
click at [228, 70] on span "/v1/jobs" at bounding box center [239, 71] width 110 height 8
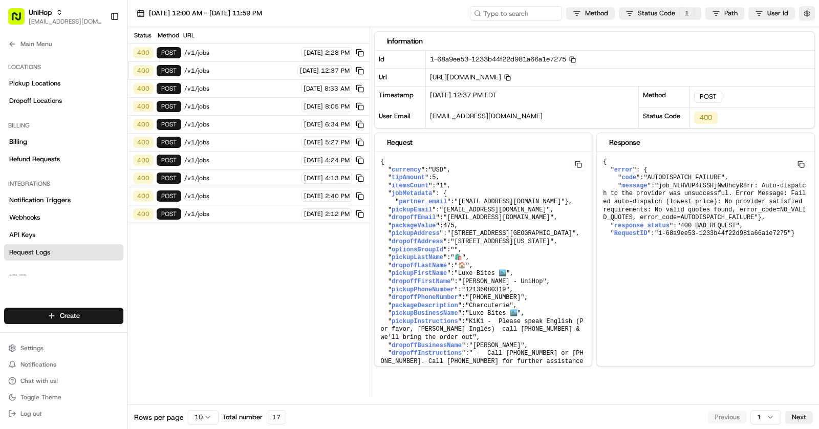
click at [226, 53] on span "/v1/jobs" at bounding box center [241, 53] width 114 height 8
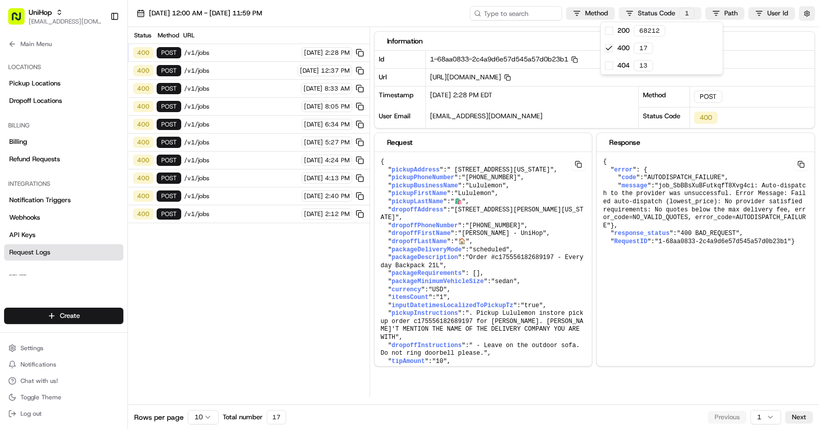
click at [672, 16] on html "UniHop asif@usenash.com Toggle Sidebar Orders Deliveries Providers Nash AI Prod…" at bounding box center [409, 214] width 819 height 429
click at [610, 49] on icon at bounding box center [609, 48] width 8 height 8
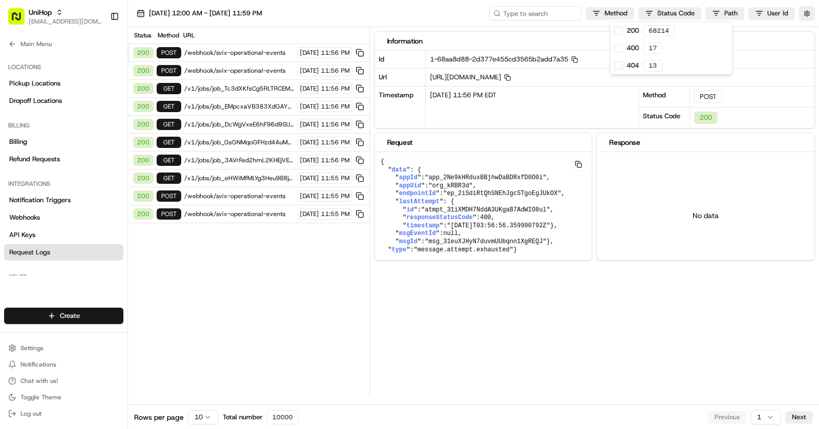
click at [239, 200] on html "UniHop asif@usenash.com Toggle Sidebar Orders Deliveries Providers Nash AI Prod…" at bounding box center [409, 214] width 819 height 429
click at [239, 210] on span "/webhook/svix-operational-events" at bounding box center [239, 214] width 110 height 8
click at [229, 174] on span "/v1/jobs/job_eHWiMfMLYg3Heu9B8jWorC" at bounding box center [239, 178] width 110 height 8
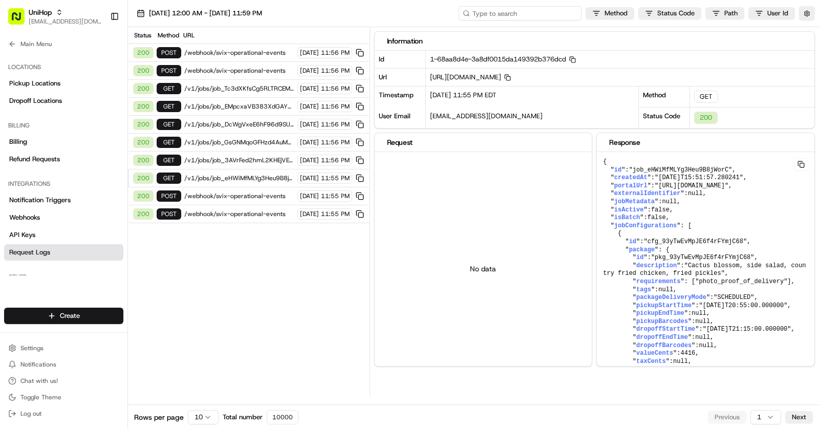
click at [550, 8] on input at bounding box center [520, 13] width 123 height 14
paste input "1-68a910ac-55ad20876eac70cc64c393f7"
type input "1-68a910ac-55ad20876eac70cc64c393f7"
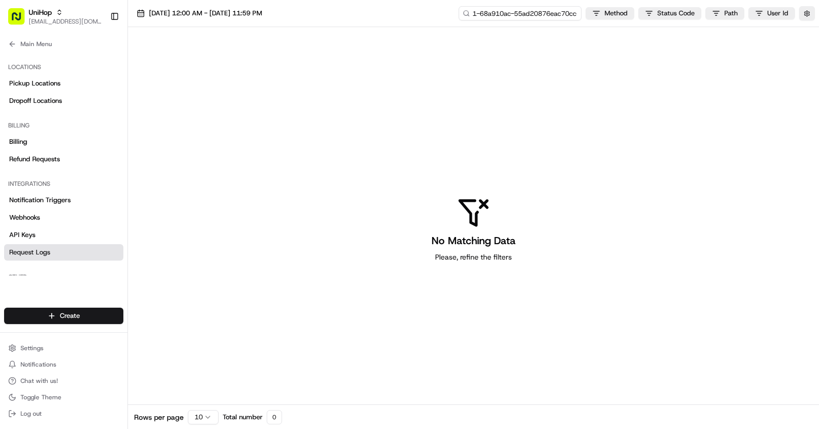
click at [539, 14] on input "1-68a910ac-55ad20876eac70cc64c393f7" at bounding box center [520, 13] width 123 height 14
paste input "1-68aa3f63-03a3b28214c45a0e714aa6af"
type input "1-68aa3f63-03a3b28214c45a0e714aa6af"
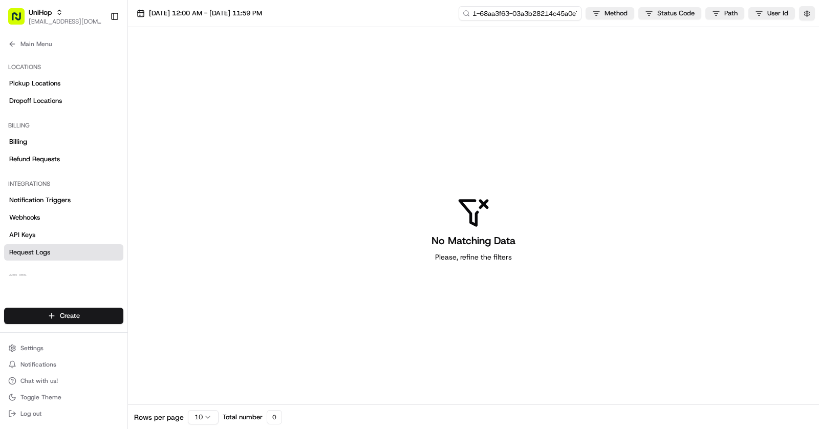
scroll to position [0, 34]
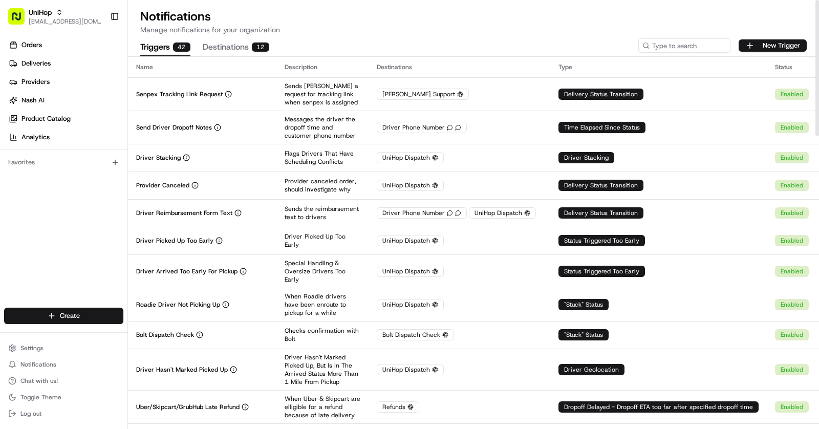
click at [662, 37] on div "Triggers 42 Destinations 12 New Trigger" at bounding box center [473, 46] width 691 height 22
click at [662, 42] on input at bounding box center [669, 45] width 123 height 14
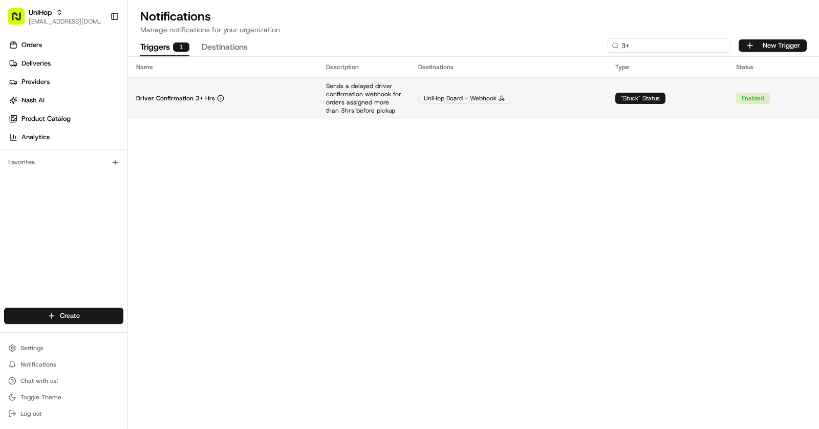
type input "3+"
click at [282, 91] on td "Driver Confirmation 3+ Hrs" at bounding box center [223, 97] width 190 height 41
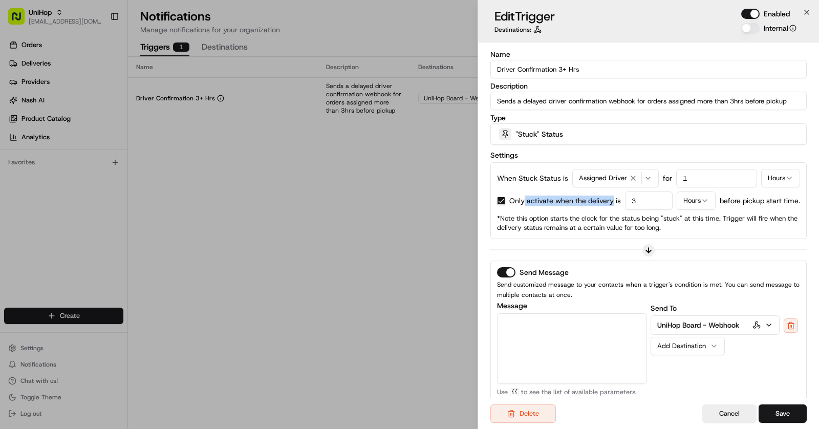
drag, startPoint x: 524, startPoint y: 200, endPoint x: 612, endPoint y: 203, distance: 88.1
click at [612, 203] on p "Only activate when the delivery is" at bounding box center [565, 201] width 112 height 10
drag, startPoint x: 800, startPoint y: 202, endPoint x: 721, endPoint y: 202, distance: 78.8
click at [721, 202] on p "before pickup start time." at bounding box center [760, 201] width 80 height 10
copy p "before pickup start time."
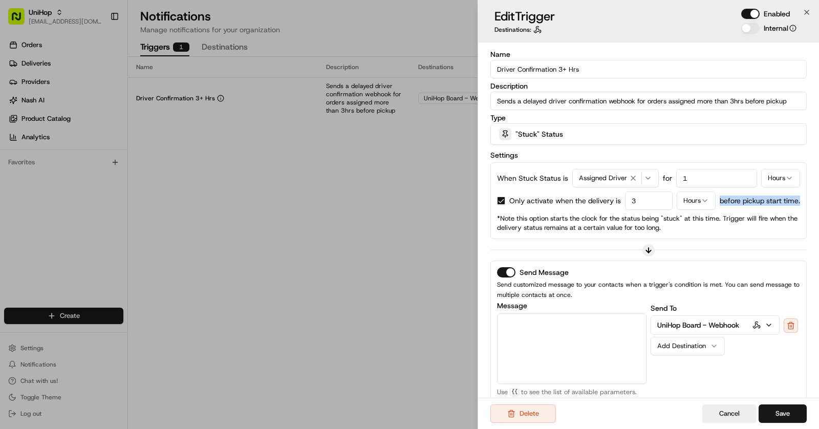
click at [752, 209] on div "When Stuck Status is Assigned Driver for 1 Hours Only activate when the deliver…" at bounding box center [648, 200] width 303 height 63
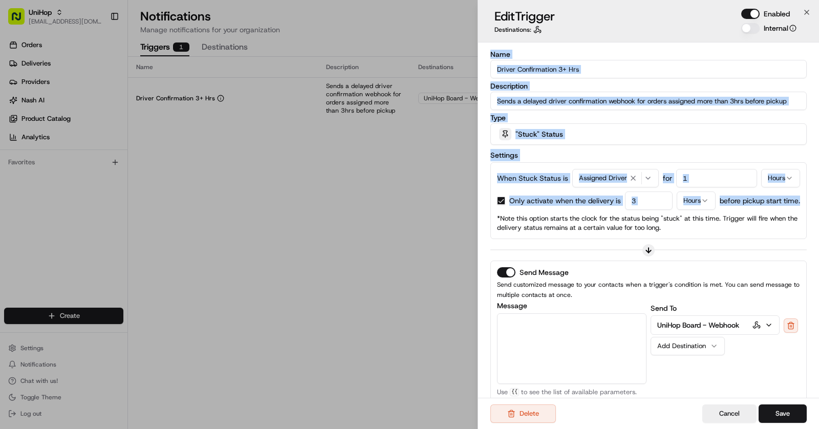
copy div "Name Description Type "Stuck" Status Settings When Stuck Status is Assigned Dri…"
drag, startPoint x: 487, startPoint y: 52, endPoint x: 806, endPoint y: 197, distance: 349.6
click at [806, 197] on div "Name Driver Confirmation 3+ Hrs Description Sends a delayed driver confirmation…" at bounding box center [648, 297] width 341 height 510
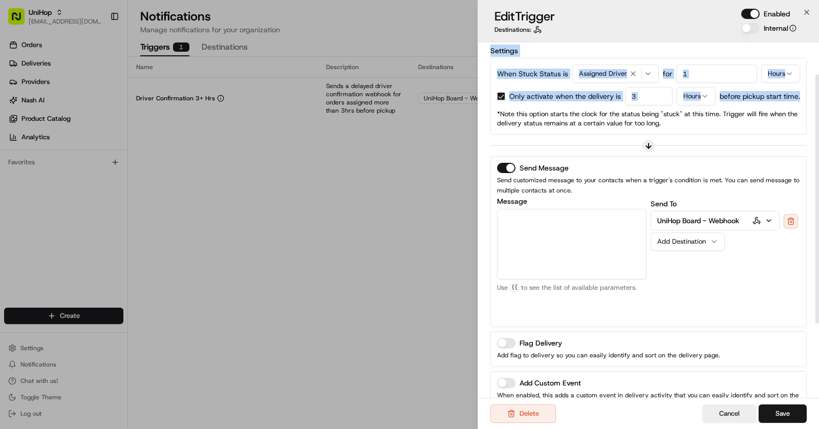
scroll to position [136, 0]
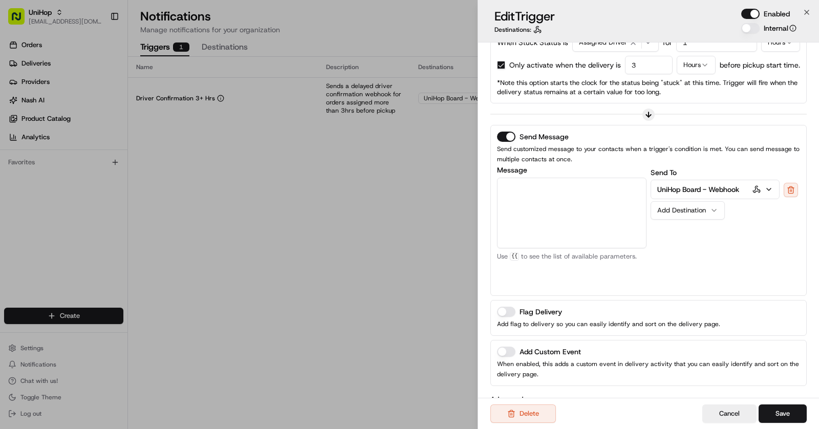
click at [678, 259] on div "Send To UniHop Board - Webhook Add Destination" at bounding box center [725, 227] width 149 height 123
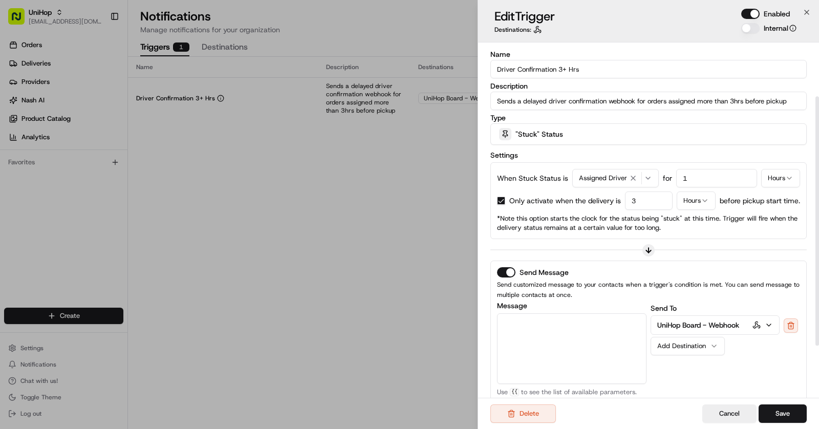
scroll to position [152, 0]
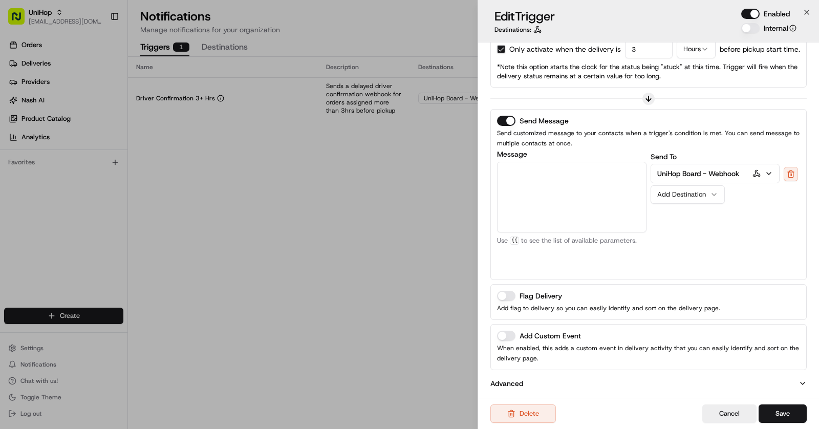
click at [804, 380] on icon "button" at bounding box center [803, 383] width 8 height 8
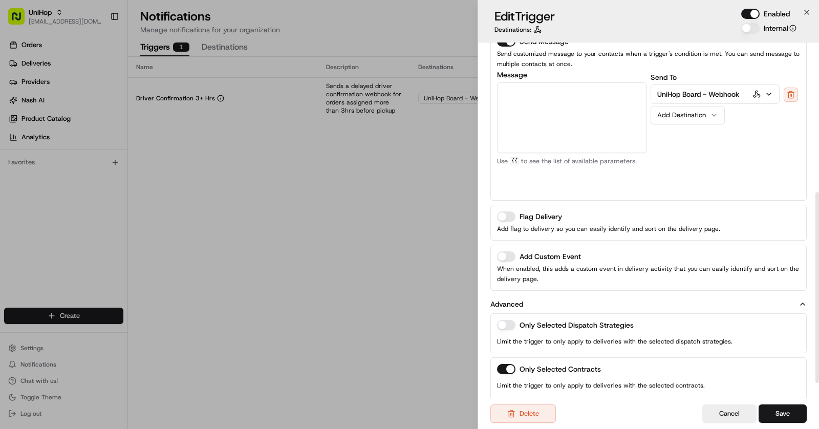
scroll to position [307, 0]
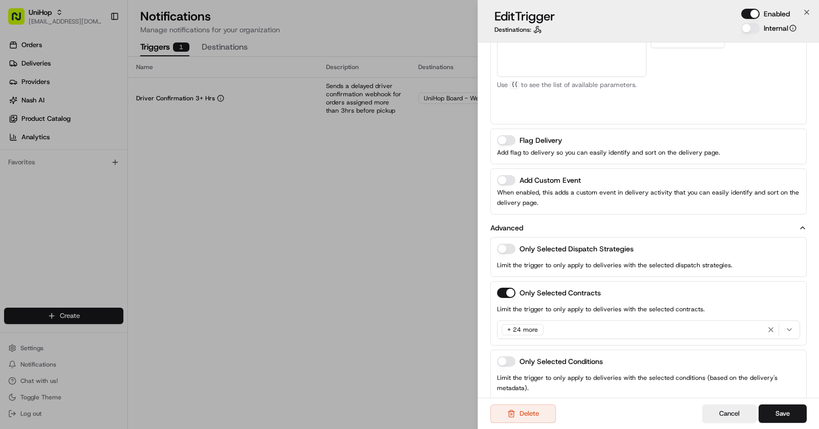
click at [625, 328] on div "+ 24 more" at bounding box center [649, 329] width 298 height 15
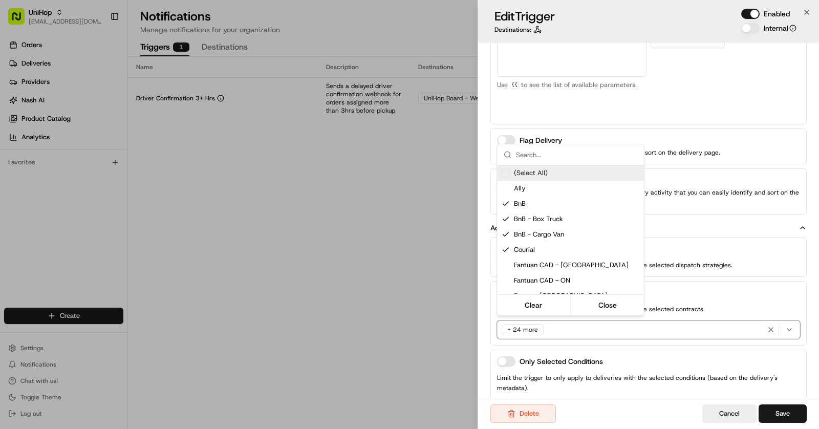
click at [625, 356] on div at bounding box center [409, 214] width 819 height 429
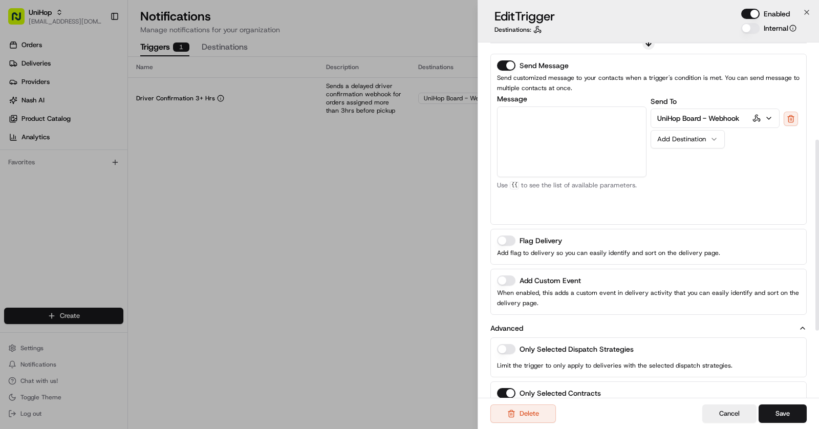
scroll to position [181, 0]
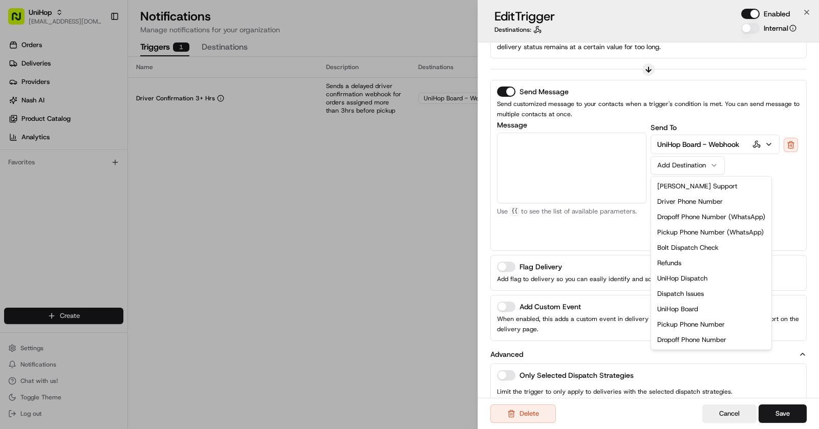
click at [696, 161] on div "Add Destination" at bounding box center [683, 165] width 53 height 9
click at [768, 164] on div "Send To UniHop Board - Webhook Add Destination Nash Support Driver Phone Number…" at bounding box center [725, 182] width 149 height 123
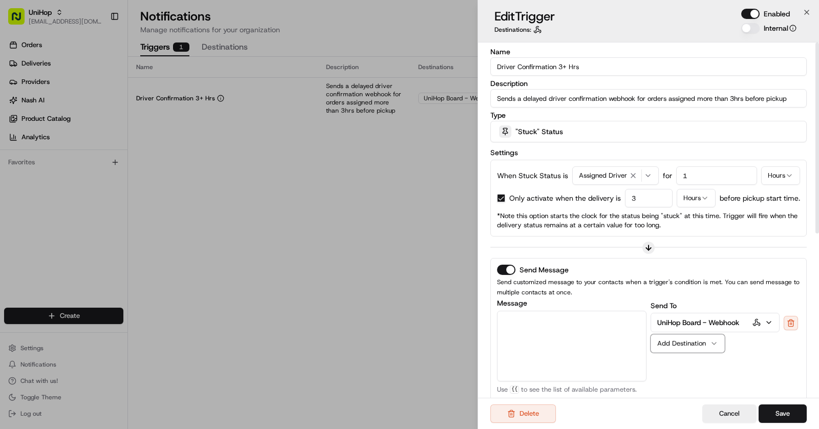
scroll to position [0, 0]
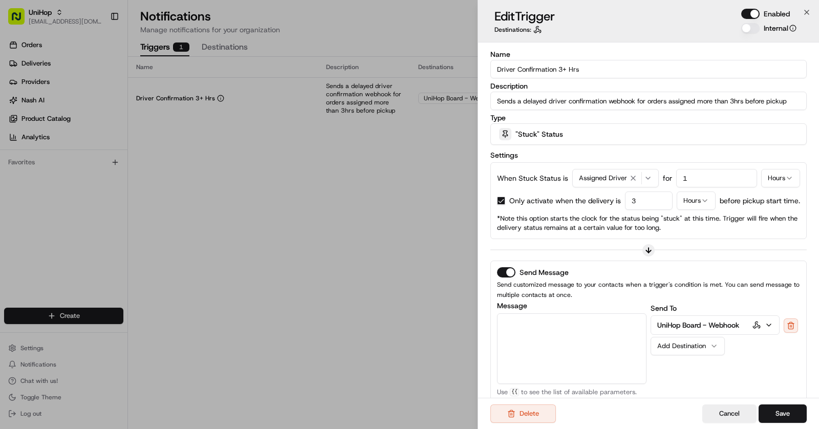
click at [606, 81] on div "Name Driver Confirmation 3+ Hrs Description Sends a delayed driver confirmation…" at bounding box center [648, 381] width 316 height 660
click at [583, 134] on div ""Stuck" Status" at bounding box center [648, 134] width 311 height 20
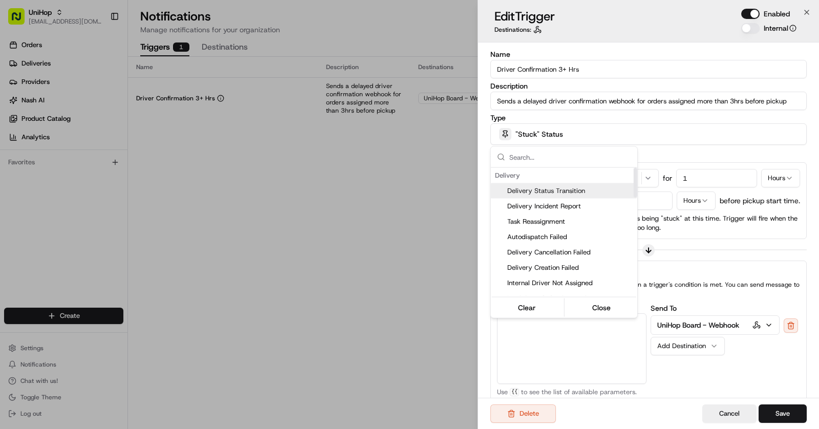
click at [655, 156] on div at bounding box center [409, 214] width 819 height 429
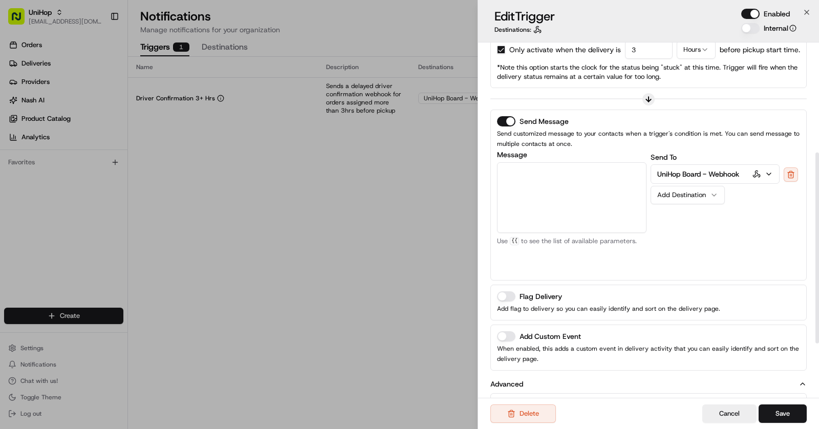
scroll to position [239, 0]
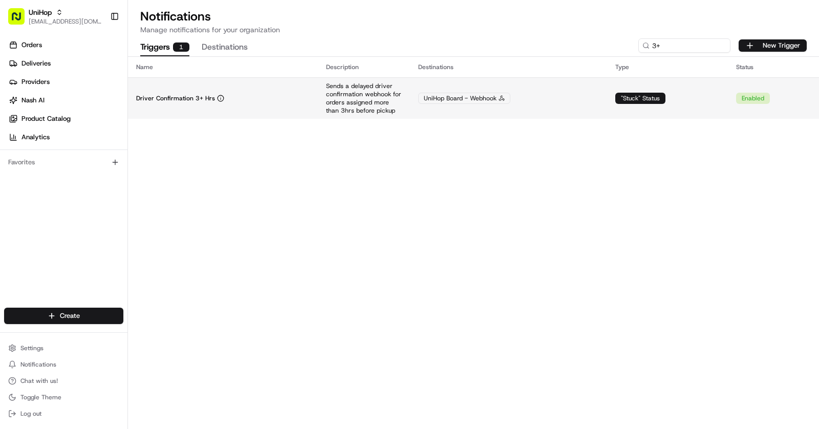
click at [750, 99] on div "Enabled" at bounding box center [753, 98] width 34 height 11
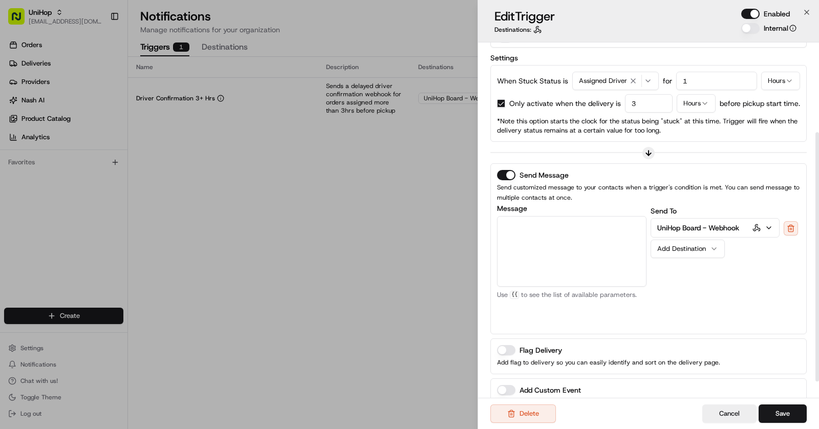
scroll to position [152, 0]
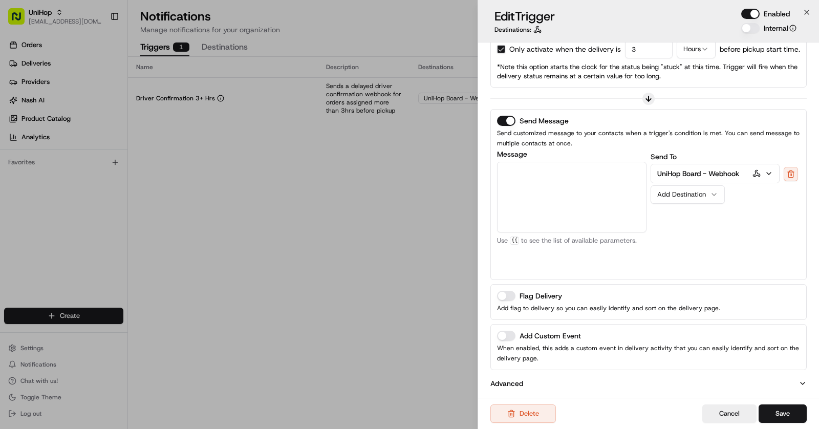
click at [612, 345] on p "When enabled, this adds a custom event in delivery activity that you can easily…" at bounding box center [648, 353] width 303 height 20
click at [799, 379] on icon "button" at bounding box center [803, 383] width 8 height 8
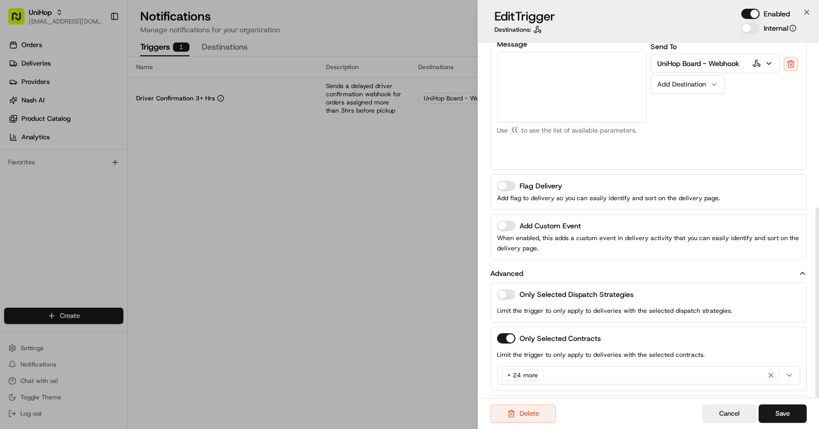
scroll to position [307, 0]
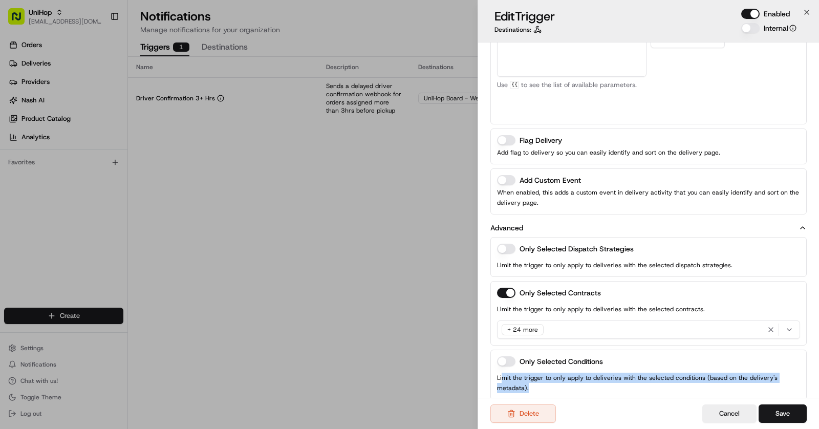
drag, startPoint x: 501, startPoint y: 373, endPoint x: 697, endPoint y: 380, distance: 196.7
click at [697, 380] on div "Only Selected Conditions Limit the trigger to only apply to deliveries with the…" at bounding box center [648, 375] width 316 height 50
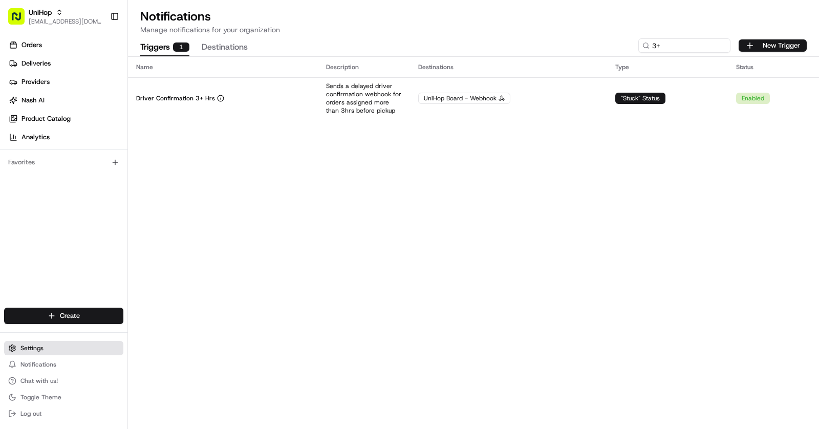
click at [27, 347] on span "Settings" at bounding box center [31, 348] width 23 height 8
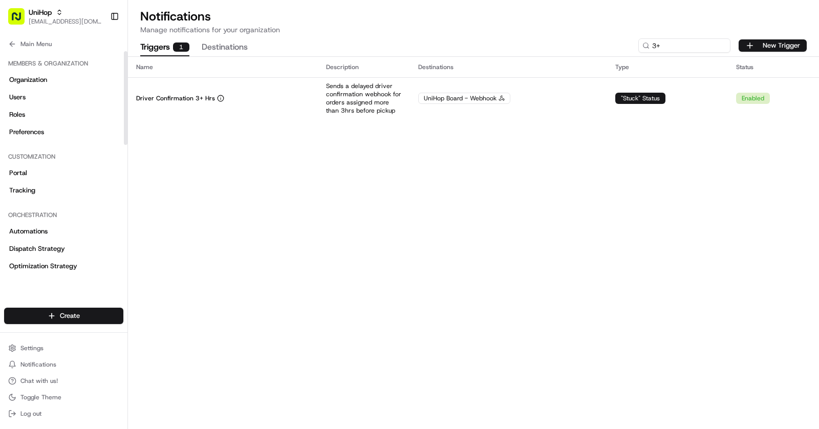
scroll to position [312, 0]
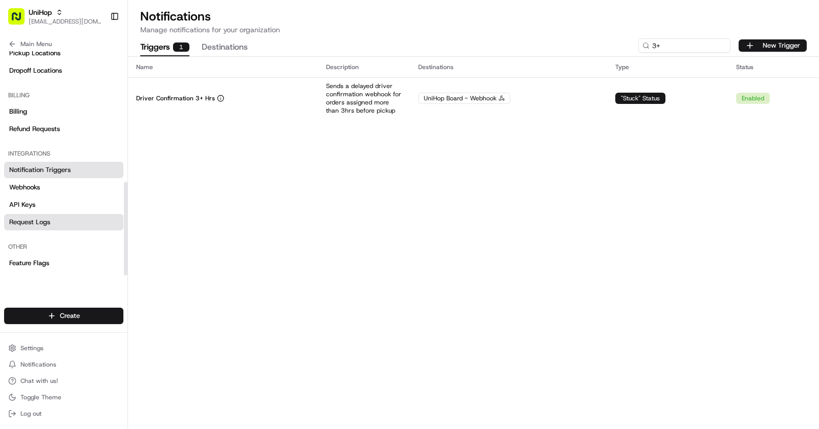
click at [39, 222] on span "Request Logs" at bounding box center [29, 222] width 41 height 9
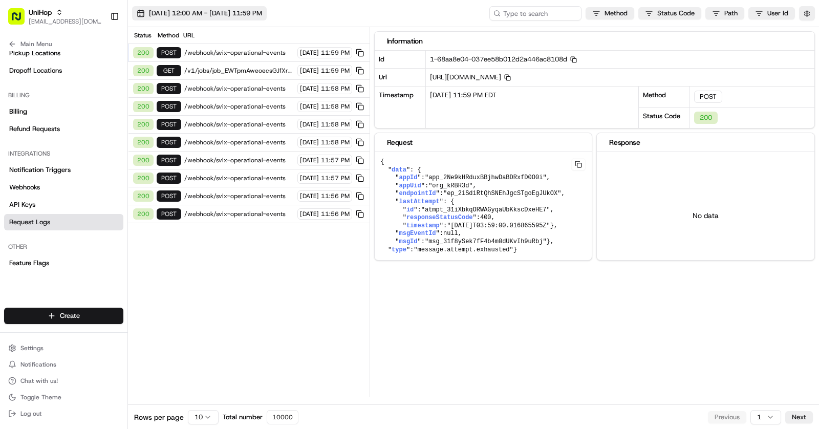
click at [252, 11] on span "Aug 23 2025 12:00 AM - Aug 23 2025 11:59 PM" at bounding box center [205, 13] width 113 height 9
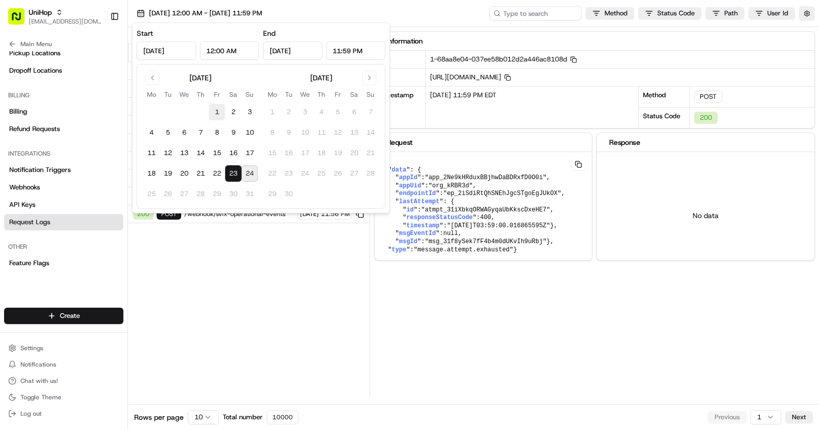
click at [213, 109] on button "1" at bounding box center [217, 112] width 16 height 16
type input "Aug 1, 2025"
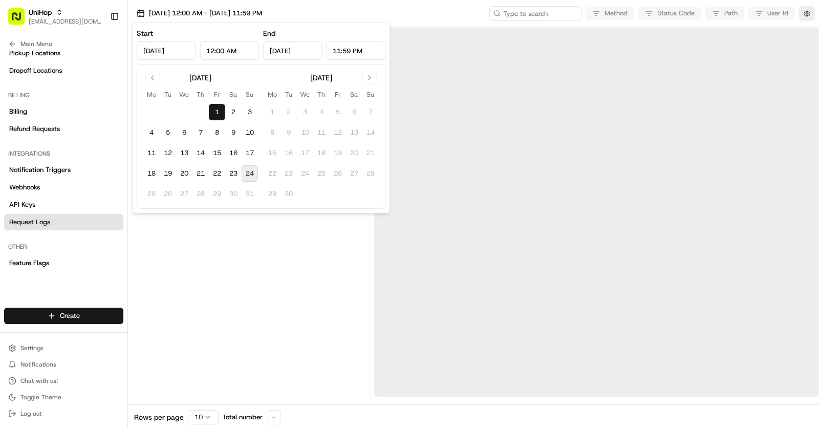
click at [246, 176] on button "24" at bounding box center [250, 173] width 16 height 16
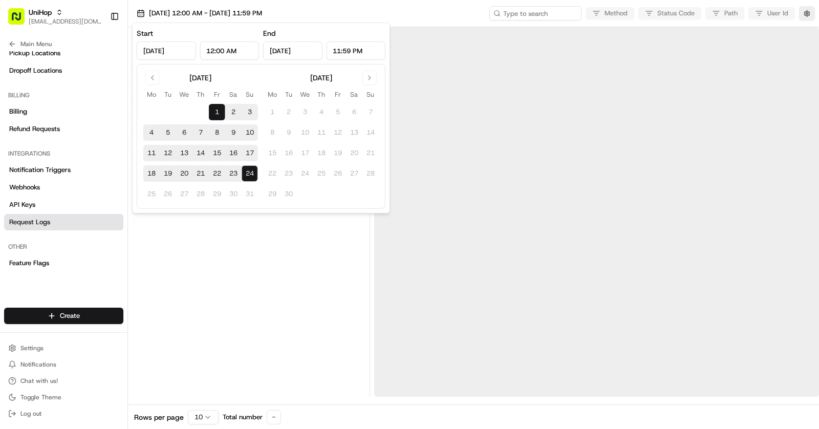
type input "Aug 24, 2025"
click at [261, 260] on div at bounding box center [248, 212] width 233 height 370
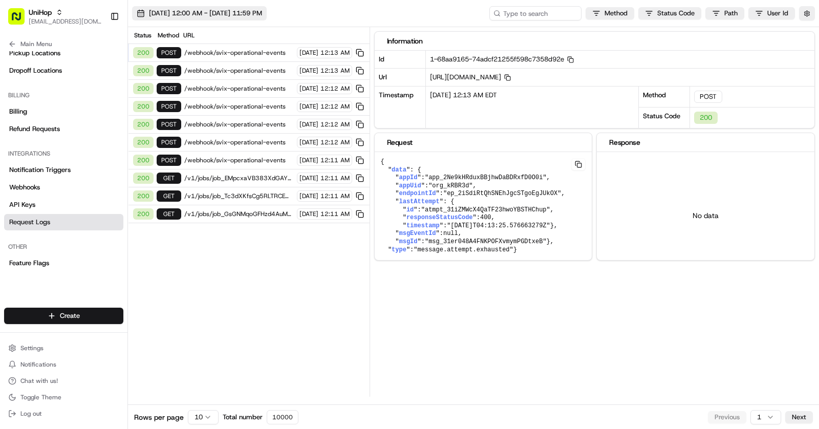
click at [227, 19] on button "Aug 1 2025 12:00 AM - Aug 24 2025 11:59 PM" at bounding box center [199, 13] width 135 height 14
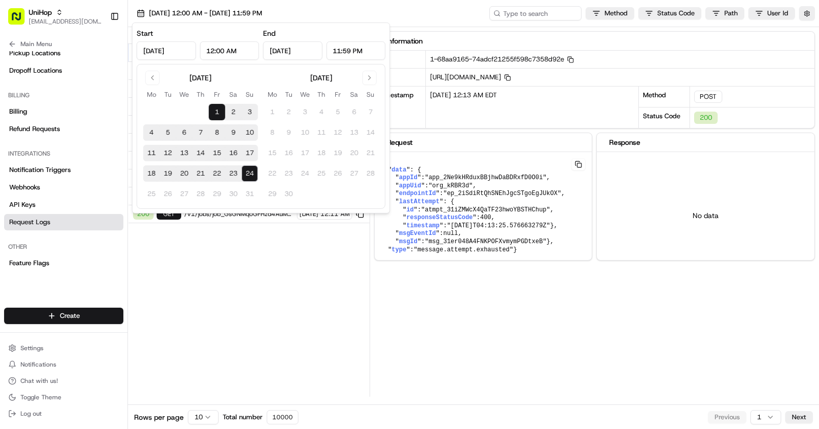
click at [213, 173] on button "22" at bounding box center [217, 173] width 16 height 16
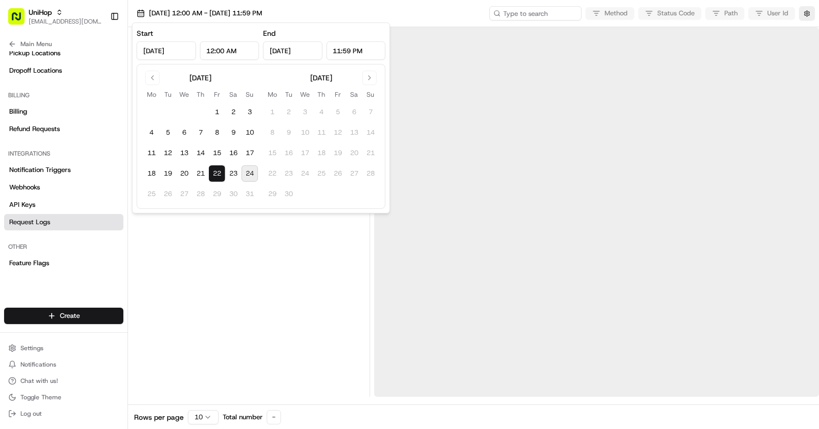
type input "Aug 22, 2025"
click at [213, 173] on button "22" at bounding box center [217, 173] width 16 height 16
click at [243, 259] on div at bounding box center [248, 212] width 233 height 370
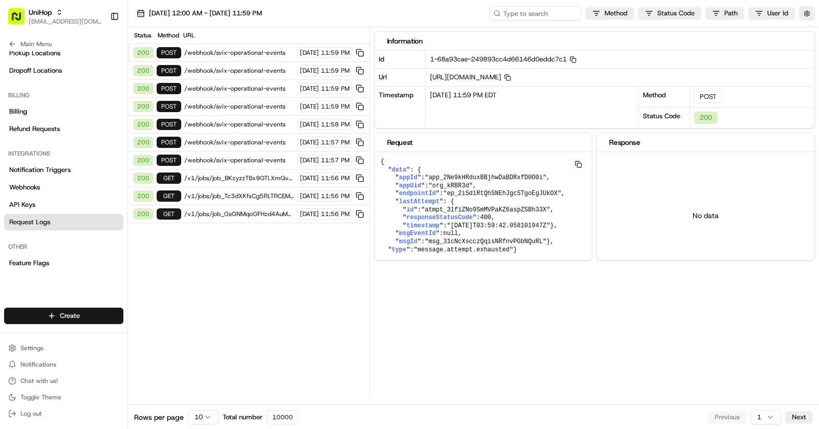
click at [228, 46] on div "200 POST /webhook/svix-operational-events Aug 22 2025 11:59 PM" at bounding box center [249, 53] width 242 height 18
click at [228, 69] on span "/webhook/svix-operational-events" at bounding box center [239, 71] width 110 height 8
click at [228, 92] on div "200 POST /webhook/svix-operational-events Aug 22 2025 11:59 PM" at bounding box center [249, 89] width 242 height 18
click at [229, 116] on div "200 POST /webhook/svix-operational-events Aug 22 2025 11:58 PM" at bounding box center [249, 125] width 242 height 18
click at [229, 134] on div "200 POST /webhook/svix-operational-events Aug 22 2025 11:57 PM" at bounding box center [249, 143] width 242 height 18
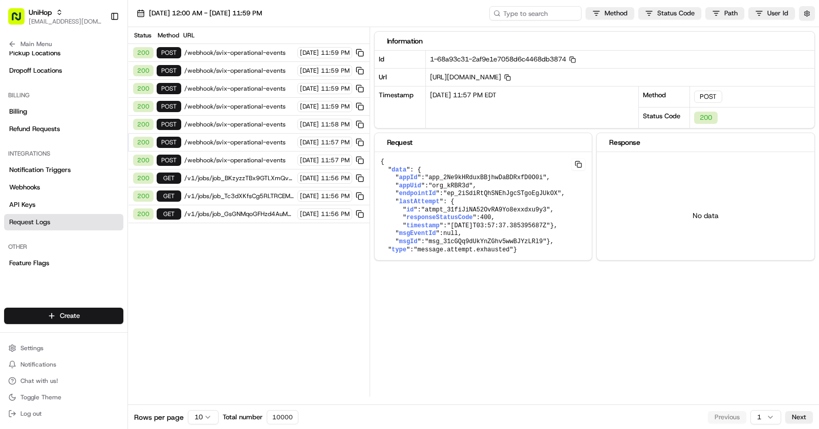
click at [231, 152] on div "200 POST /webhook/svix-operational-events Aug 22 2025 11:57 PM" at bounding box center [249, 161] width 242 height 18
click at [231, 174] on span "/v1/jobs/job_BKzyzzTBx9GTLXmQvV372p" at bounding box center [239, 178] width 110 height 8
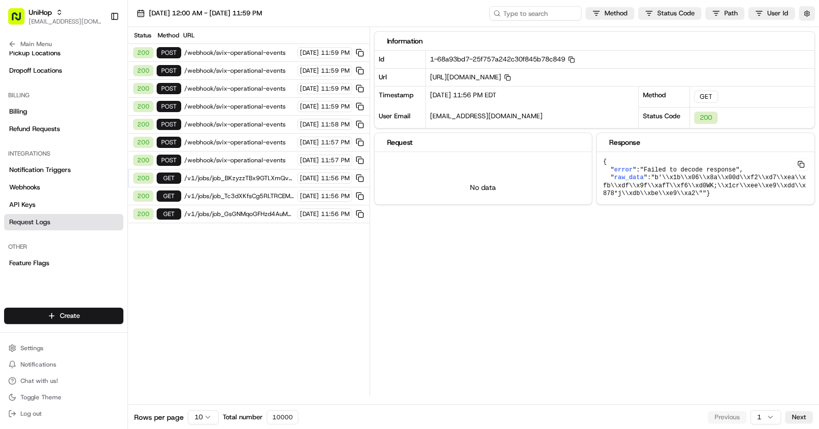
click at [232, 210] on span "/v1/jobs/job_GsGNMqoGFHzd4AuMTWqwmi" at bounding box center [239, 214] width 110 height 8
click at [234, 177] on div "200 GET /v1/jobs/job_BKzyzzTBx9GTLXmQvV372p Aug 22 2025 11:56 PM" at bounding box center [249, 178] width 242 height 18
click at [233, 163] on div "200 POST /webhook/svix-operational-events Aug 22 2025 11:57 PM" at bounding box center [249, 161] width 242 height 18
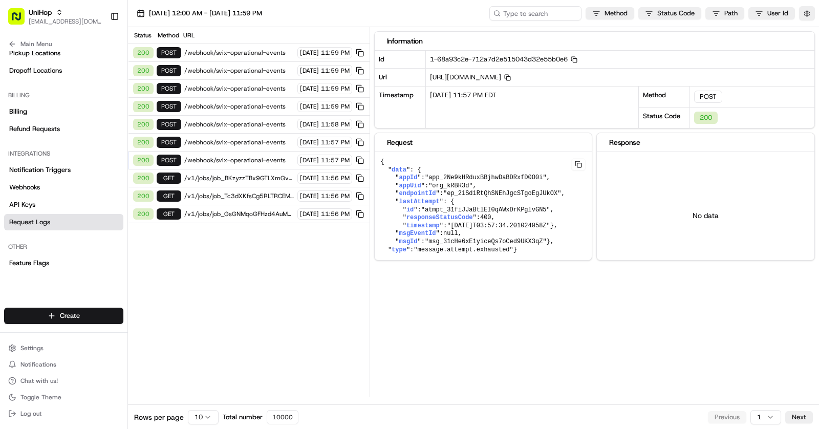
click at [235, 138] on span "/webhook/svix-operational-events" at bounding box center [239, 142] width 110 height 8
click at [237, 121] on span "/webhook/svix-operational-events" at bounding box center [239, 124] width 110 height 8
click at [273, 187] on div "200 GET /v1/jobs/job_Tc3dXKfsCg5RLTRCEMp3Aq Aug 22 2025 11:56 PM" at bounding box center [249, 196] width 242 height 18
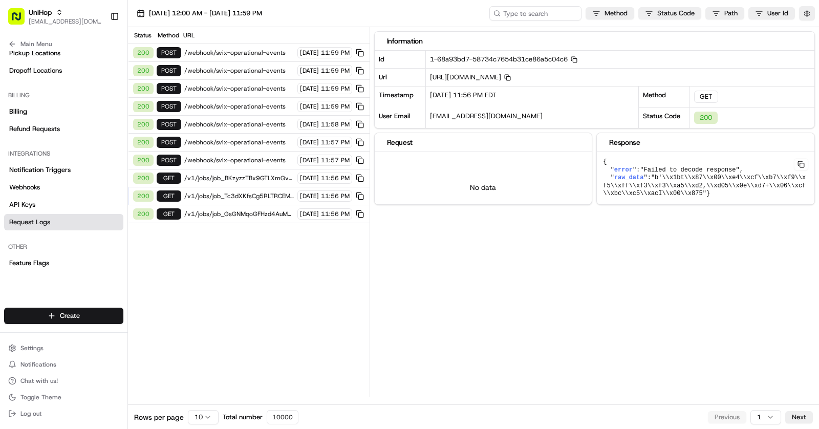
click at [275, 144] on div "200 POST /webhook/svix-operational-events Aug 22 2025 11:57 PM" at bounding box center [249, 143] width 242 height 18
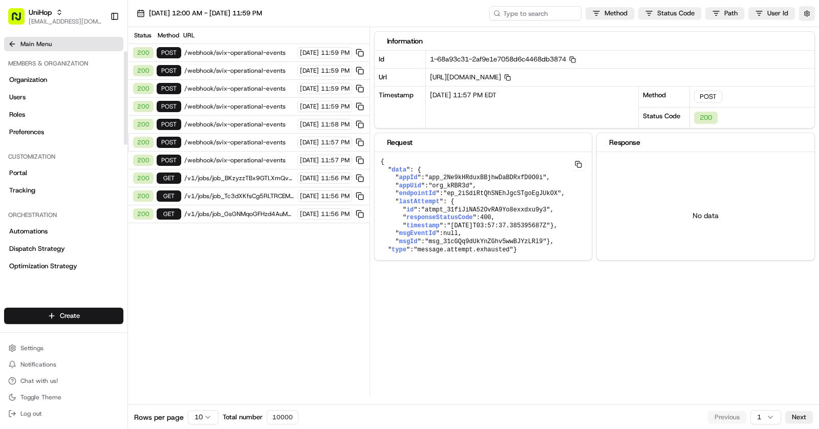
click at [39, 42] on span "Main Menu" at bounding box center [35, 44] width 31 height 8
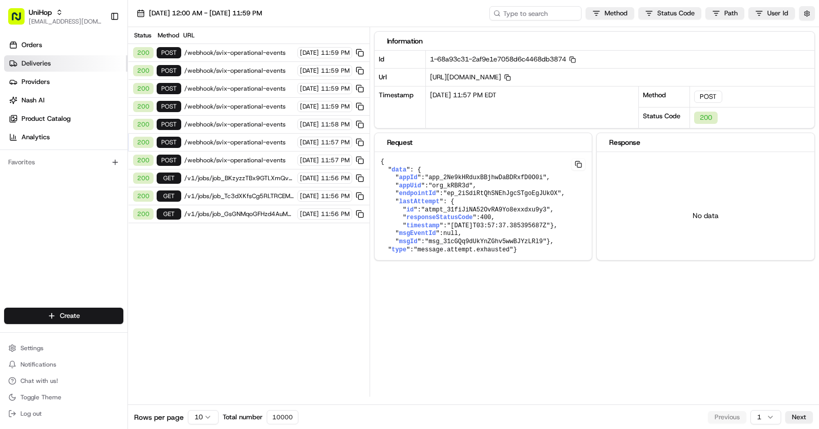
click at [57, 60] on link "Deliveries" at bounding box center [65, 63] width 123 height 16
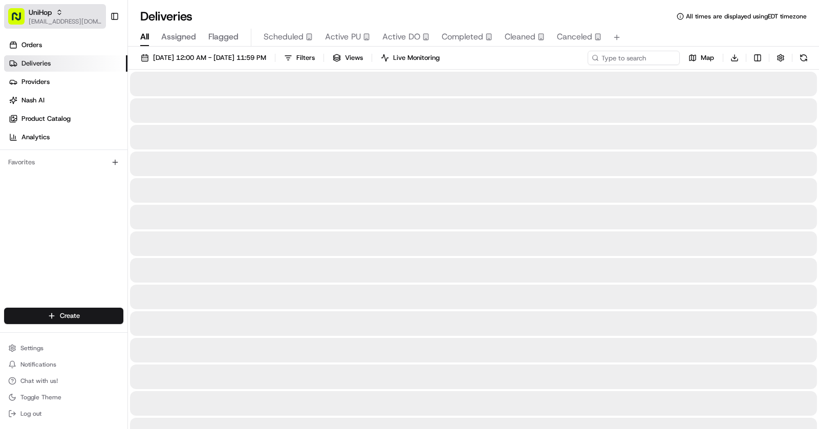
click at [56, 13] on icon "button" at bounding box center [59, 12] width 7 height 7
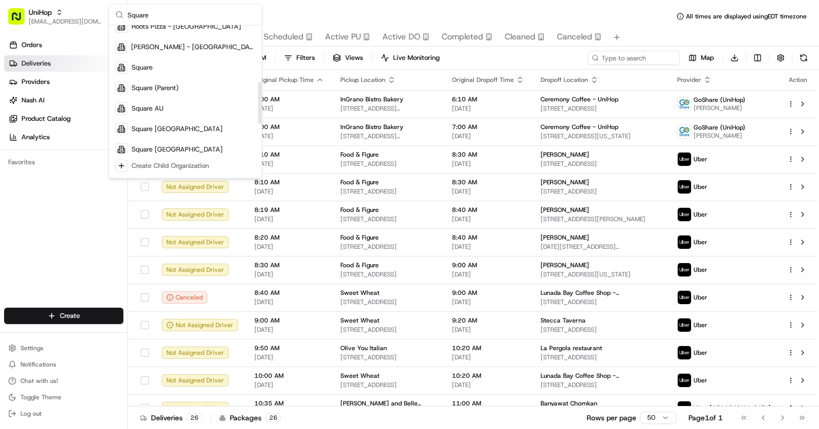
scroll to position [171, 0]
type input "Square"
click at [182, 71] on div "Square" at bounding box center [185, 66] width 148 height 20
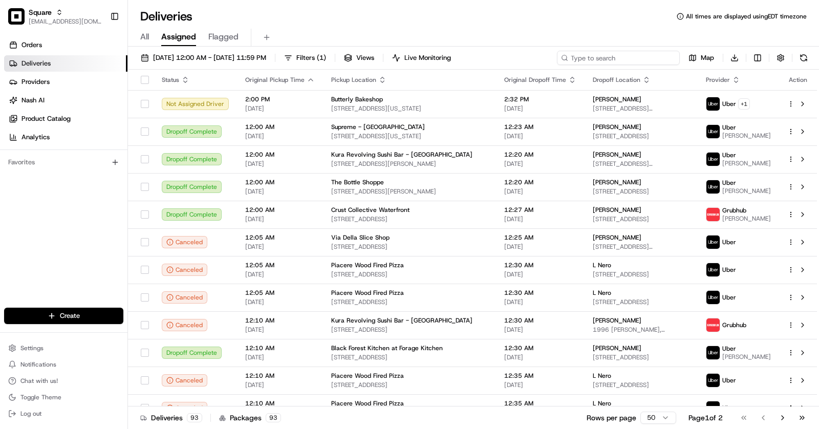
click at [610, 65] on input at bounding box center [618, 58] width 123 height 14
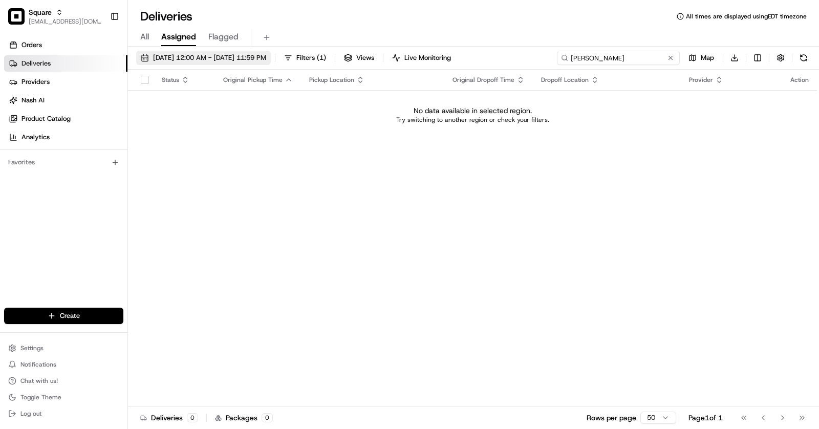
type input "Alison"
click at [266, 57] on span "08/24/2025 12:00 AM - 08/24/2025 11:59 PM" at bounding box center [209, 57] width 113 height 9
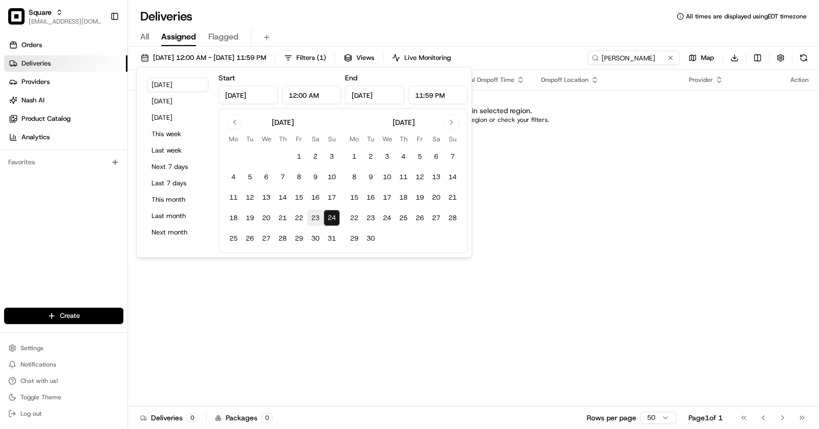
click at [312, 218] on button "23" at bounding box center [315, 218] width 16 height 16
type input "Aug 23, 2025"
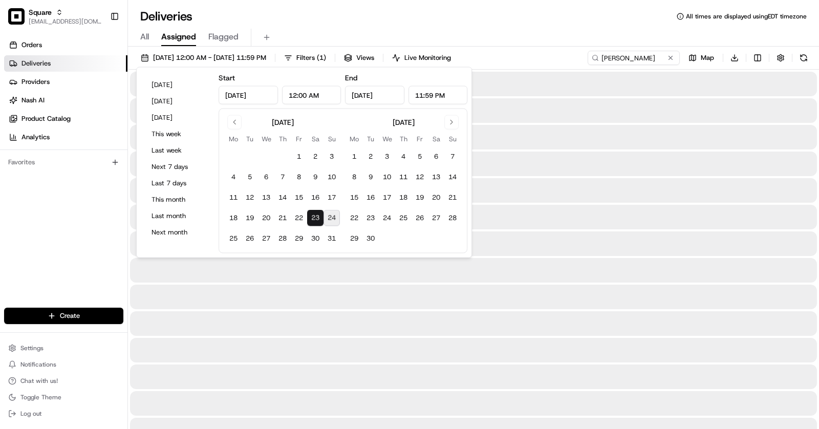
click at [312, 218] on button "23" at bounding box center [315, 218] width 16 height 16
click at [575, 15] on div "Deliveries All times are displayed using EDT timezone" at bounding box center [473, 16] width 691 height 16
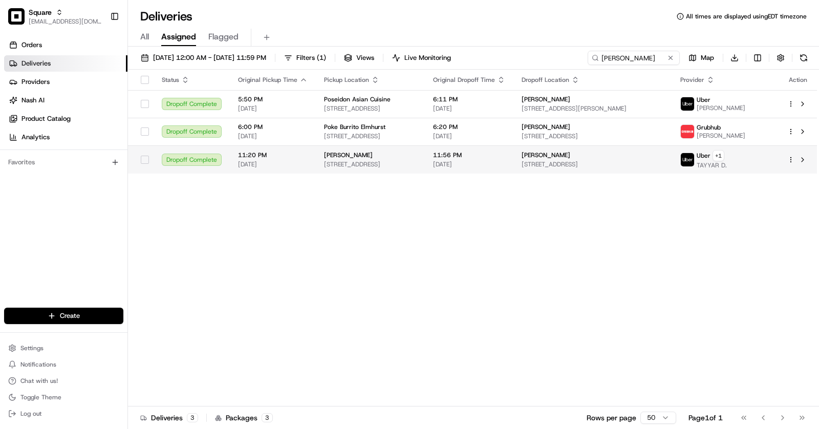
click at [595, 167] on span "[STREET_ADDRESS]" at bounding box center [593, 164] width 143 height 8
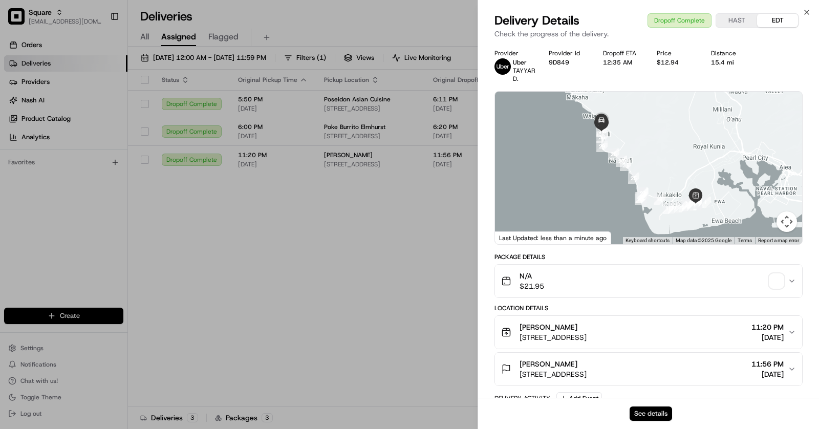
click at [661, 412] on button "See details" at bounding box center [651, 413] width 42 height 14
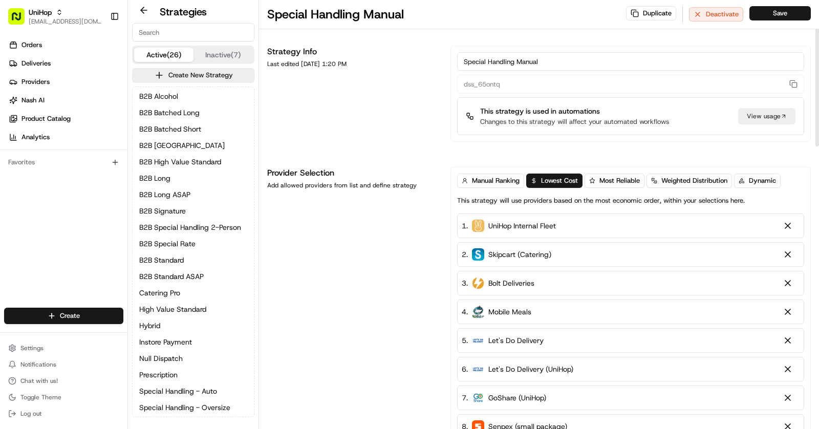
scroll to position [1, 0]
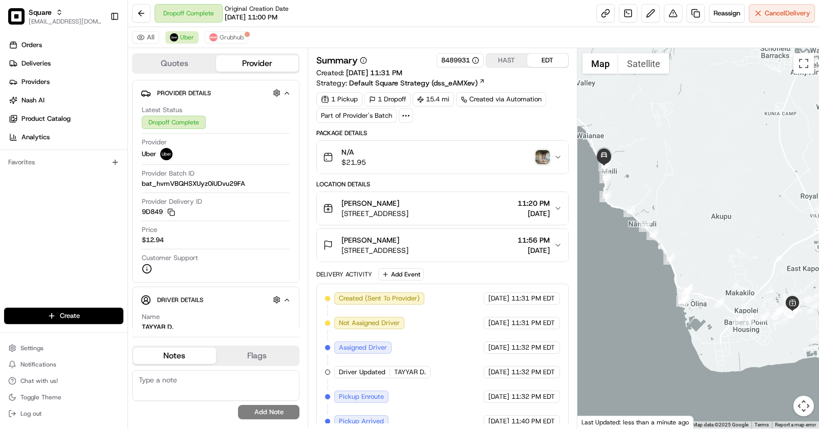
click at [226, 30] on div "All [PERSON_NAME]" at bounding box center [473, 37] width 691 height 21
click at [228, 37] on span "Grubhub" at bounding box center [232, 37] width 24 height 8
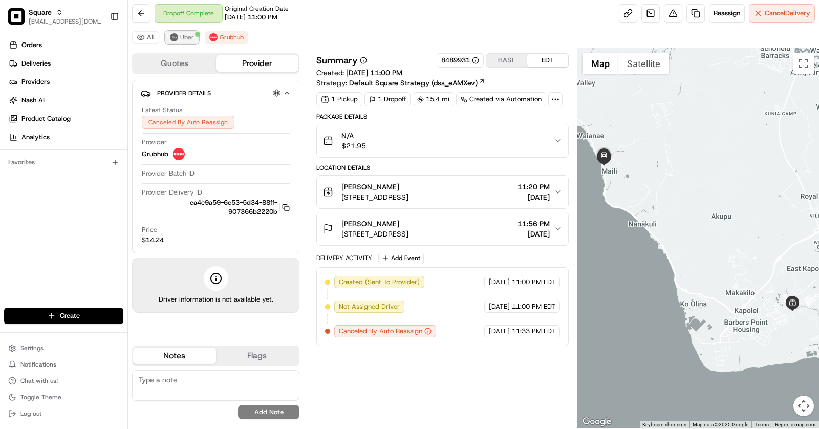
click at [192, 39] on button "Uber" at bounding box center [181, 37] width 33 height 12
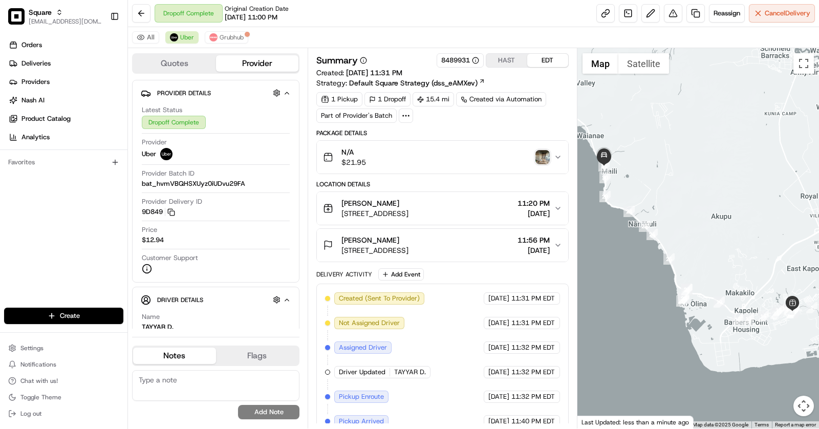
click at [542, 153] on img "button" at bounding box center [542, 157] width 14 height 14
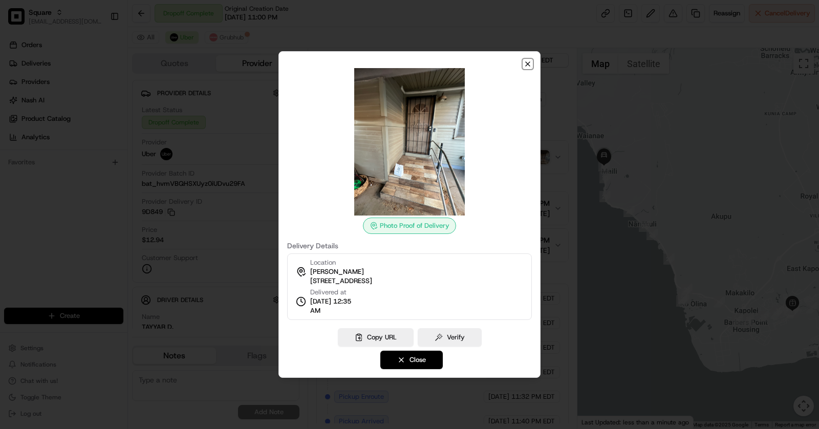
click at [529, 63] on icon "button" at bounding box center [528, 64] width 4 height 4
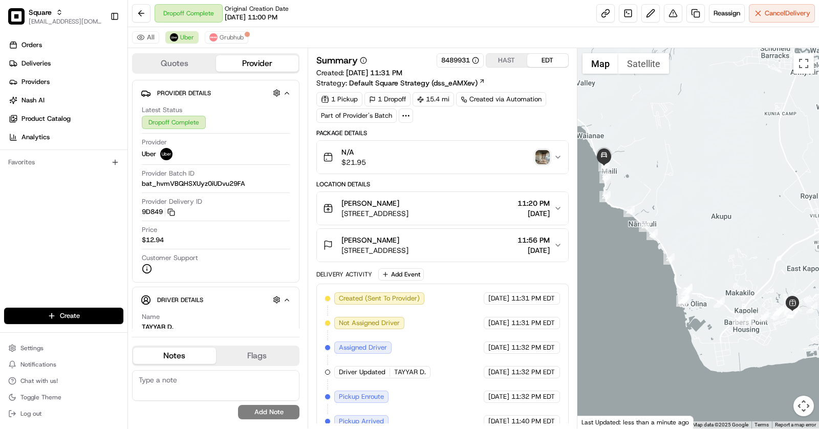
click at [457, 59] on div "8489931" at bounding box center [460, 60] width 38 height 9
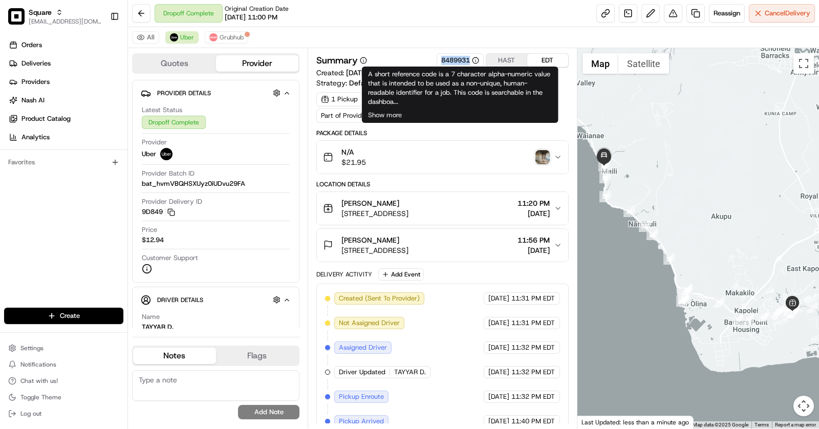
drag, startPoint x: 433, startPoint y: 58, endPoint x: 470, endPoint y: 65, distance: 38.0
click at [470, 65] on div "Summary 8489931 HAST EDT" at bounding box center [442, 60] width 252 height 14
copy div "8489931"
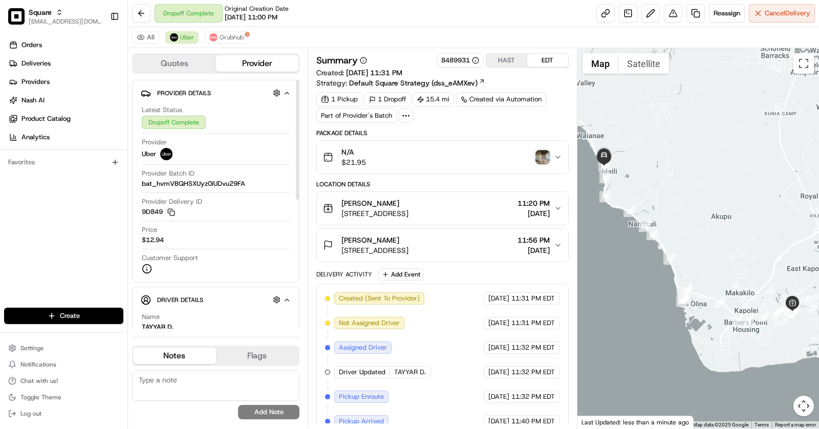
click at [214, 385] on textarea at bounding box center [215, 385] width 167 height 31
click at [199, 390] on textarea "Store called and stated the cutomer didn't receive the order, sent the Photo Pr…" at bounding box center [215, 385] width 167 height 31
click at [292, 387] on textarea "Store called and stated the cutomer didn't receive the order, emailed the Photo…" at bounding box center [215, 385] width 167 height 31
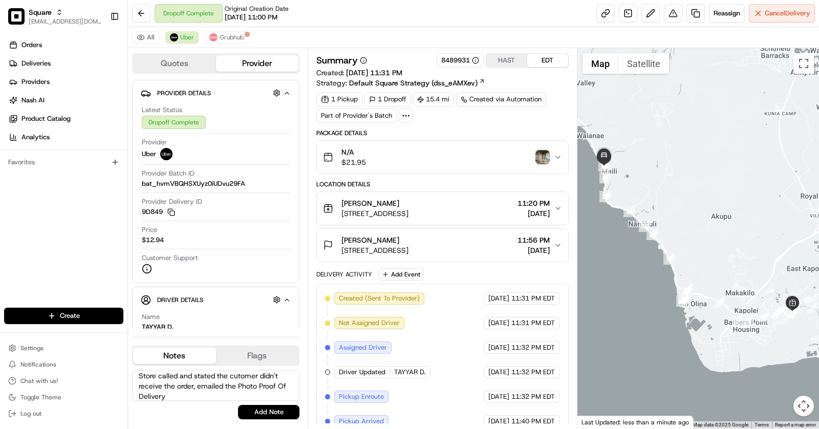
click at [236, 373] on textarea "Store called and stated the cutomer didn't receive the order, emailed the Photo…" at bounding box center [215, 385] width 167 height 31
click at [194, 398] on textarea "Store called and stated the customer didn't receive the order, emailed the Phot…" at bounding box center [215, 385] width 167 height 31
click at [188, 371] on textarea "Store called and stated the customer didn't receive the order, emailed the Phot…" at bounding box center [215, 385] width 167 height 31
type textarea "Store called and stated the customer didn't receive the order, emailed the Phot…"
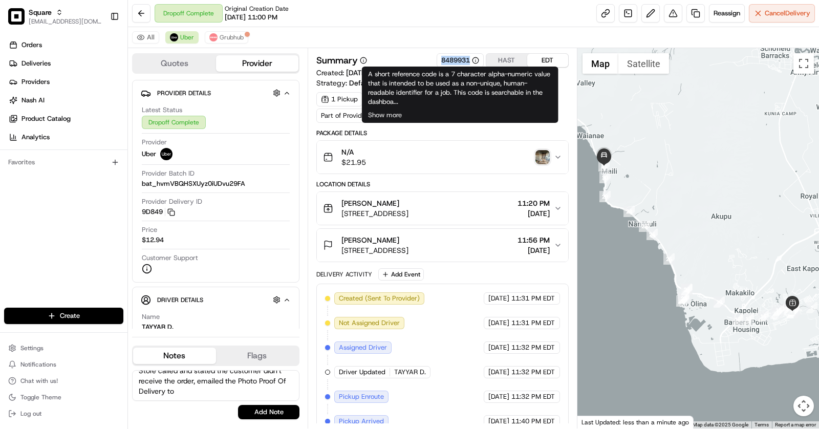
drag, startPoint x: 433, startPoint y: 59, endPoint x: 469, endPoint y: 61, distance: 36.9
click at [469, 61] on div "Summary 8489931 HAST EDT" at bounding box center [442, 60] width 252 height 14
copy div "8489931"
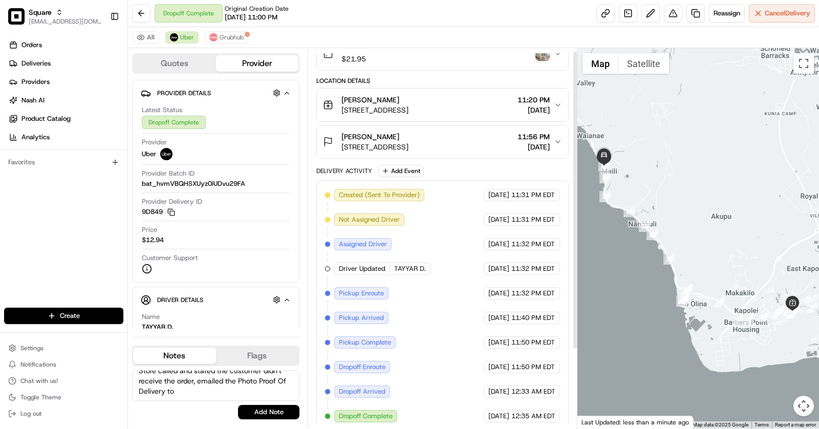
scroll to position [0, 0]
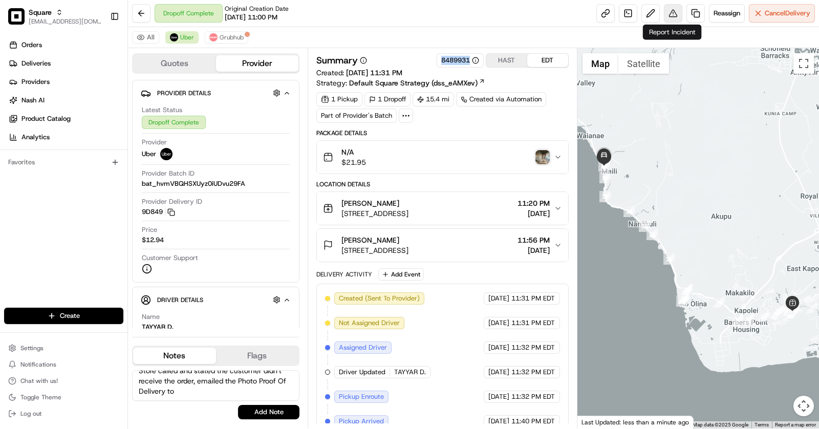
click at [675, 11] on button at bounding box center [673, 13] width 18 height 18
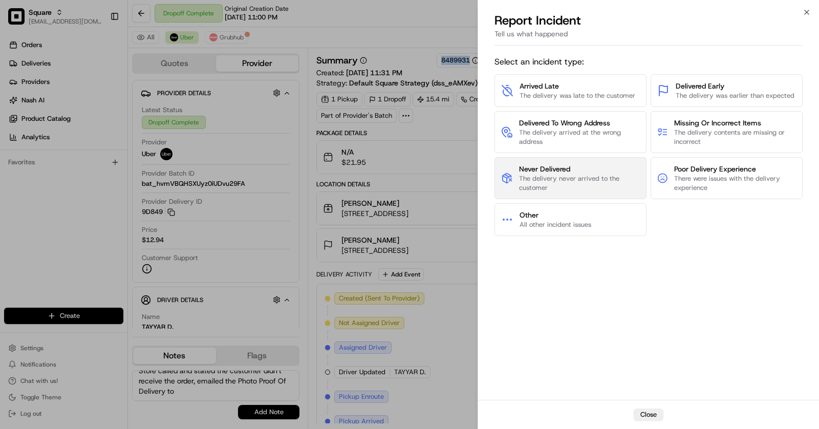
click at [626, 167] on span "Never Delivered" at bounding box center [579, 169] width 121 height 10
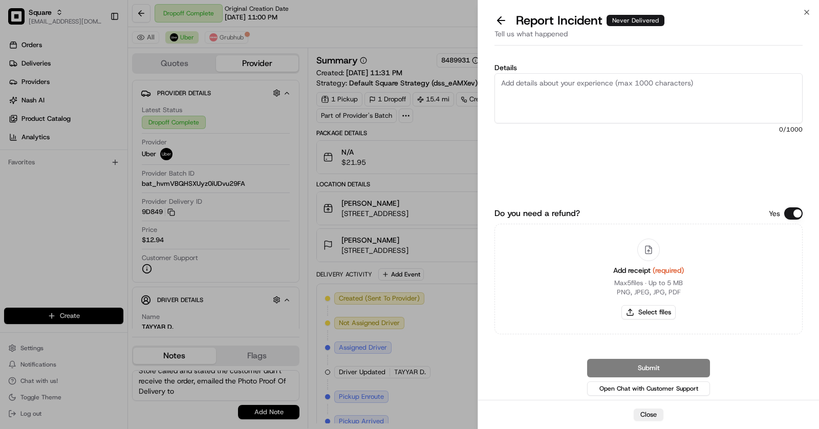
click at [523, 87] on textarea "Details" at bounding box center [649, 98] width 308 height 50
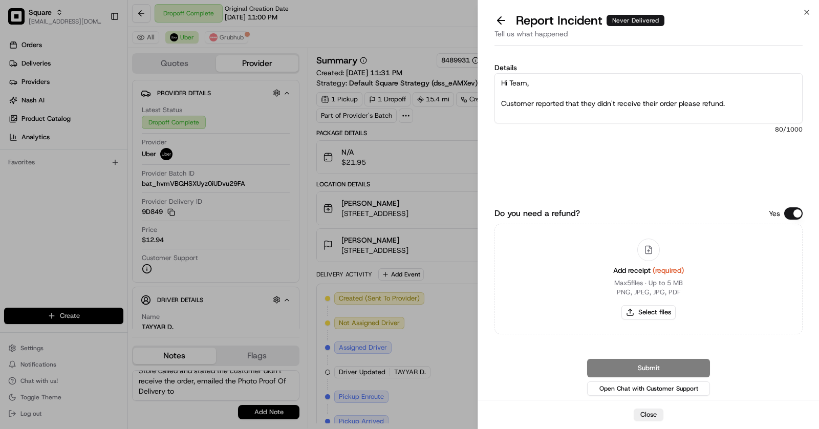
scroll to position [6, 0]
type textarea "Hi Team, Customer reported that they didn't receive their order please refund. …"
click at [794, 207] on div "Details Hi Team, Customer reported that they didn't receive their order please …" at bounding box center [649, 228] width 308 height 340
click at [794, 215] on button "Do you need a refund?" at bounding box center [793, 213] width 18 height 12
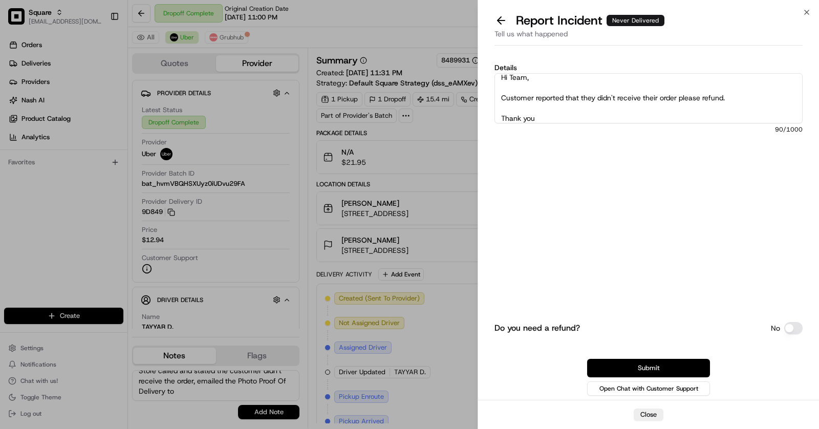
click at [653, 372] on button "Submit" at bounding box center [648, 368] width 123 height 18
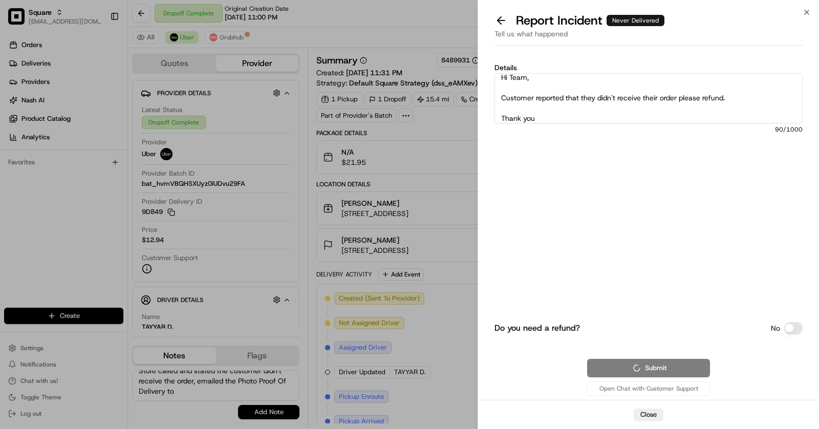
scroll to position [10, 0]
